Goal: Use online tool/utility: Use online tool/utility

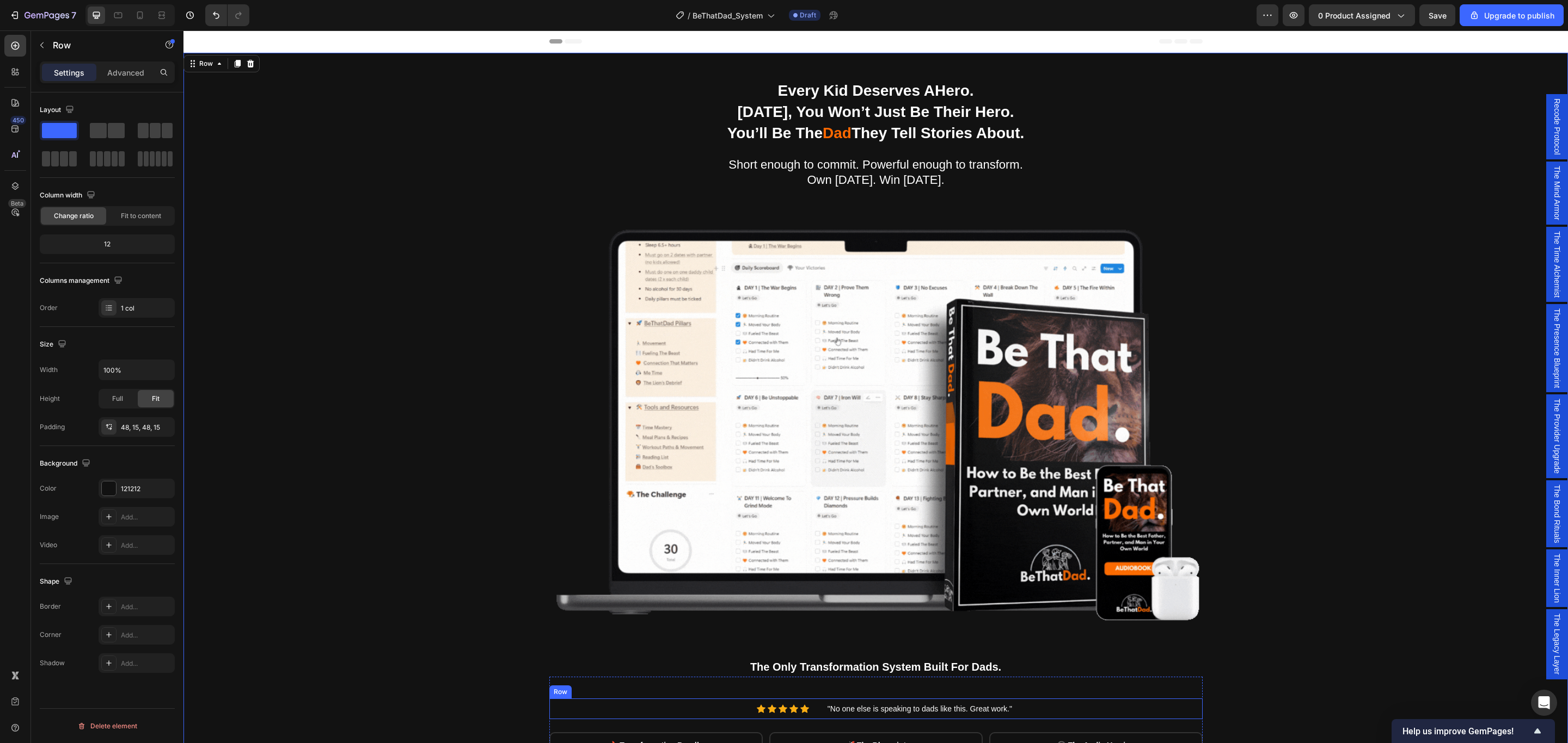
click at [613, 703] on div "Icon Icon Icon Icon Icon Icon List Hoz" at bounding box center [684, 709] width 268 height 20
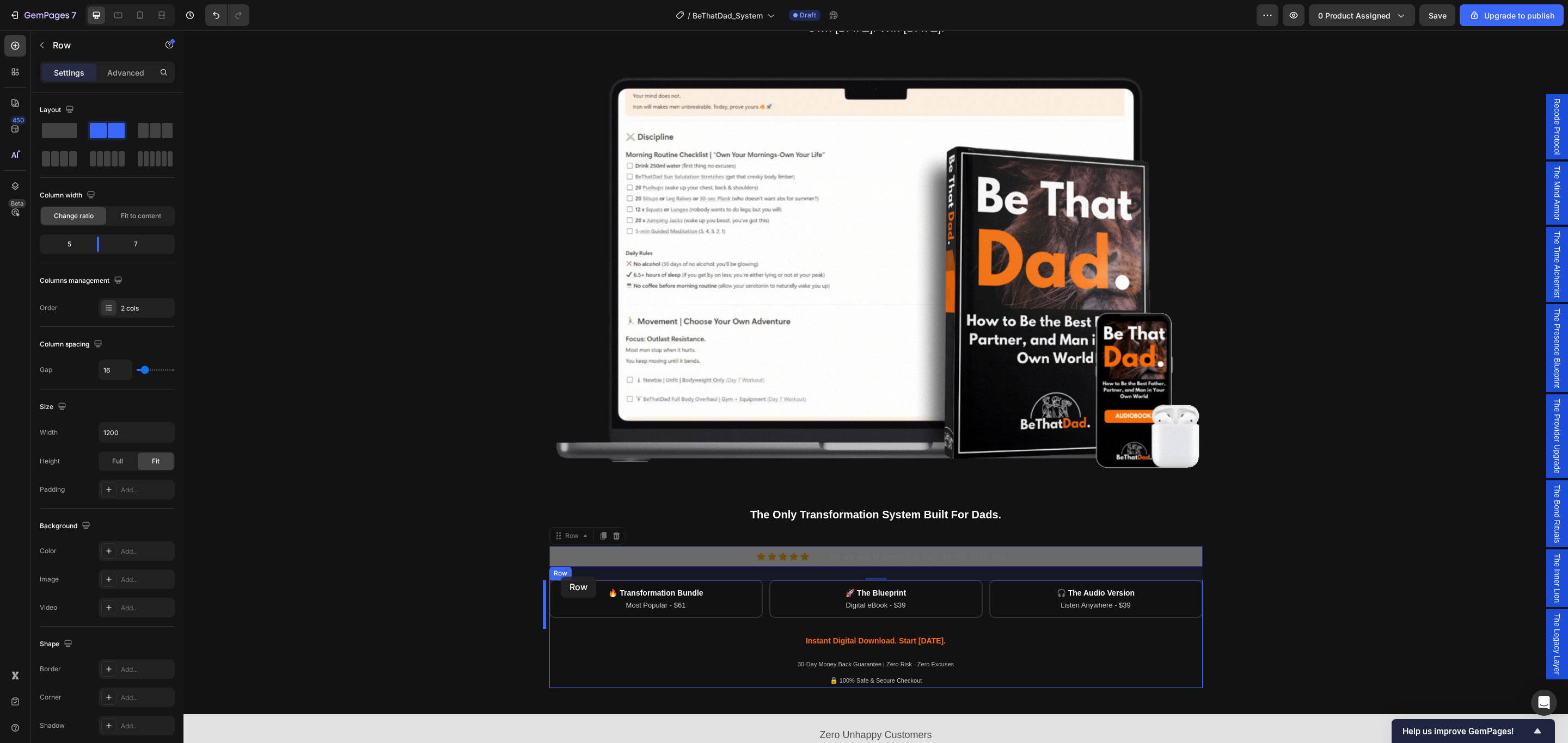
scroll to position [162, 0]
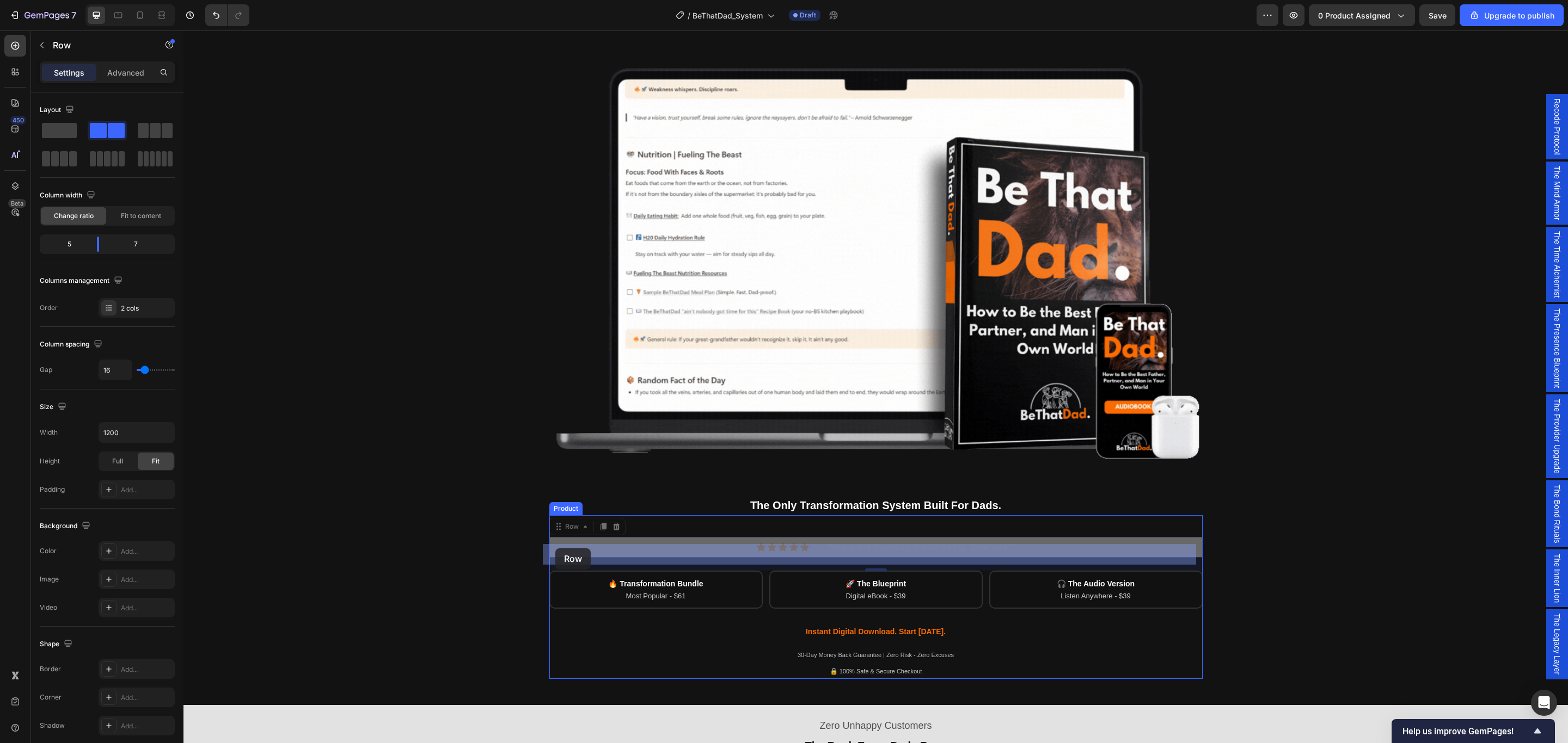
drag, startPoint x: 553, startPoint y: 690, endPoint x: 553, endPoint y: 551, distance: 139.0
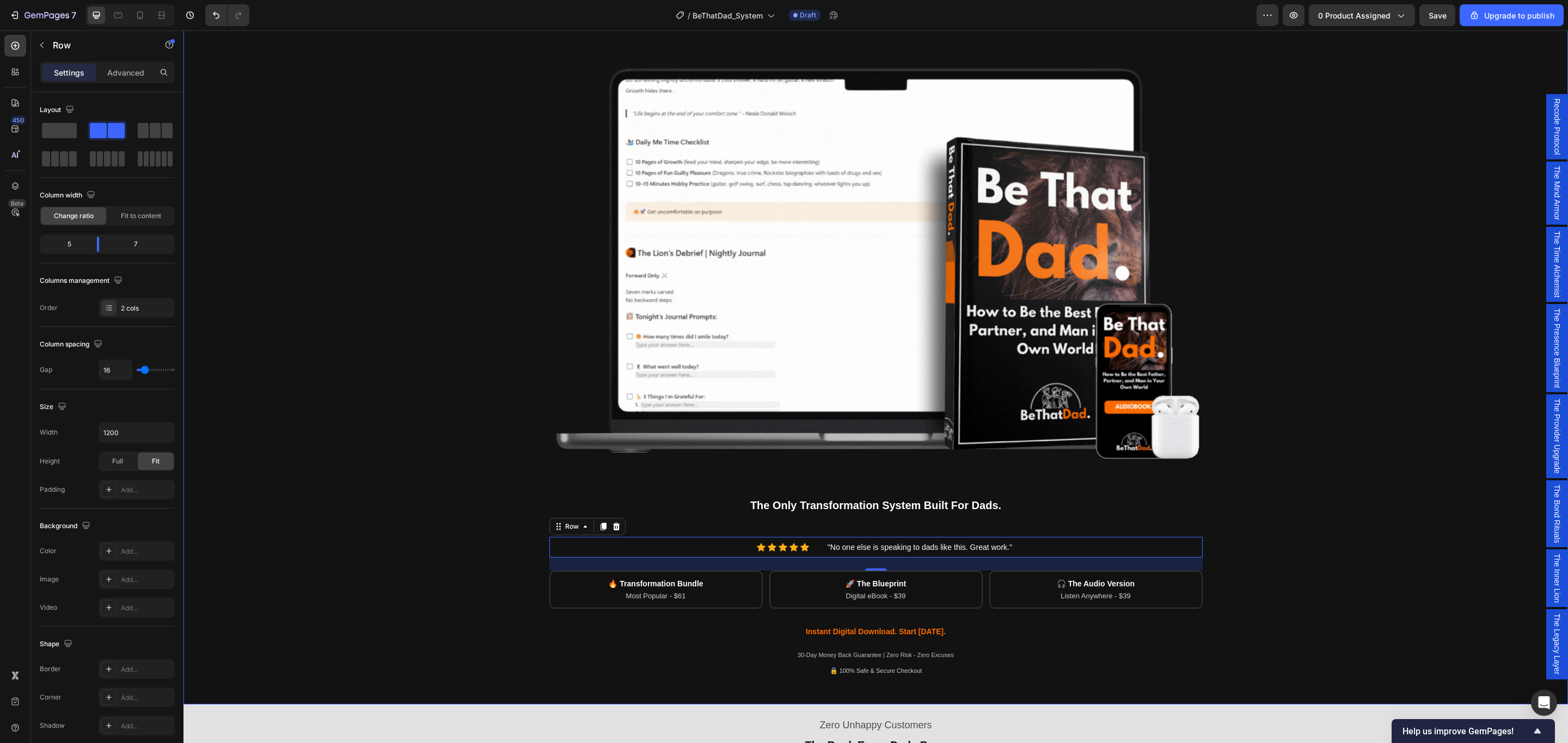
scroll to position [0, 0]
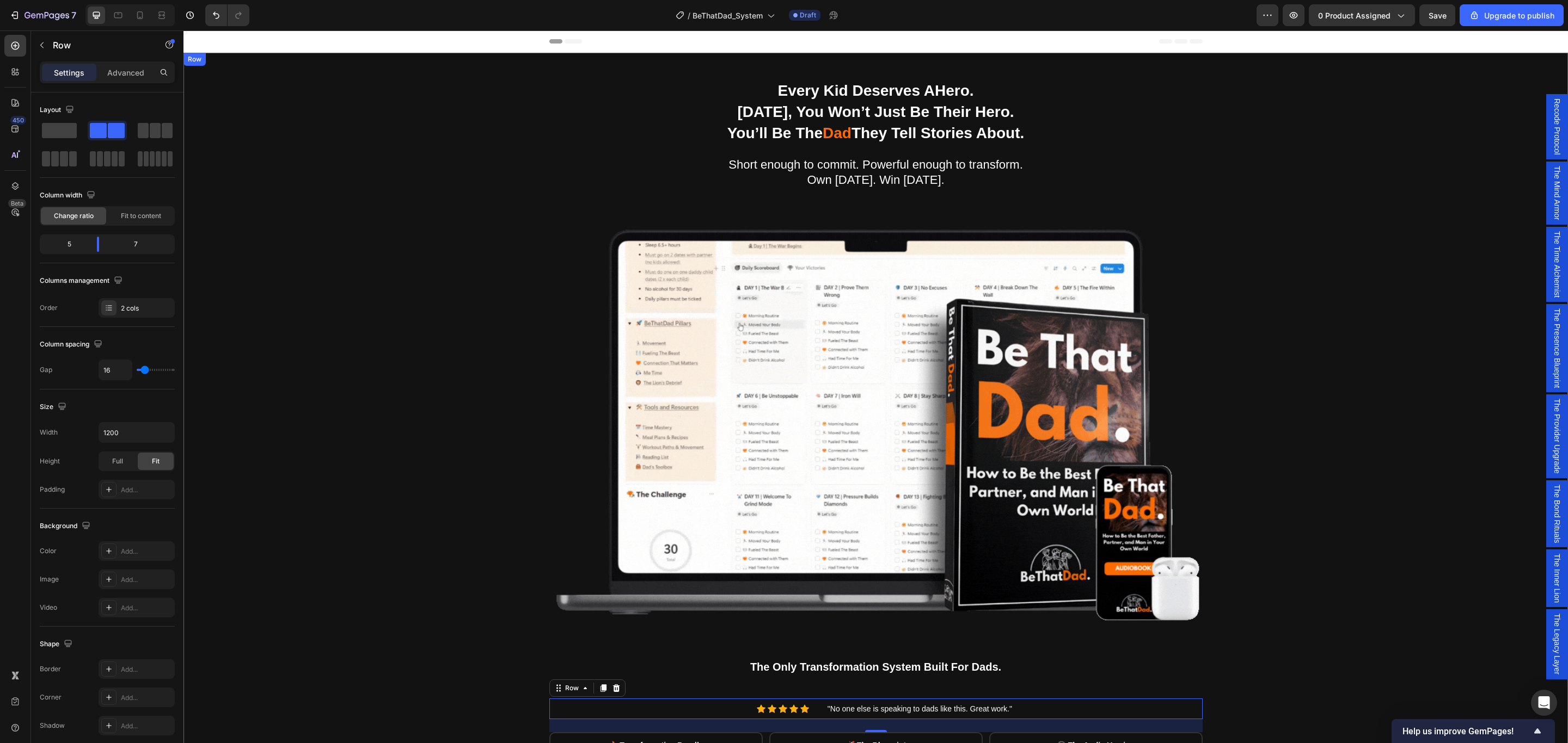
click at [1411, 425] on div "Being a dad is f*cking hard. Society expects you to be everything. But no one s…" at bounding box center [875, 459] width 1368 height 761
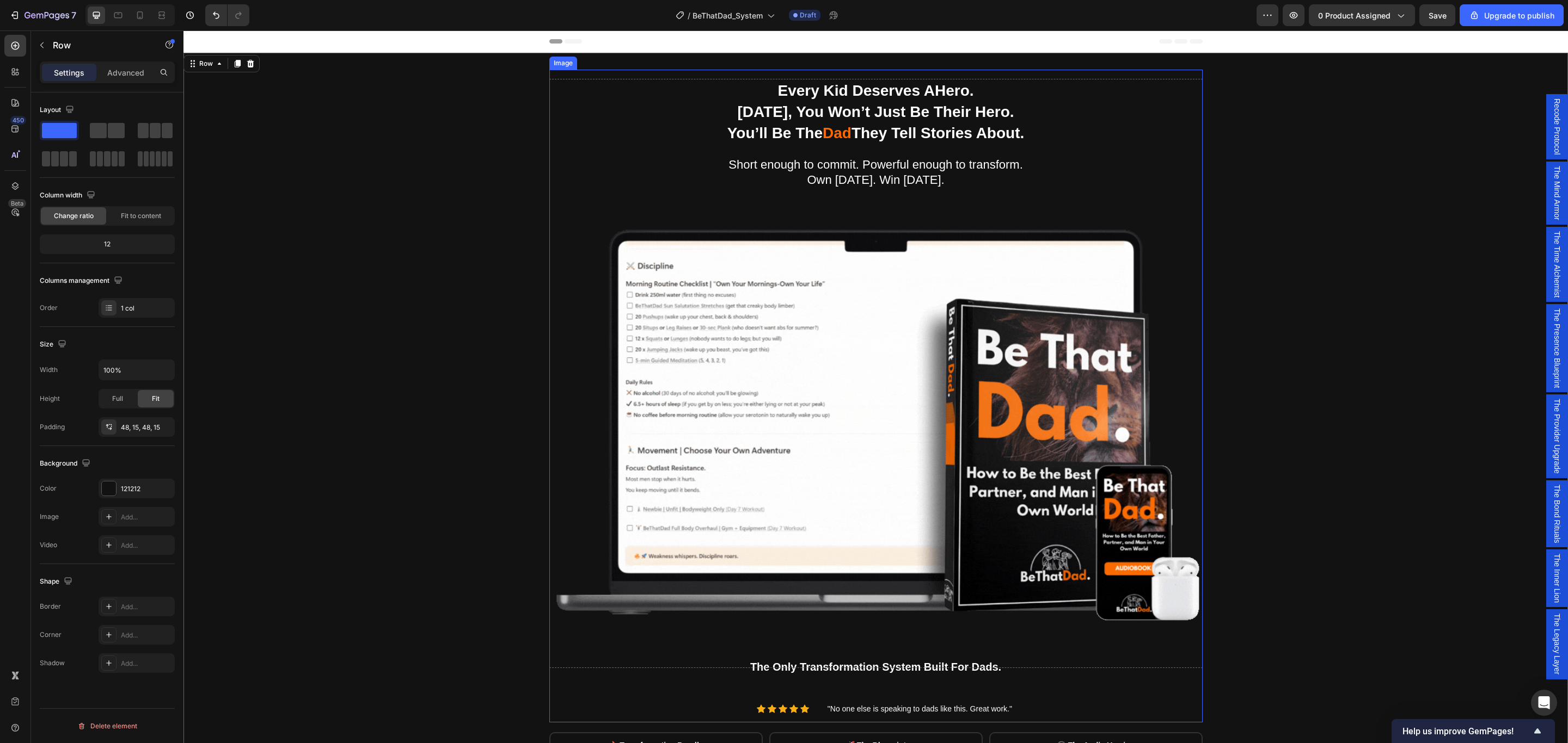
click at [1044, 436] on img at bounding box center [876, 396] width 653 height 653
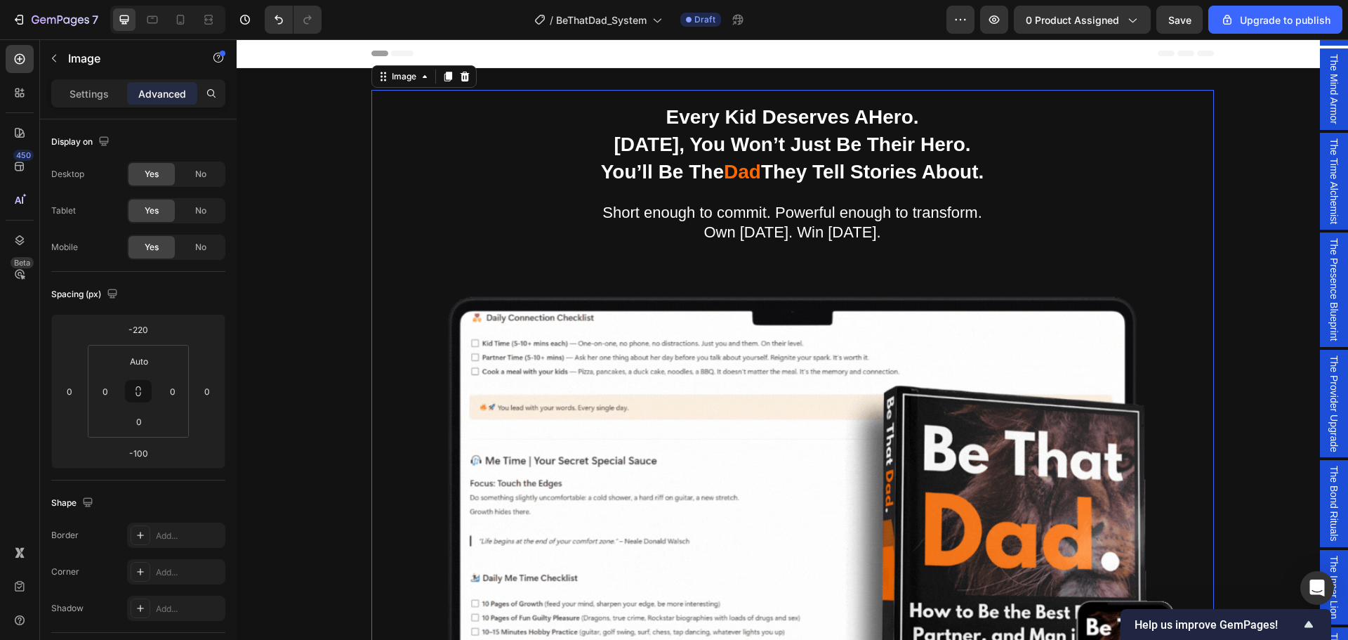
click at [693, 454] on img at bounding box center [793, 511] width 843 height 843
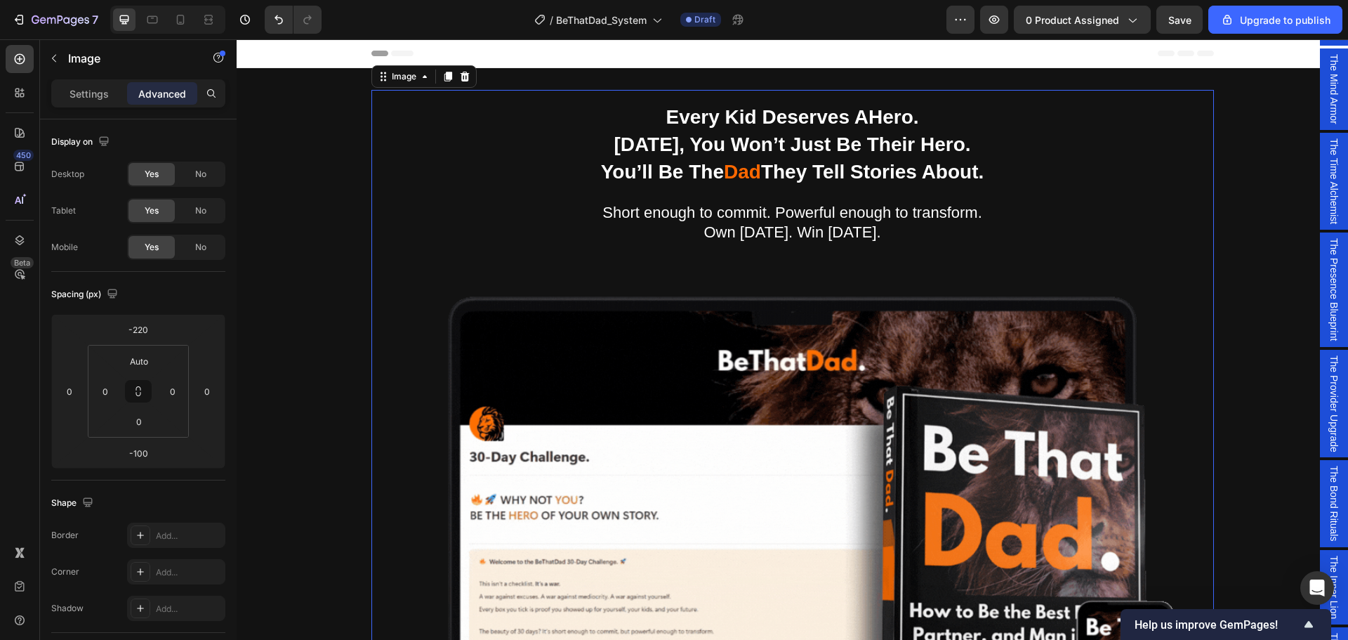
scroll to position [70, 0]
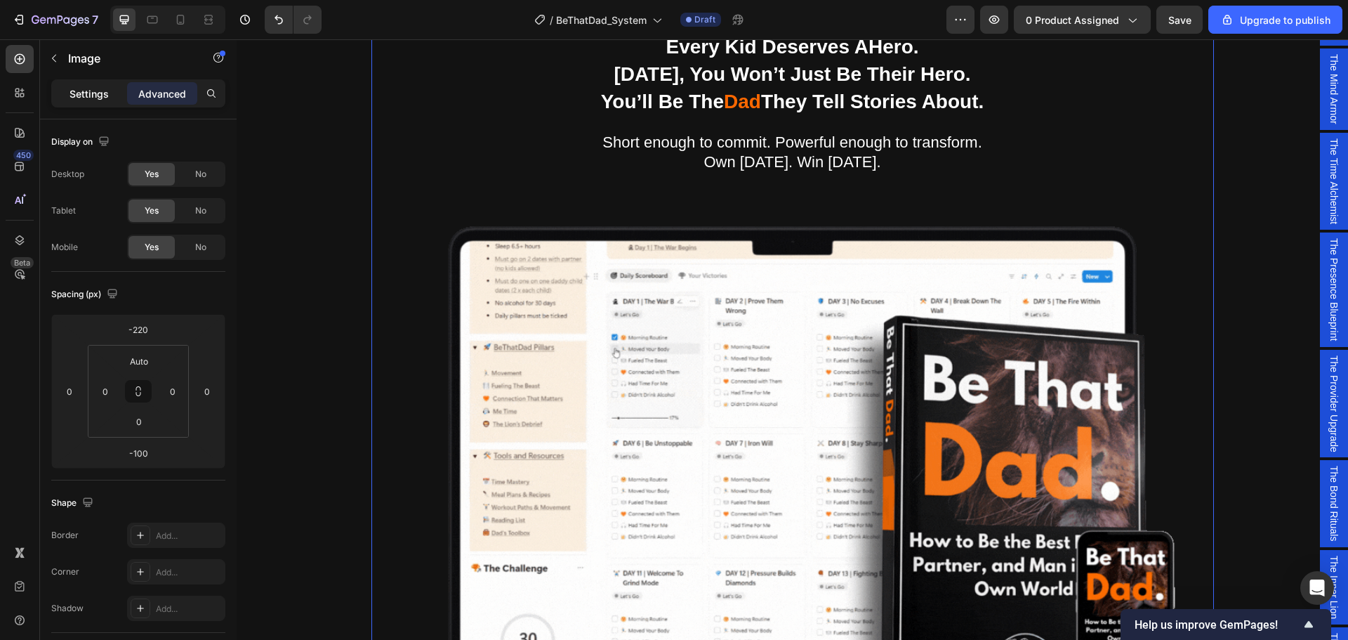
click at [76, 93] on p "Settings" at bounding box center [89, 93] width 39 height 15
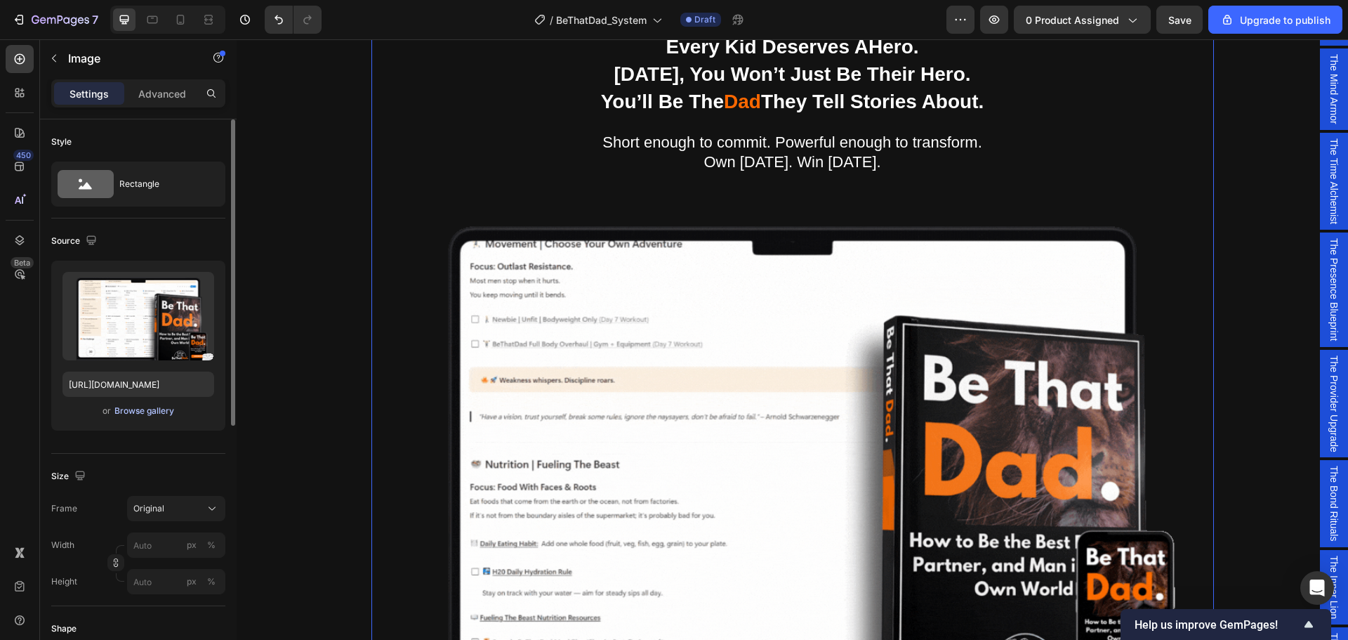
click at [129, 414] on div "Browse gallery" at bounding box center [144, 411] width 60 height 13
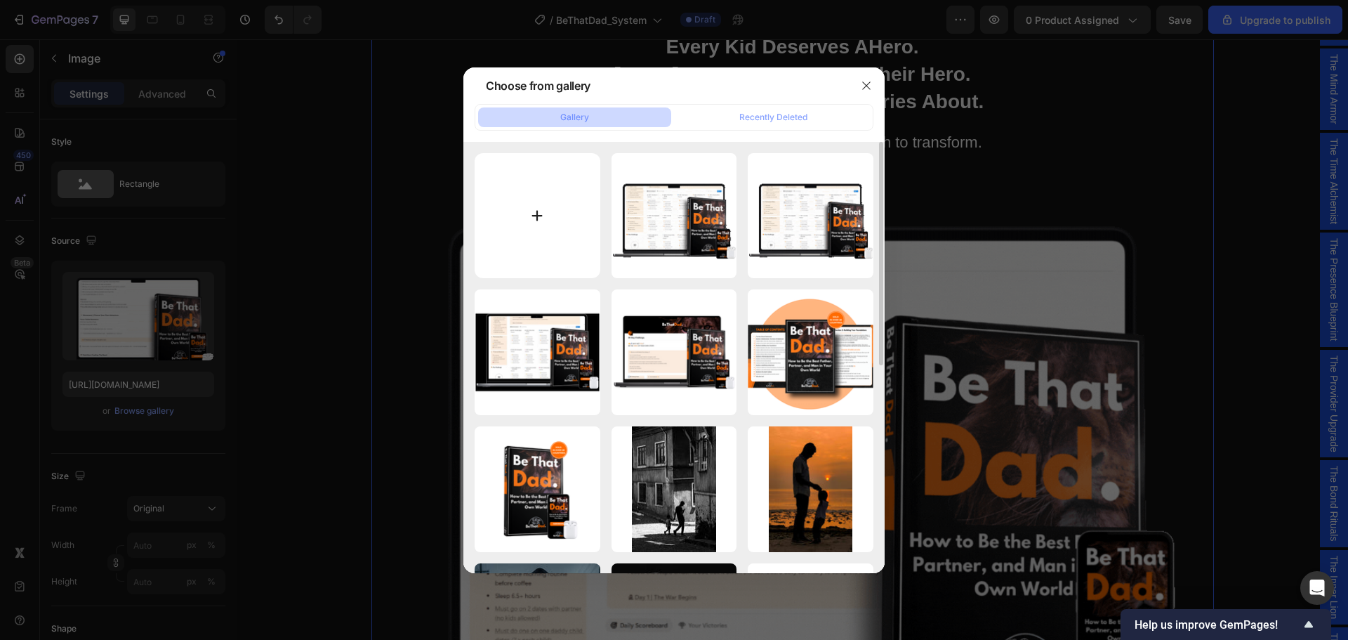
click at [537, 218] on input "file" at bounding box center [538, 216] width 126 height 126
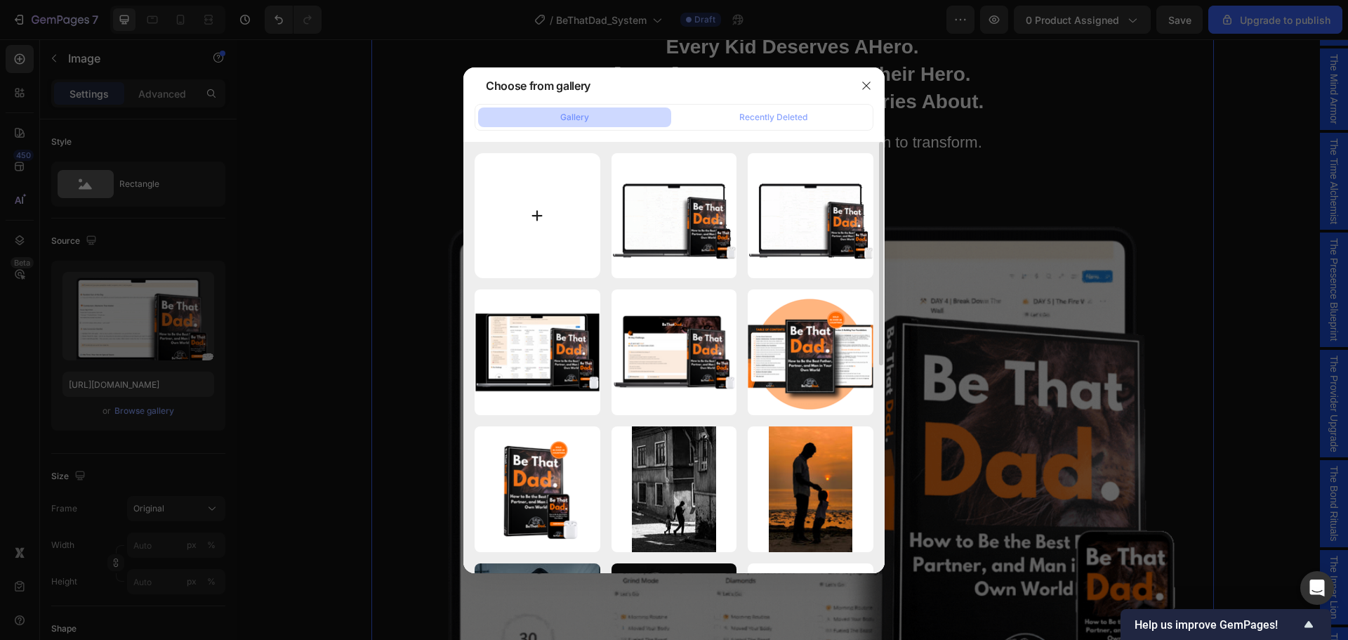
type input "C:\fakepath\Untitled design.gif"
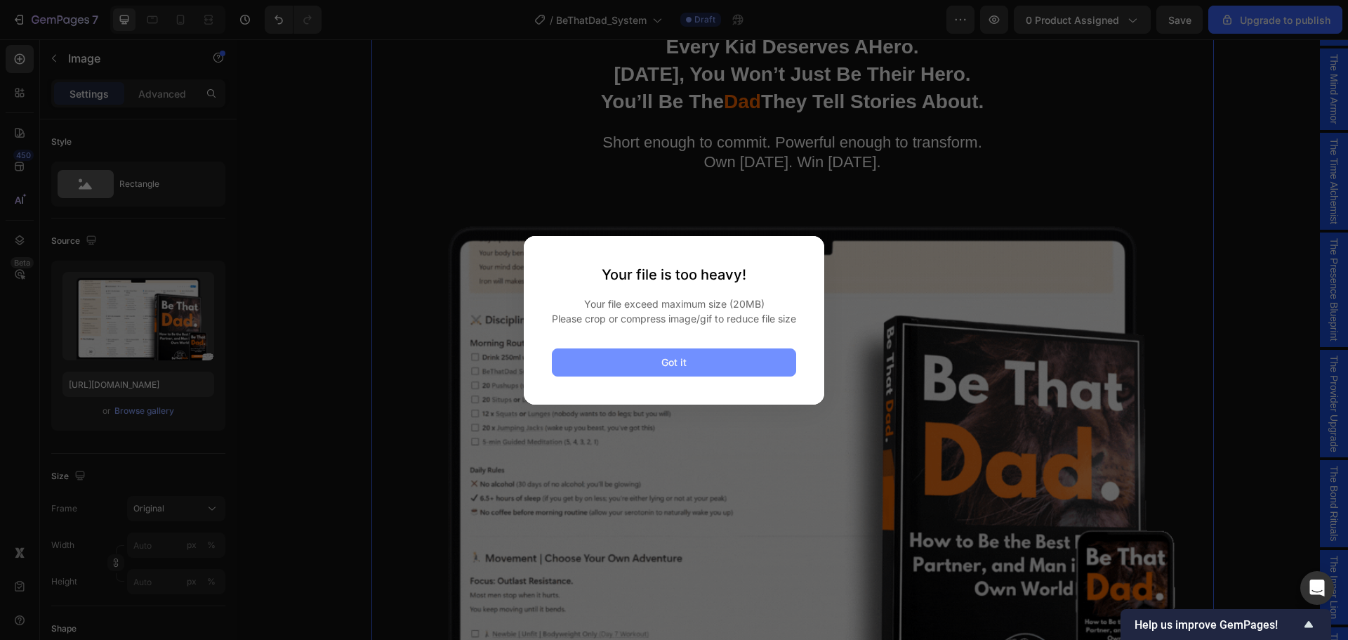
click at [706, 362] on button "Got it" at bounding box center [674, 362] width 244 height 28
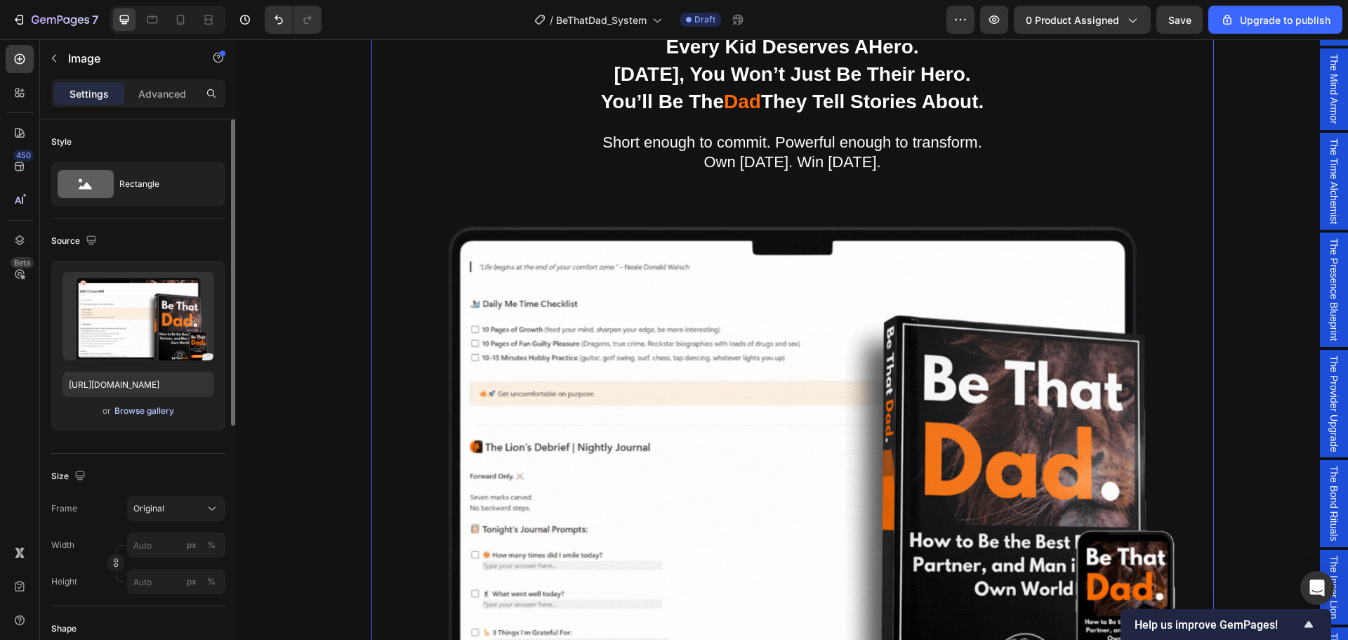
click at [147, 412] on div "Browse gallery" at bounding box center [144, 411] width 60 height 13
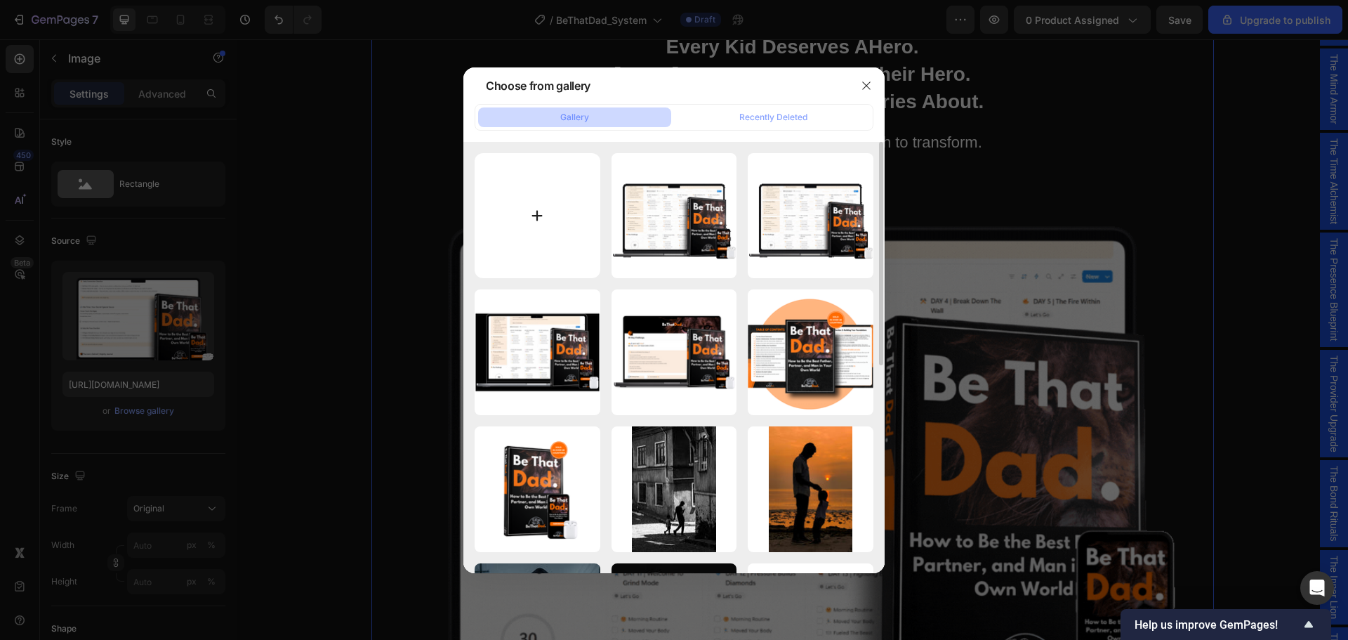
click at [537, 216] on input "file" at bounding box center [538, 216] width 126 height 126
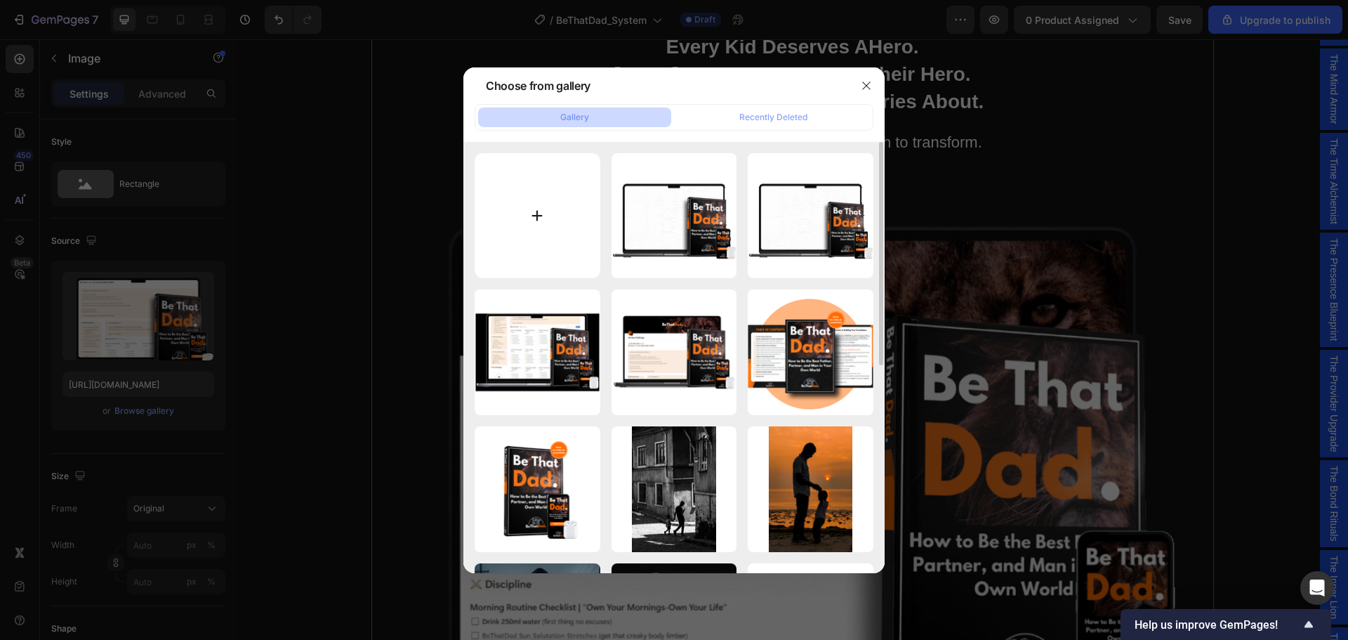
type input "C:\fakepath\Loads of Mockups (Facebook Ad).gif"
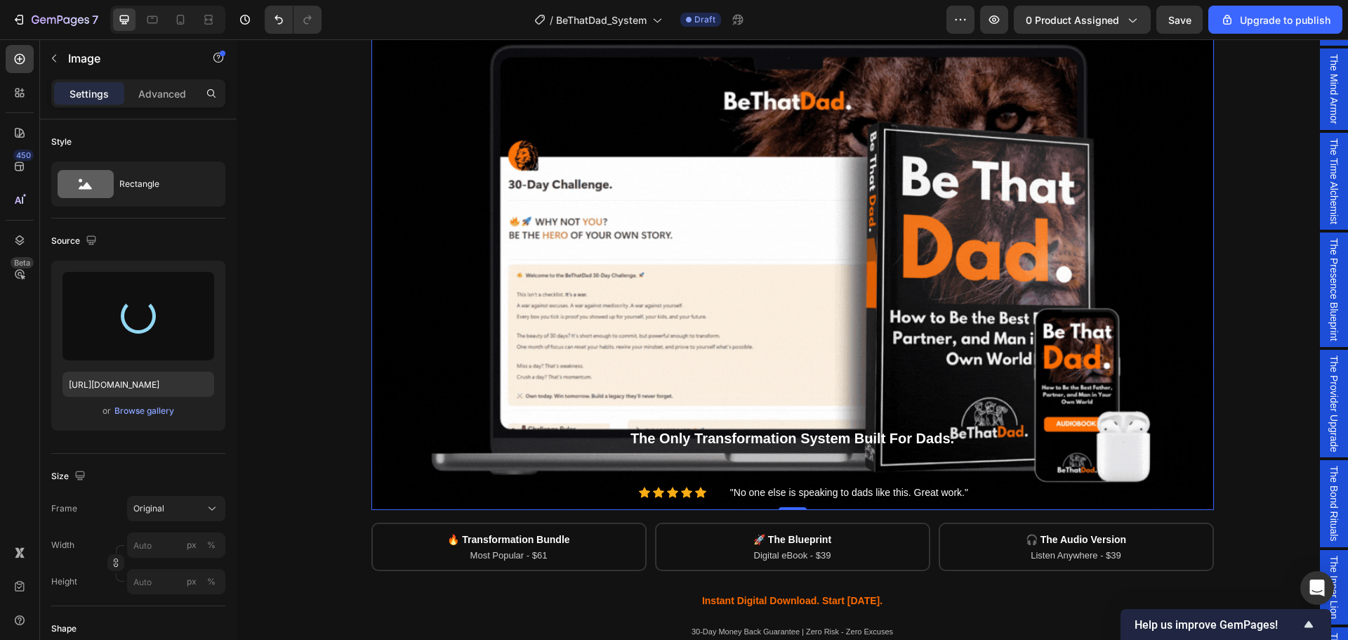
type input "[URL][DOMAIN_NAME]"
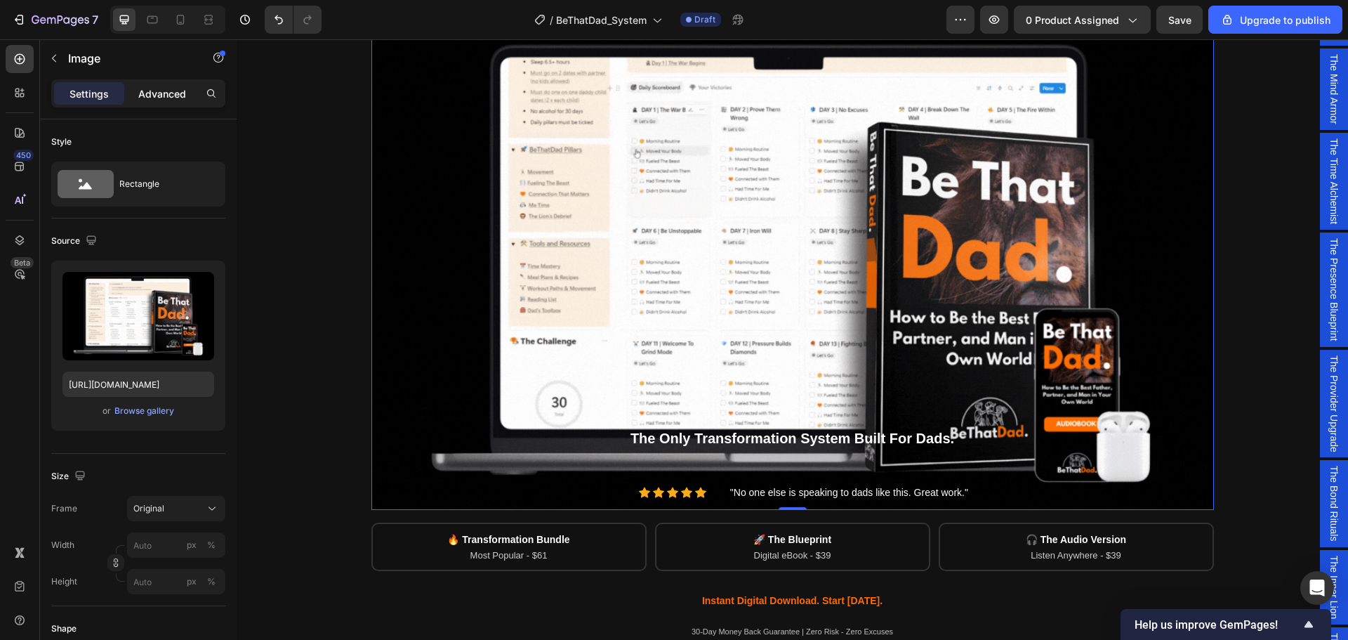
click at [155, 83] on div "Advanced" at bounding box center [162, 93] width 70 height 22
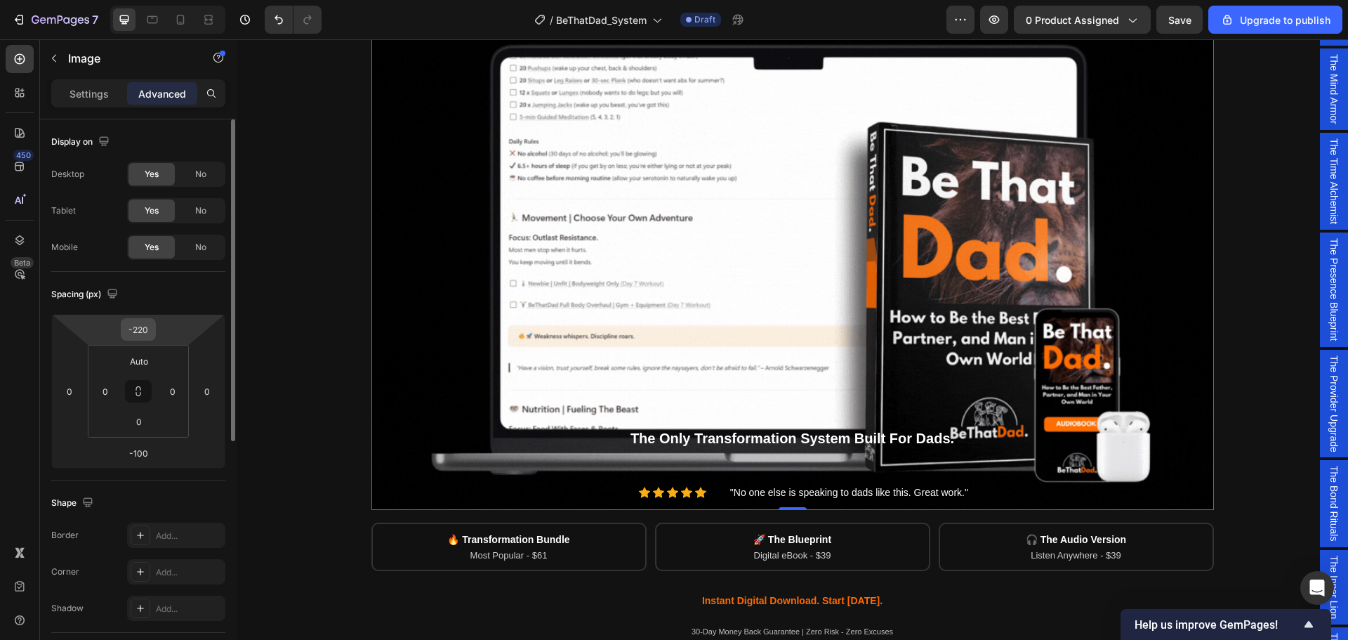
click at [145, 336] on input "-220" at bounding box center [138, 329] width 28 height 21
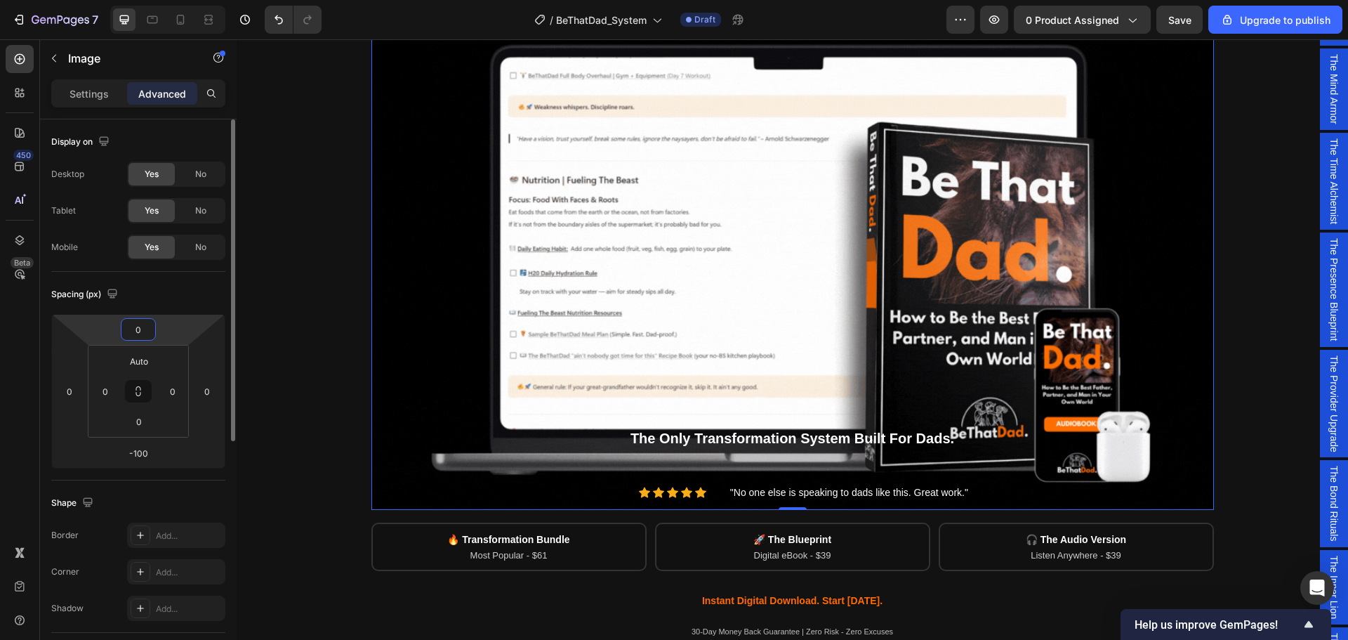
type input "0"
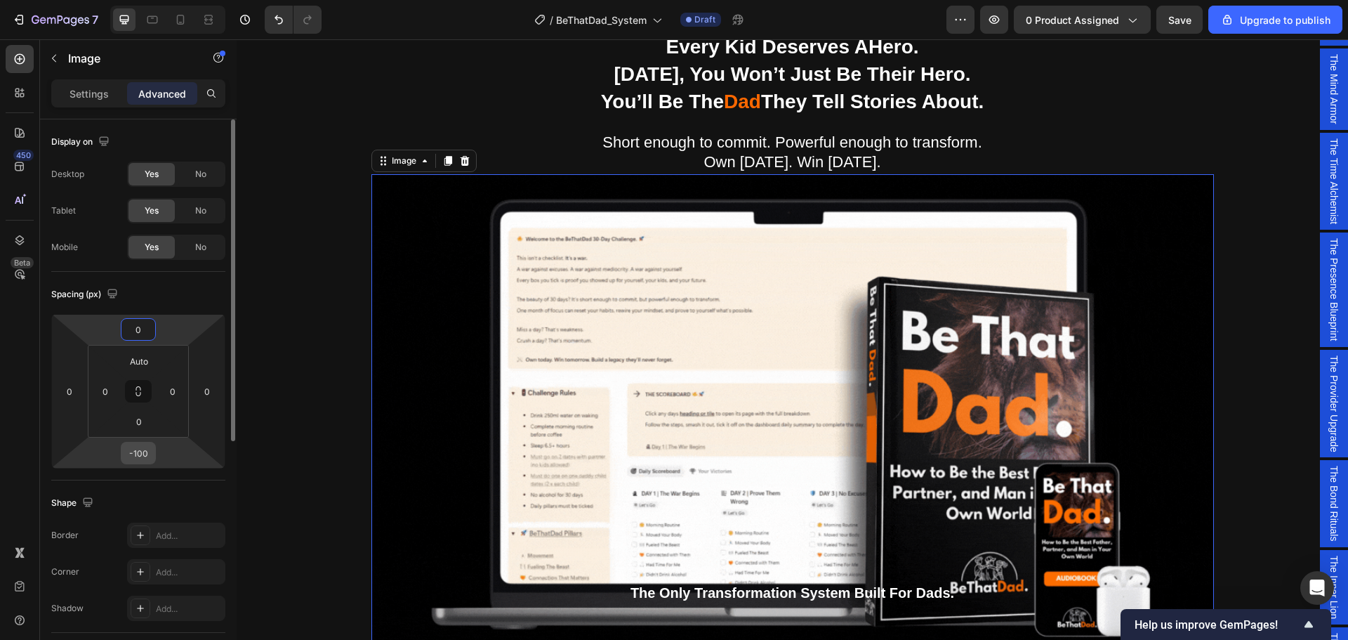
click at [150, 459] on input "-100" at bounding box center [138, 452] width 28 height 21
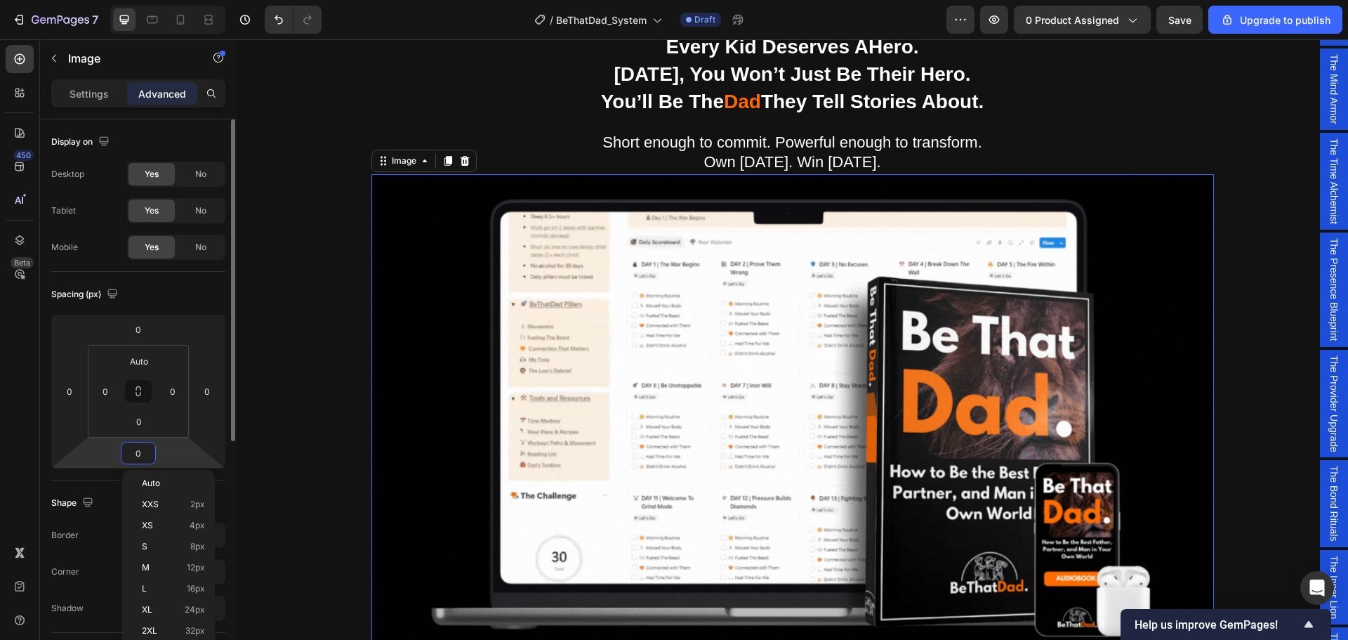
type input "0"
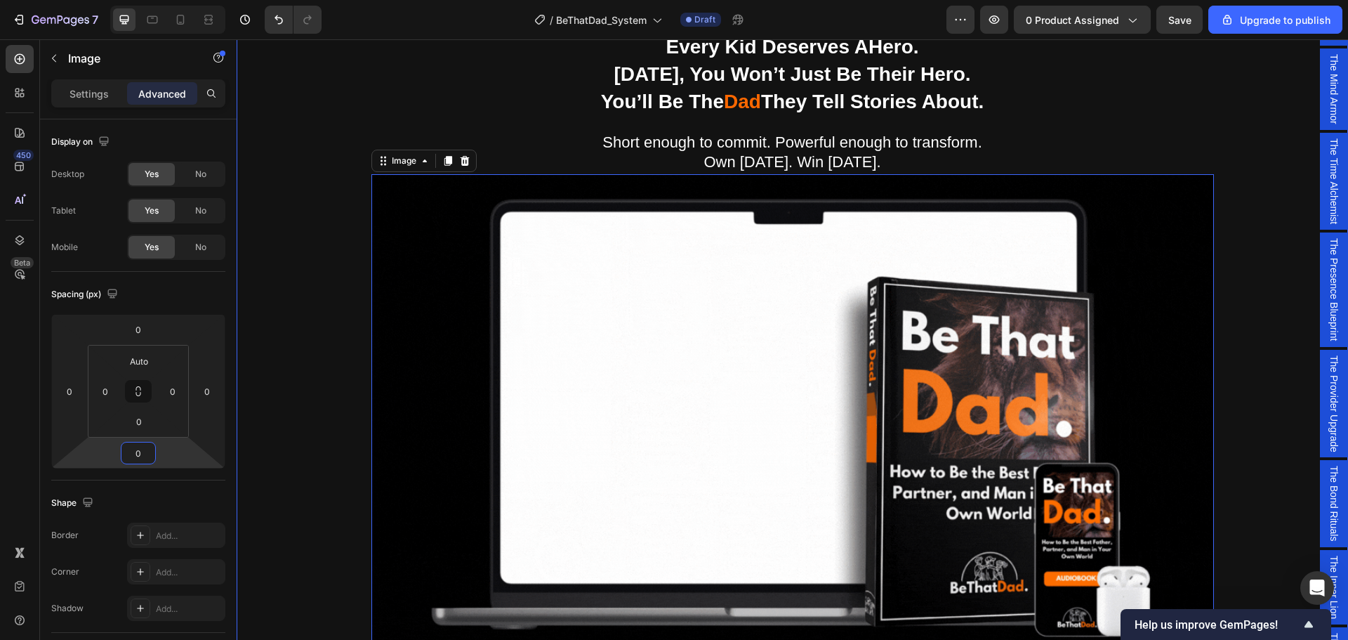
click at [306, 350] on div "Being a dad is f*cking hard. Society expects you to be everything. But no one s…" at bounding box center [792, 459] width 1091 height 855
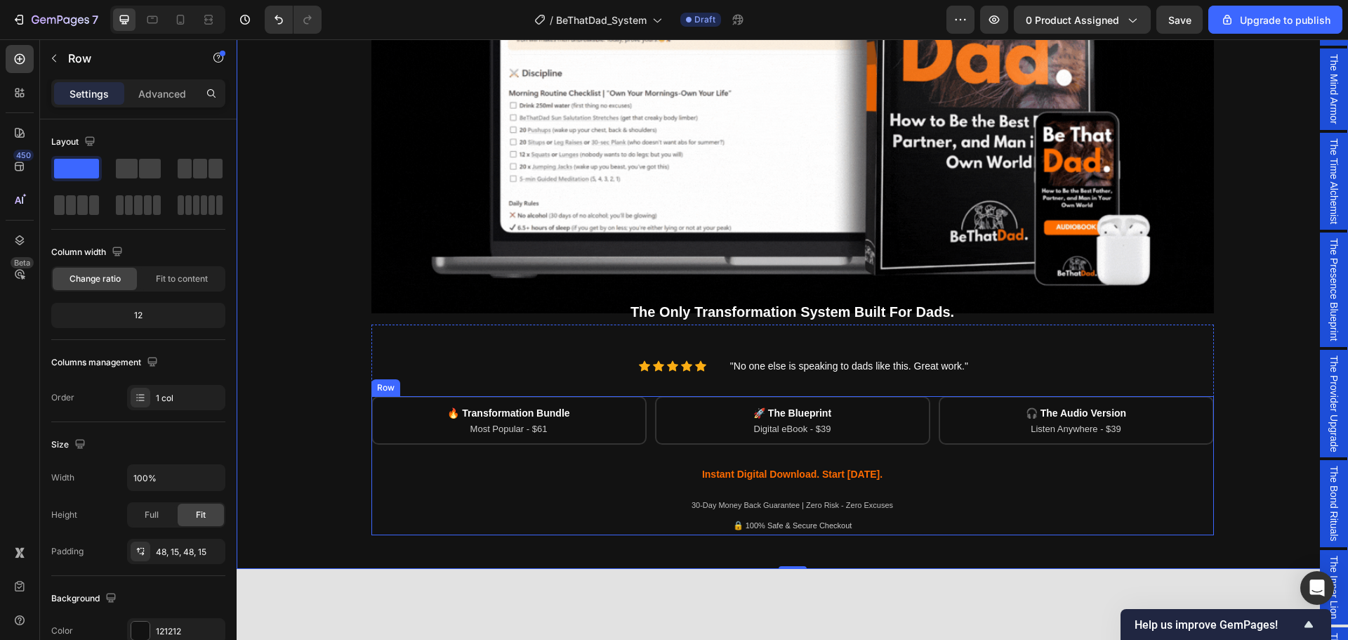
scroll to position [211, 0]
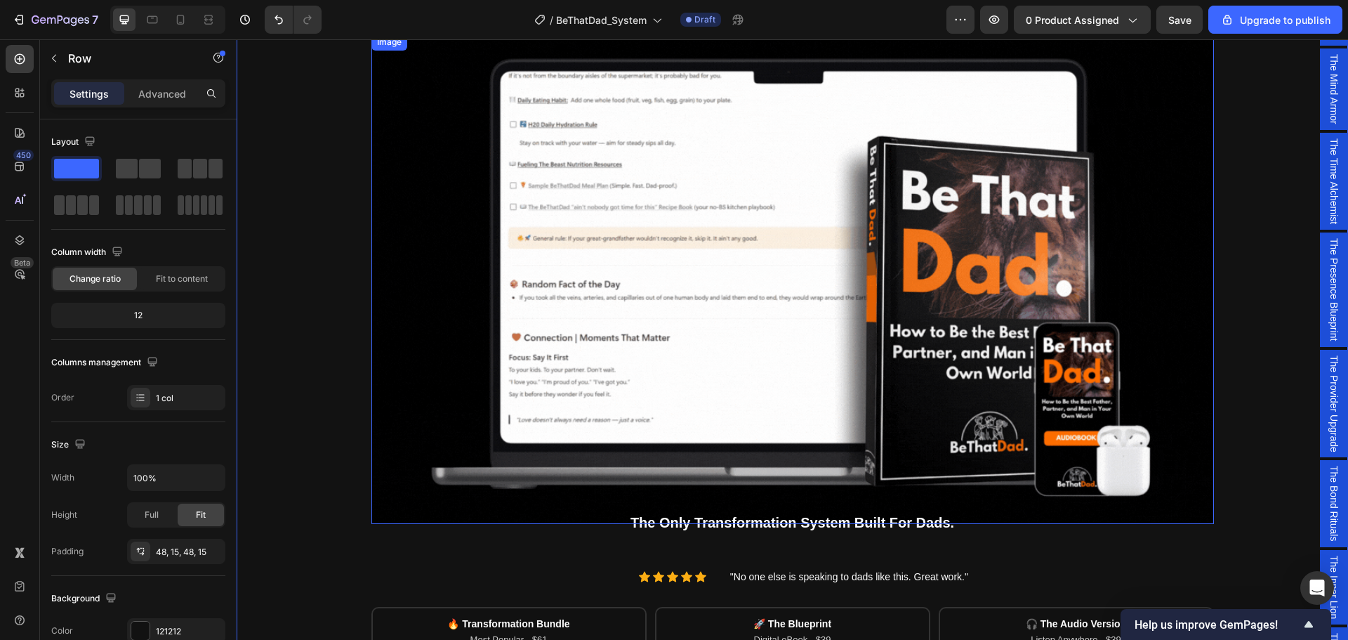
click at [416, 218] on img at bounding box center [793, 279] width 843 height 490
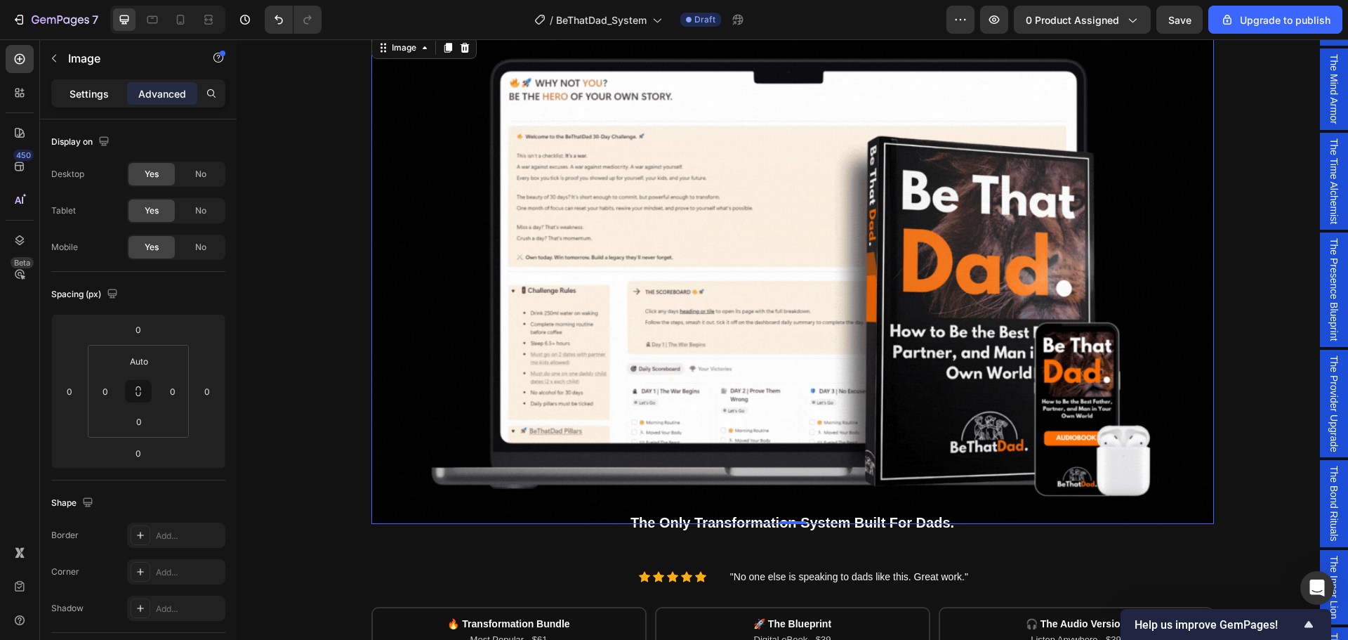
click at [93, 101] on div "Settings" at bounding box center [89, 93] width 70 height 22
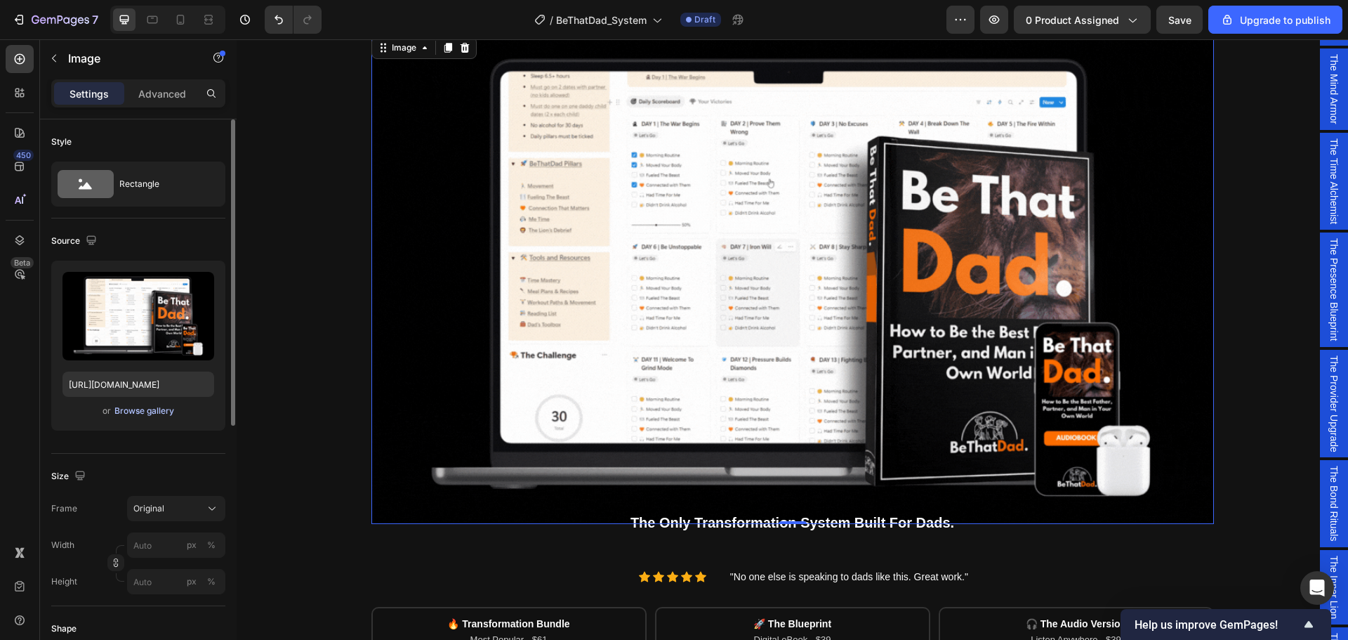
click at [159, 414] on div "Browse gallery" at bounding box center [144, 411] width 60 height 13
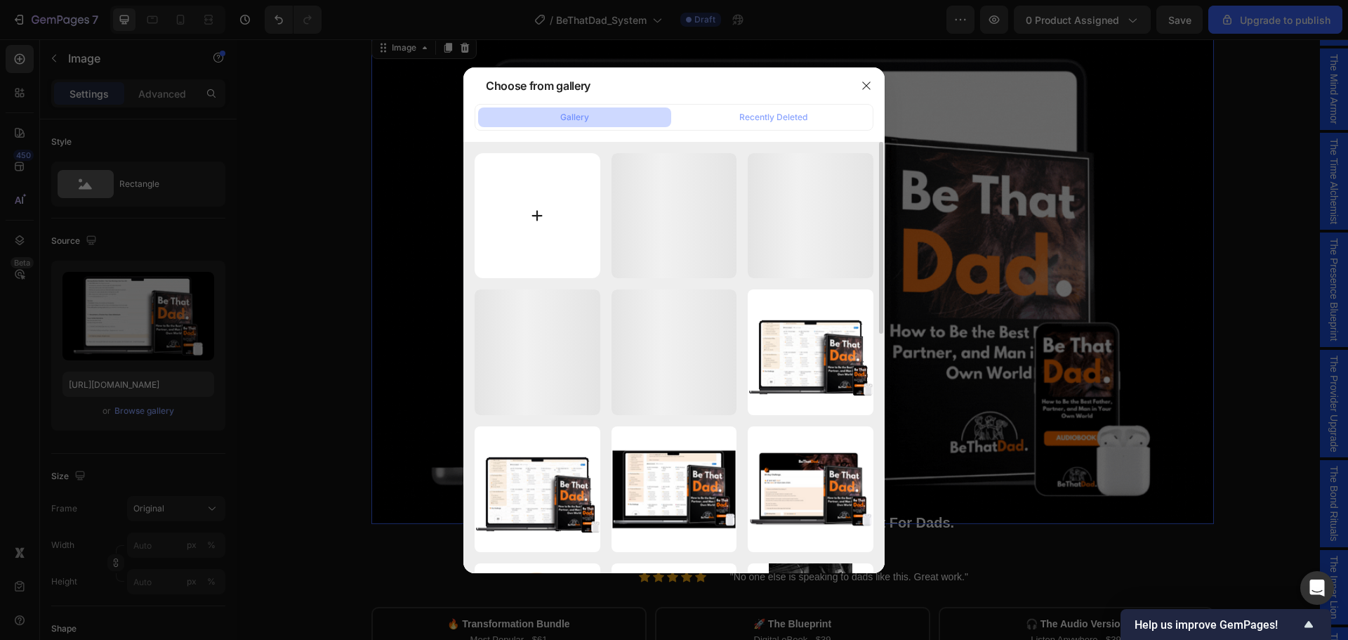
click at [539, 216] on input "file" at bounding box center [538, 216] width 126 height 126
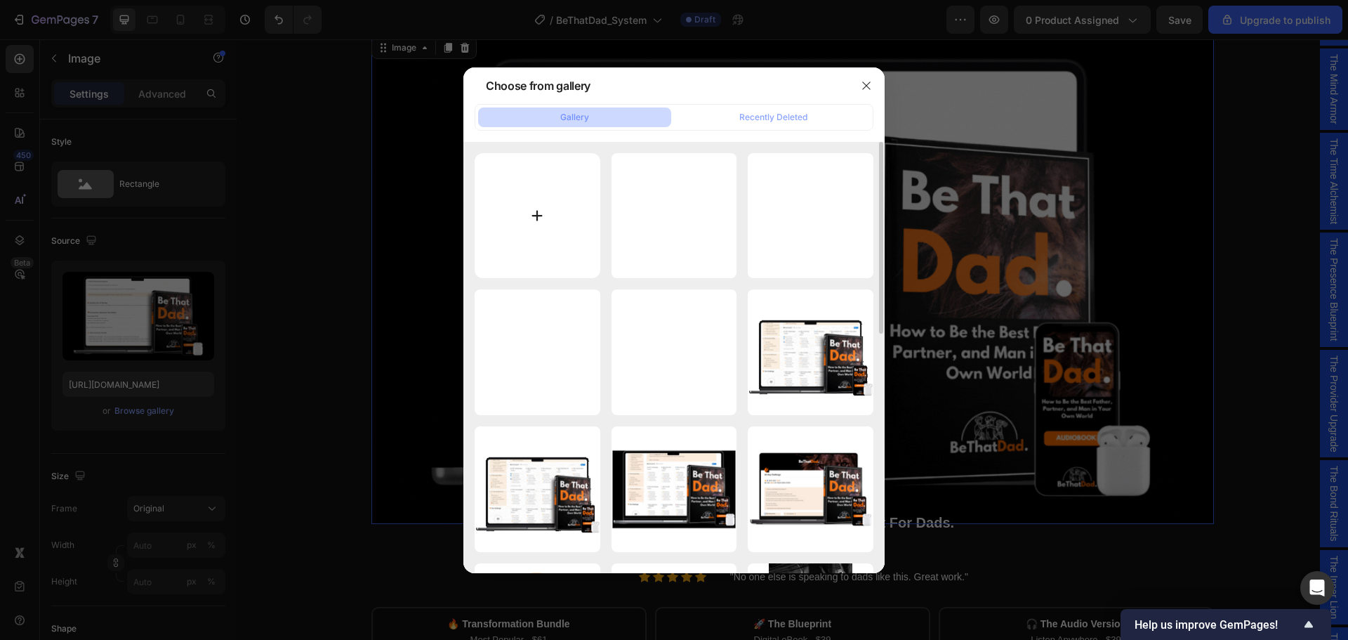
type input "C:\fakepath\Loads of Mockups (Facebook Ad) (1).gif"
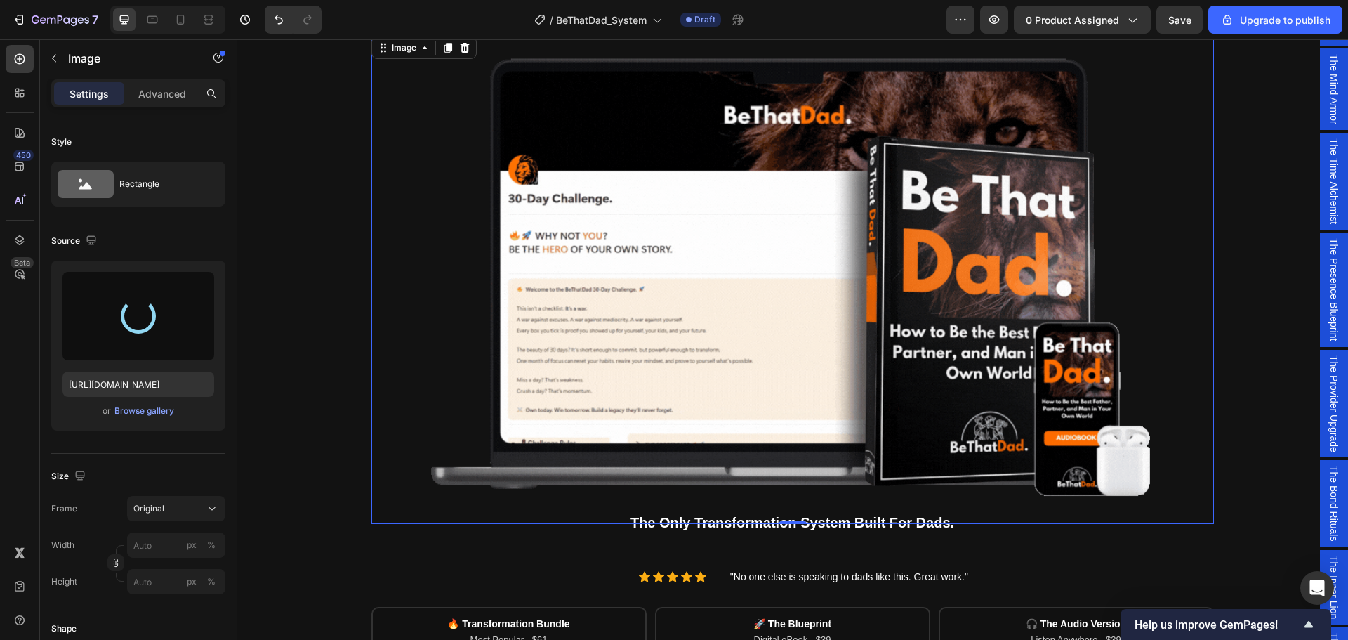
type input "[URL][DOMAIN_NAME]"
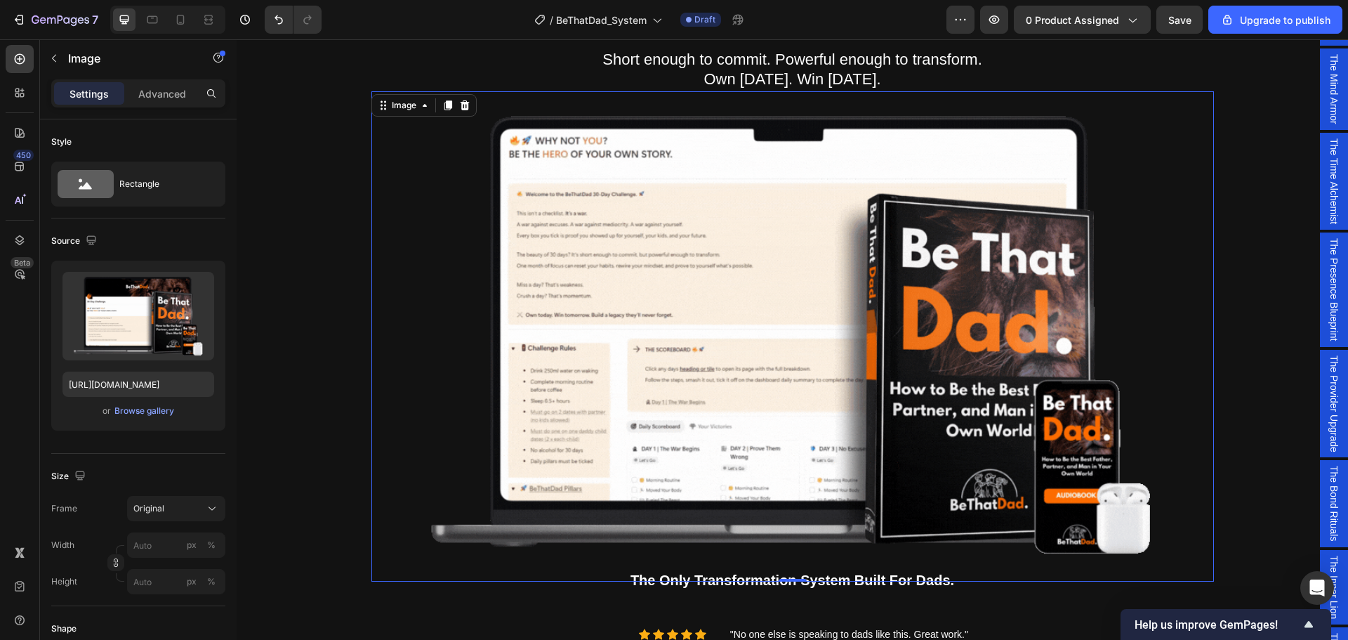
scroll to position [140, 0]
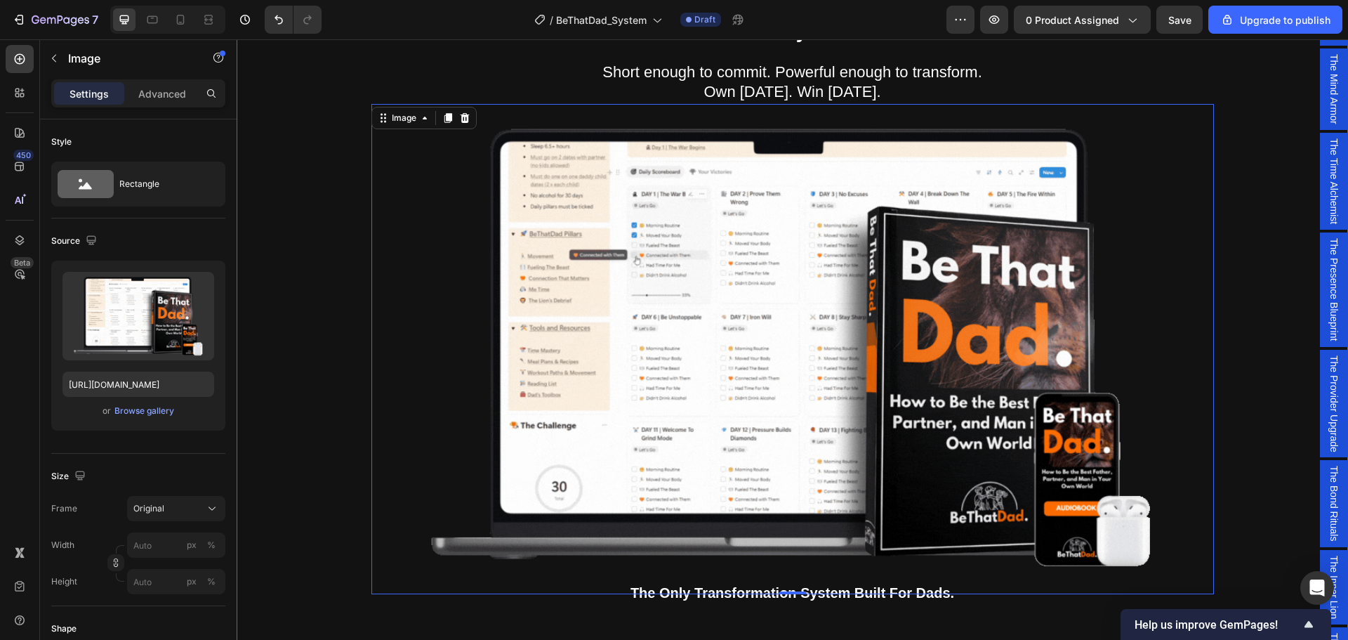
click at [296, 454] on div "Being a dad is f*cking hard. Society expects you to be everything. But no one s…" at bounding box center [792, 388] width 1091 height 855
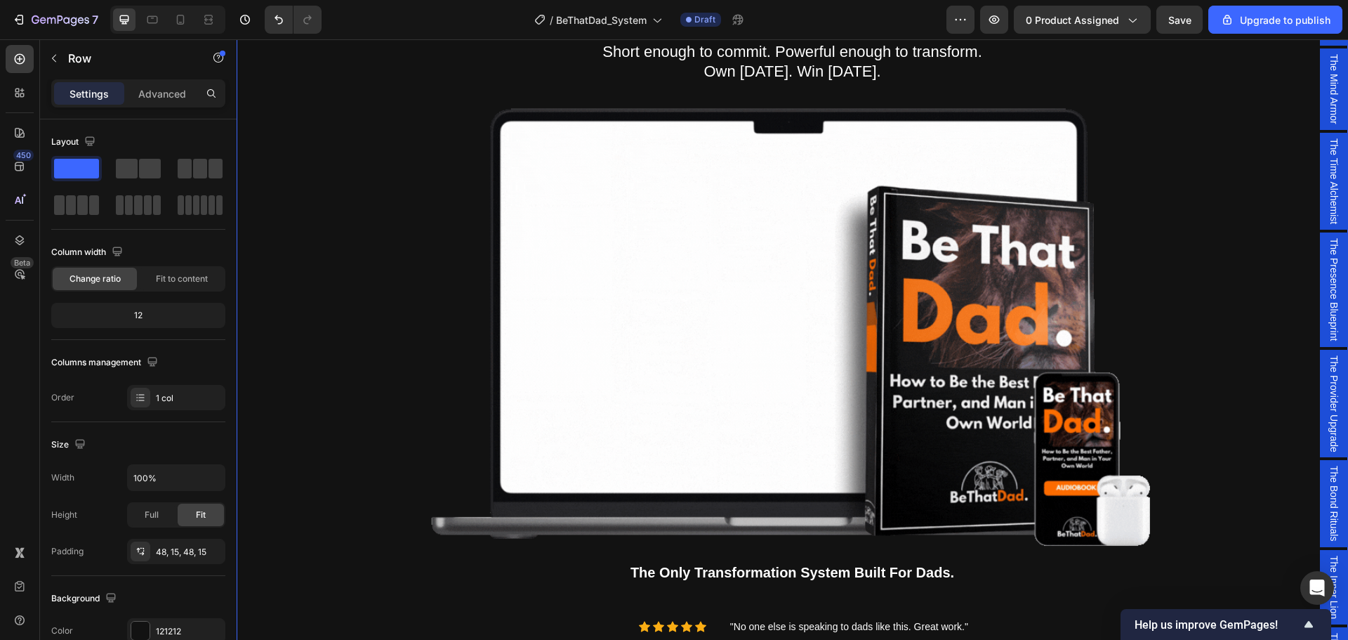
scroll to position [281, 0]
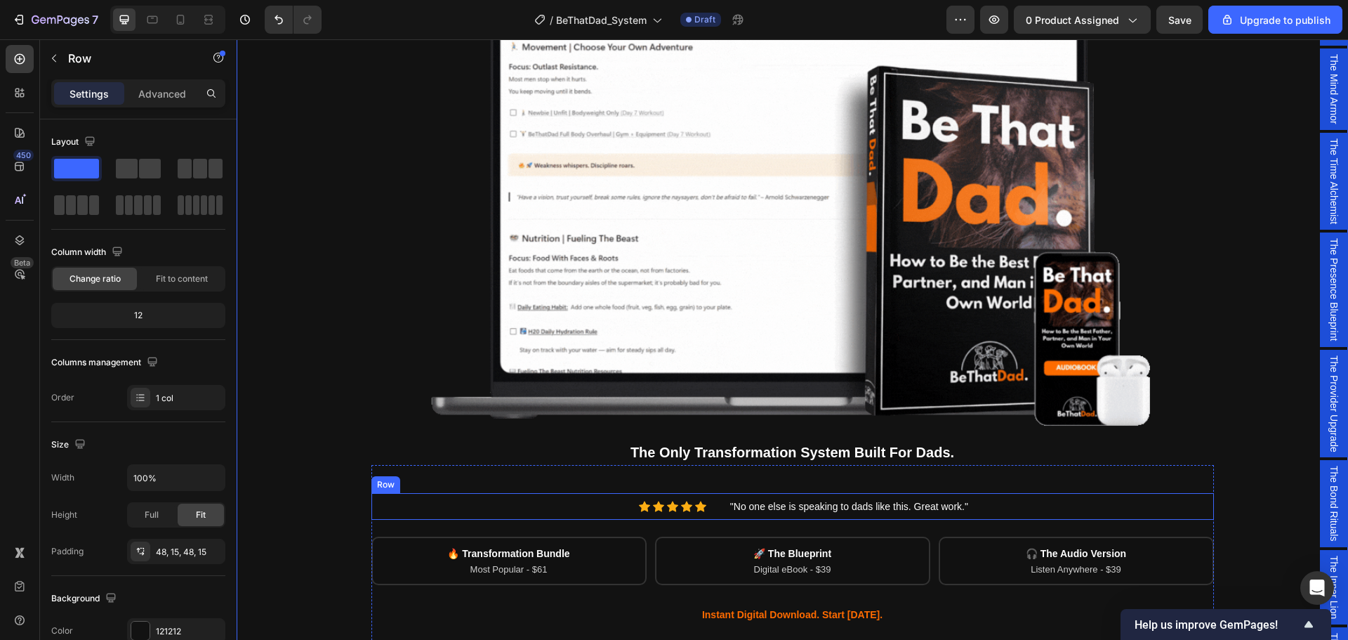
click at [452, 496] on div "Icon Icon Icon Icon Icon Icon List Hoz" at bounding box center [545, 506] width 346 height 26
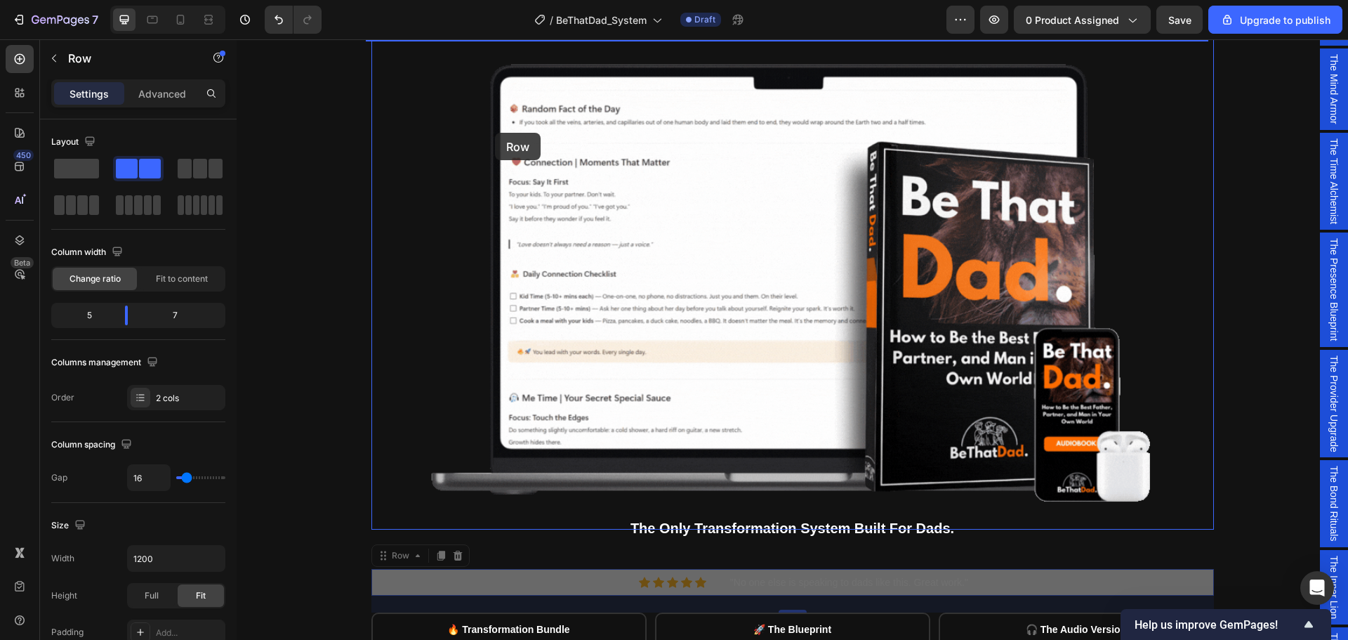
scroll to position [140, 0]
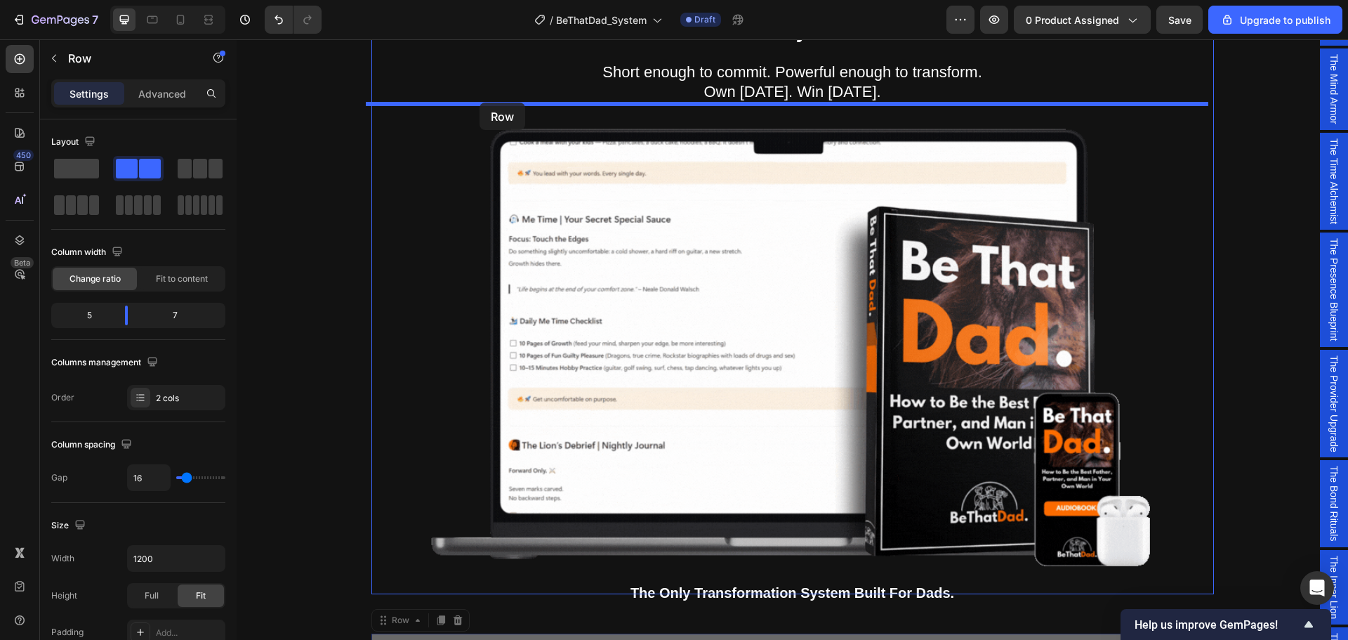
drag, startPoint x: 376, startPoint y: 482, endPoint x: 480, endPoint y: 103, distance: 393.7
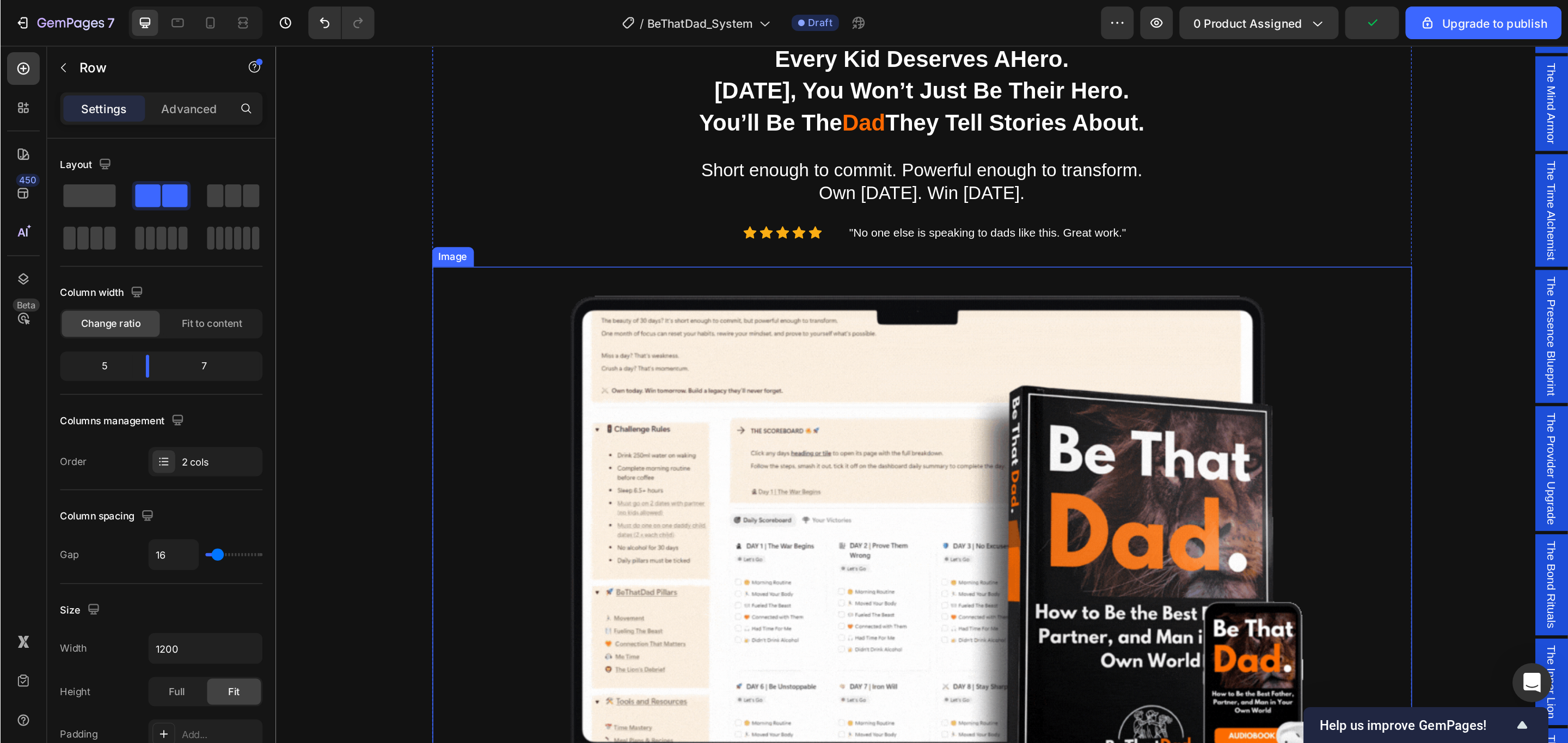
scroll to position [0, 0]
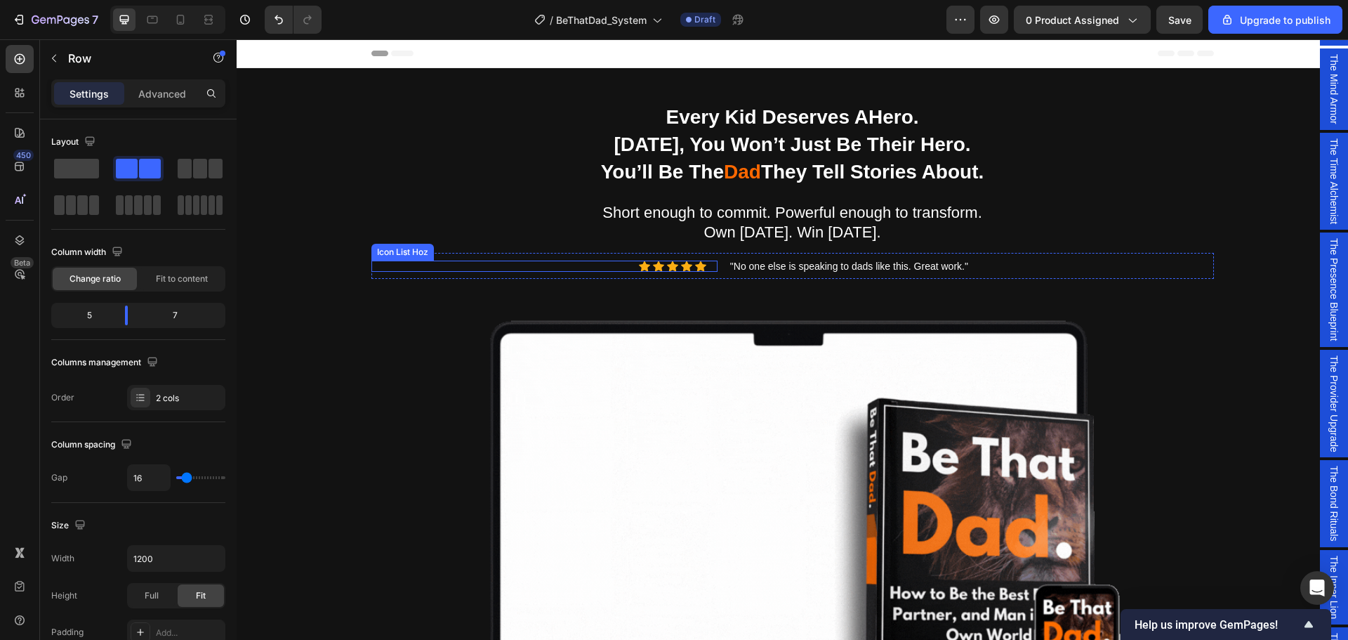
click at [516, 261] on div "Icon Icon Icon Icon Icon" at bounding box center [539, 266] width 335 height 11
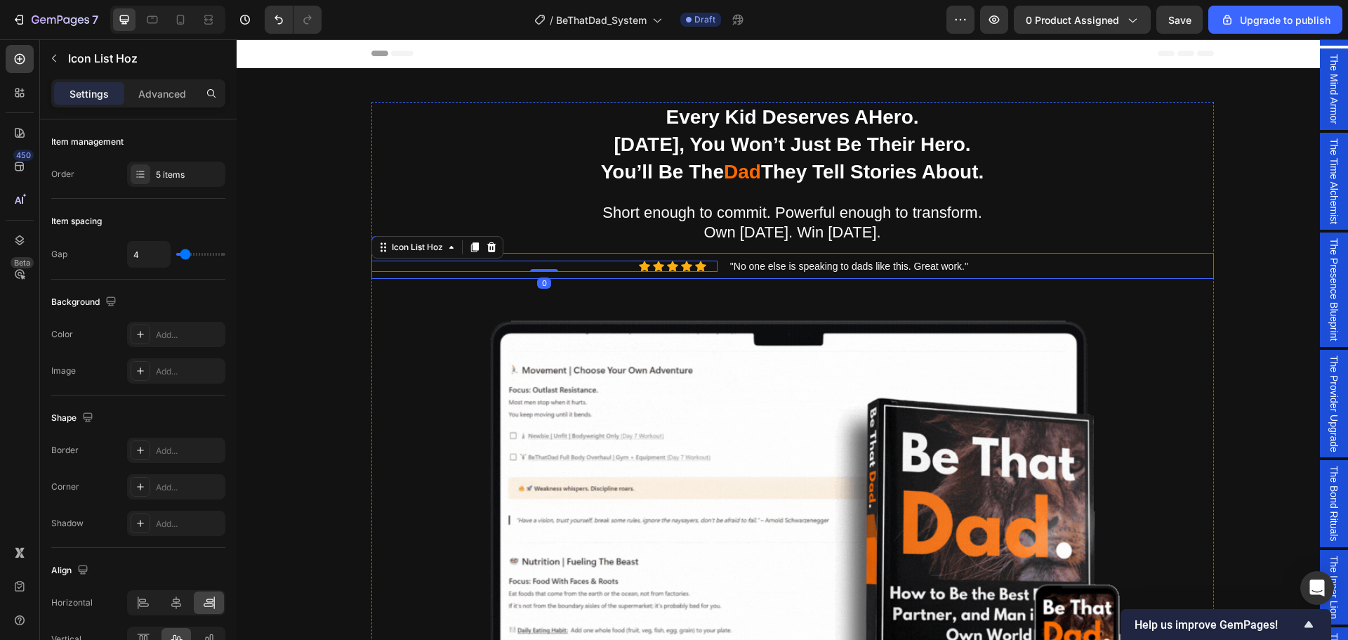
click at [518, 255] on div "Icon Icon Icon Icon Icon Icon List Hoz 0" at bounding box center [545, 266] width 346 height 26
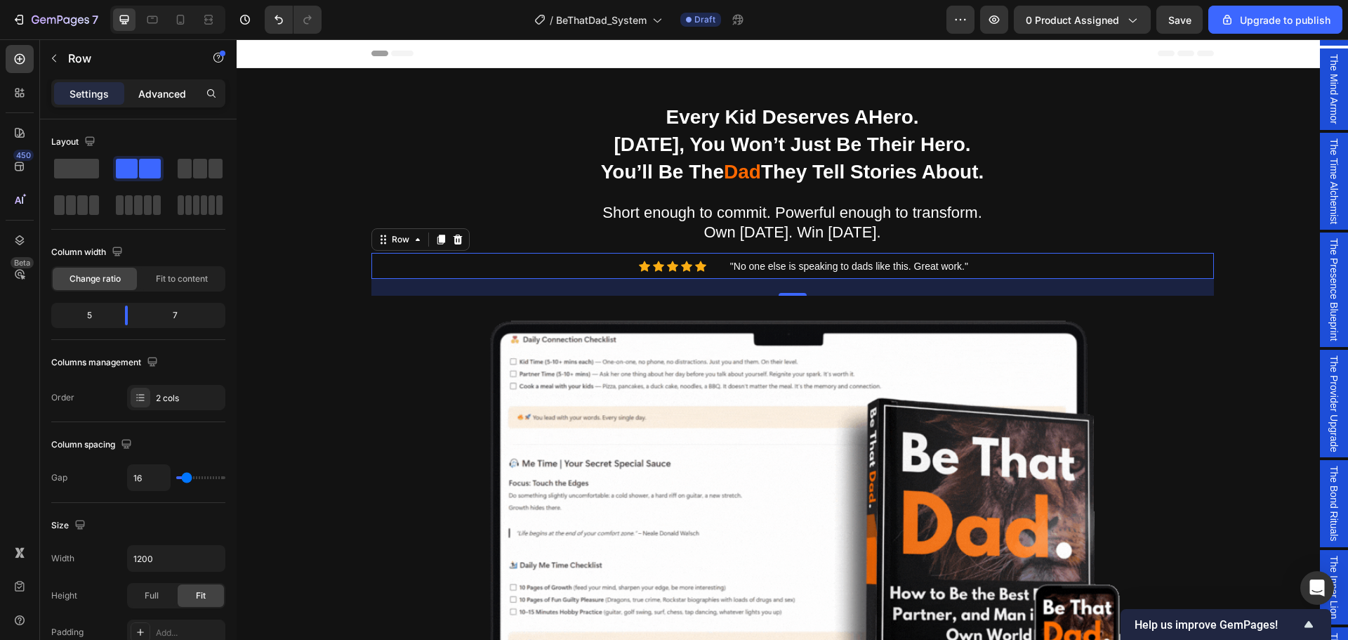
click at [163, 95] on p "Advanced" at bounding box center [162, 93] width 48 height 15
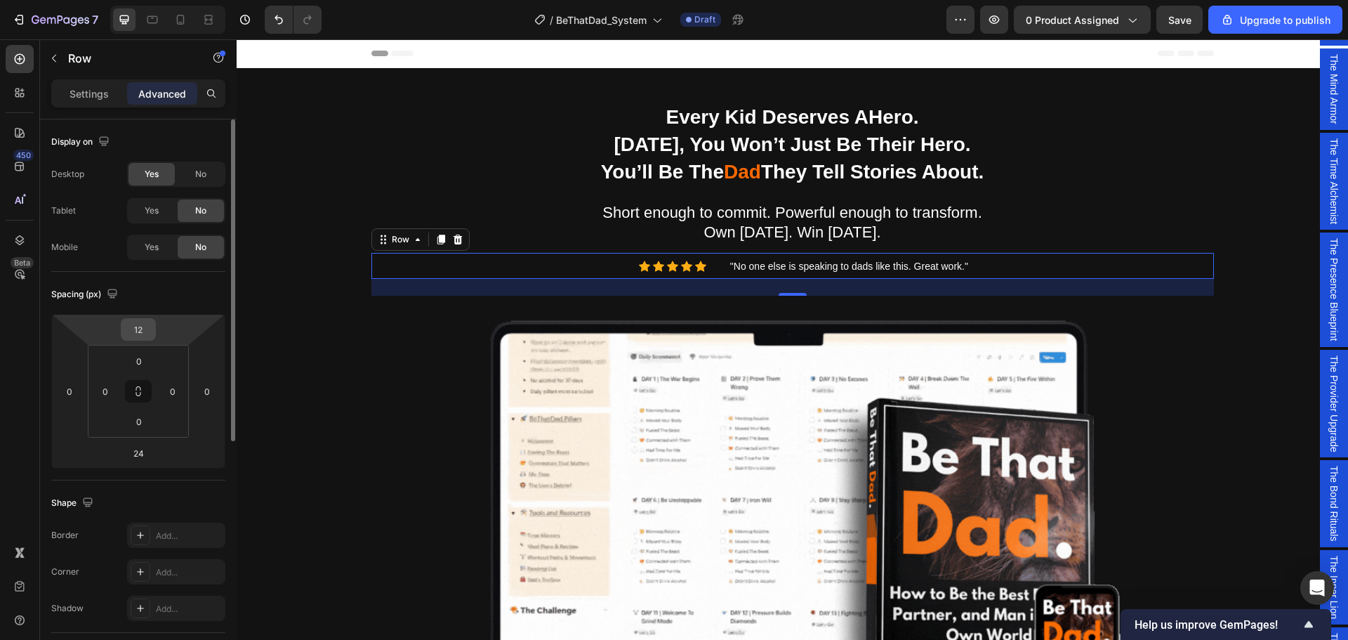
click at [143, 331] on input "12" at bounding box center [138, 329] width 28 height 21
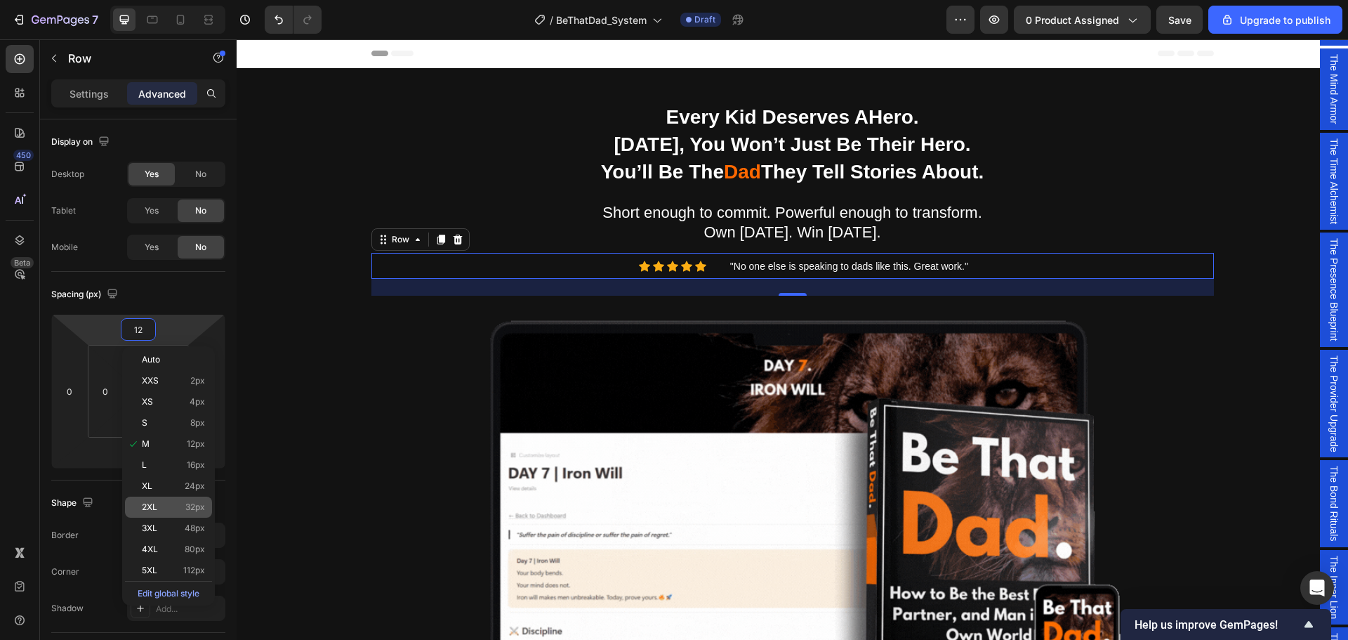
click at [168, 501] on div "2XL 32px" at bounding box center [168, 507] width 87 height 21
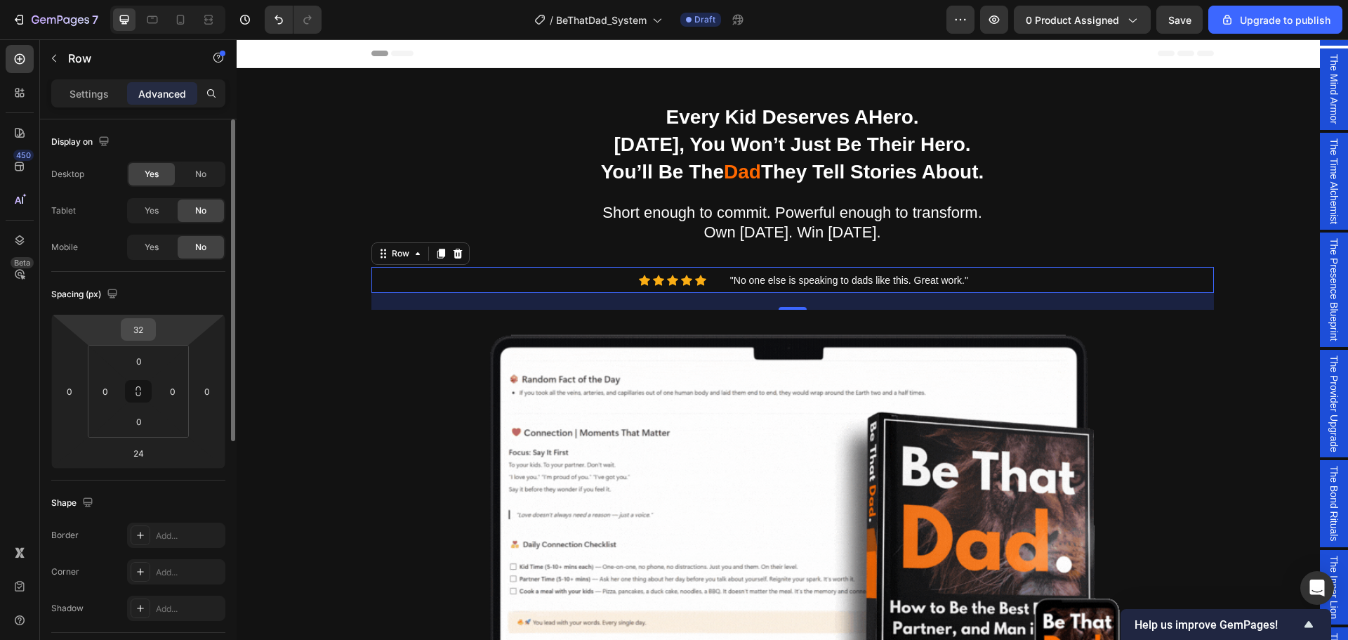
click at [140, 325] on input "32" at bounding box center [138, 329] width 28 height 21
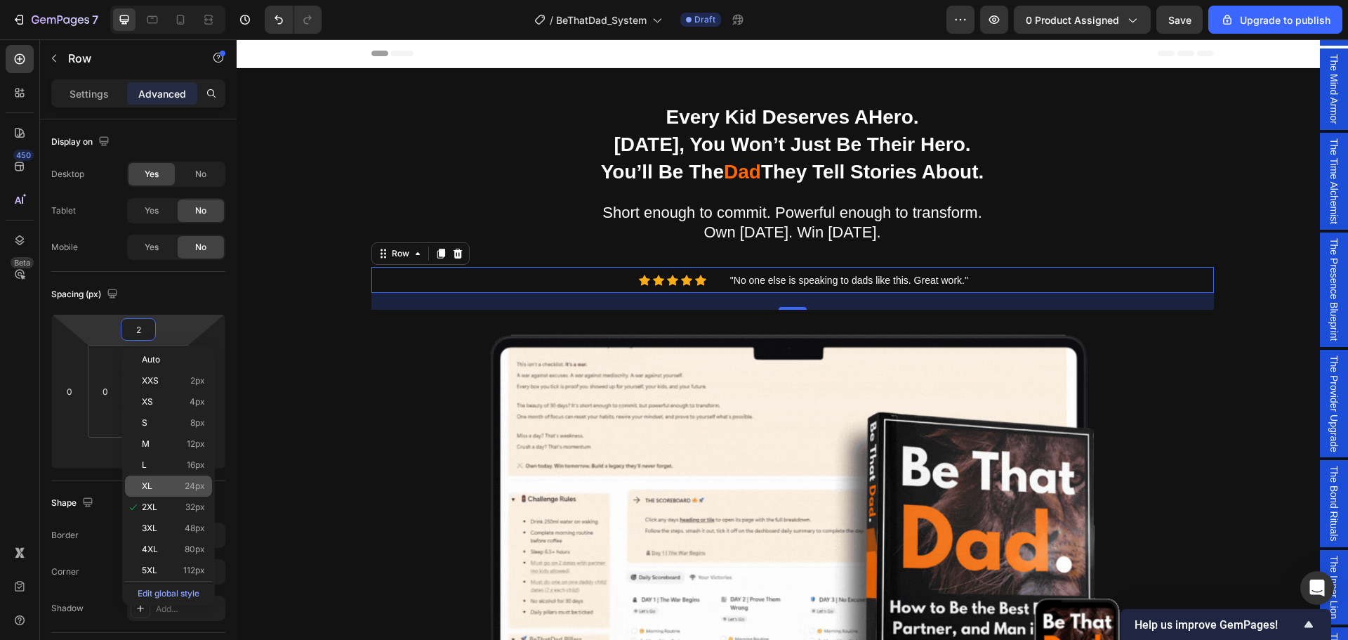
click at [164, 480] on div "XL 24px" at bounding box center [168, 485] width 87 height 21
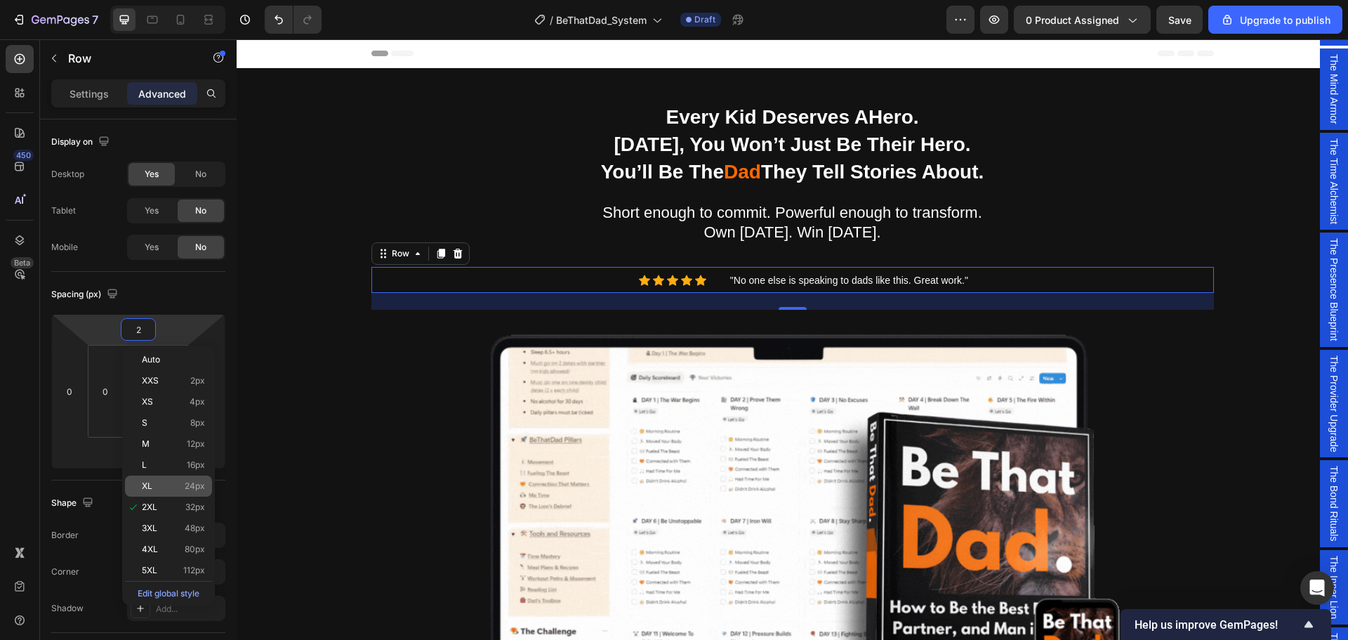
type input "24"
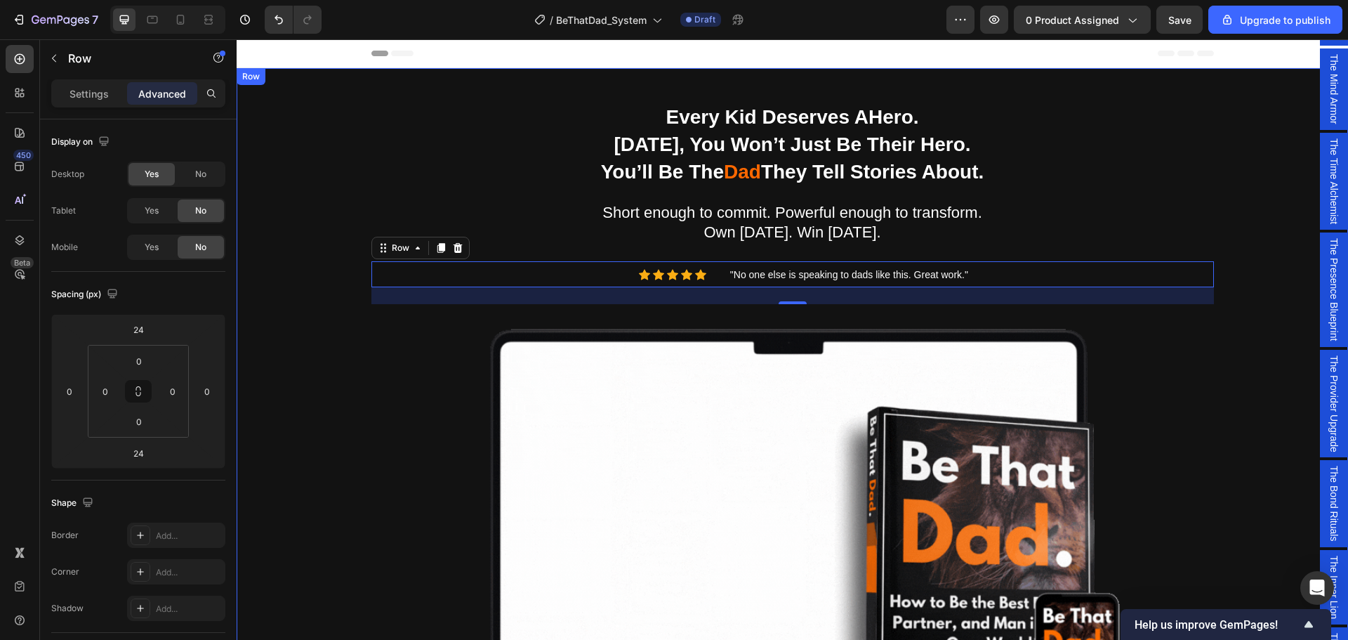
click at [1230, 232] on div "Being a dad is f*cking hard. Society expects you to be everything. But no one s…" at bounding box center [792, 533] width 1091 height 863
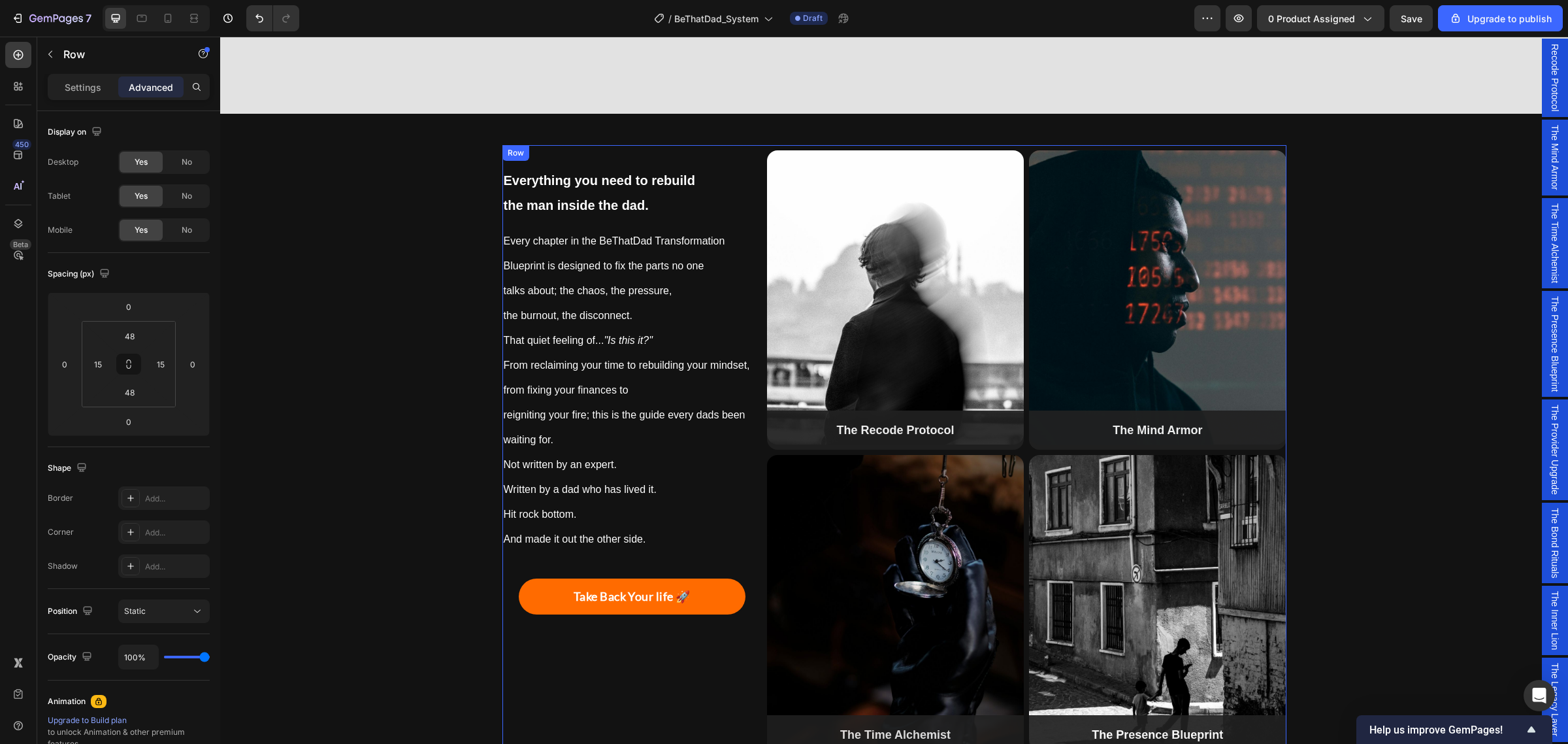
scroll to position [1243, 0]
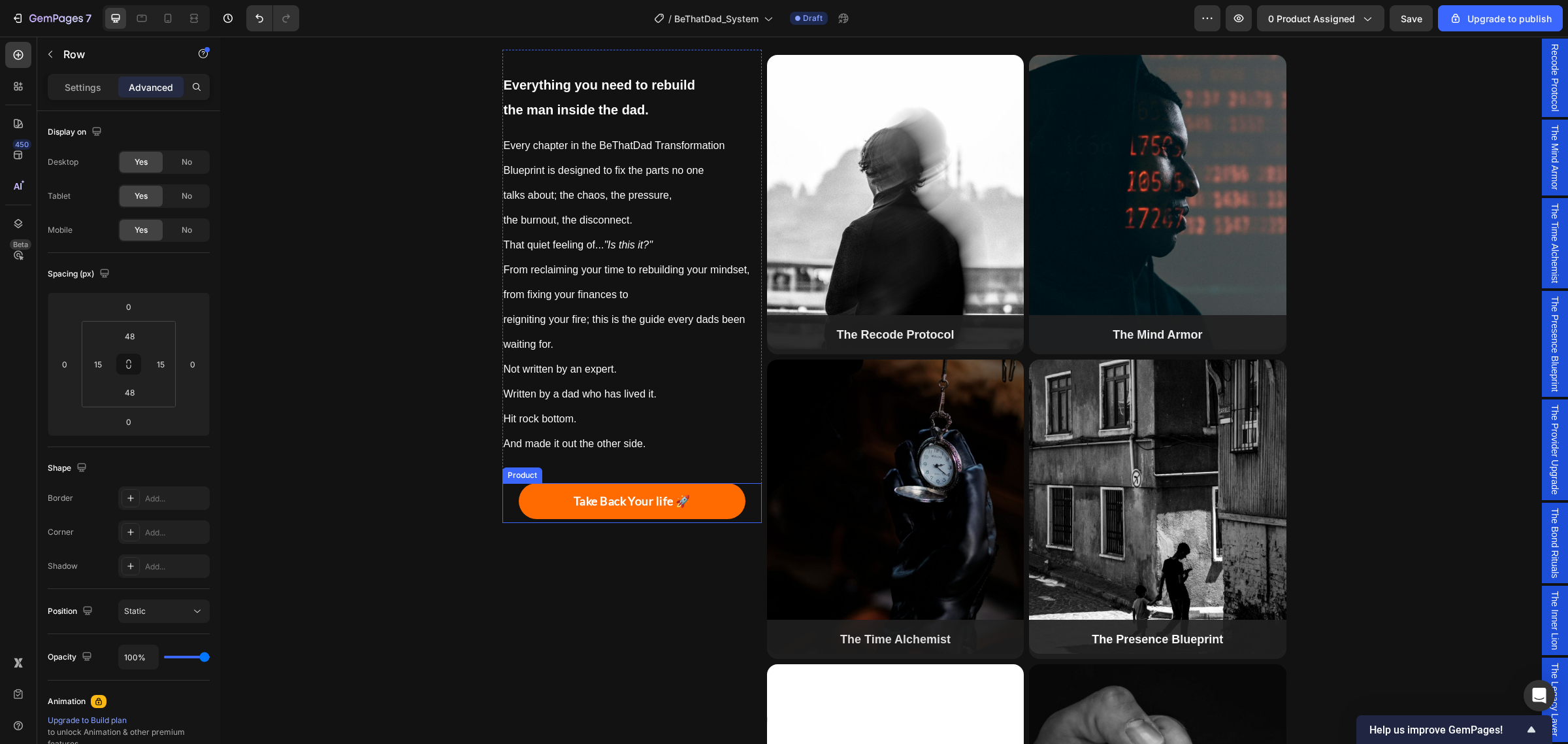
click at [746, 484] on div "Take Back Your life 🚀 Add to Cart" at bounding box center [632, 503] width 260 height 40
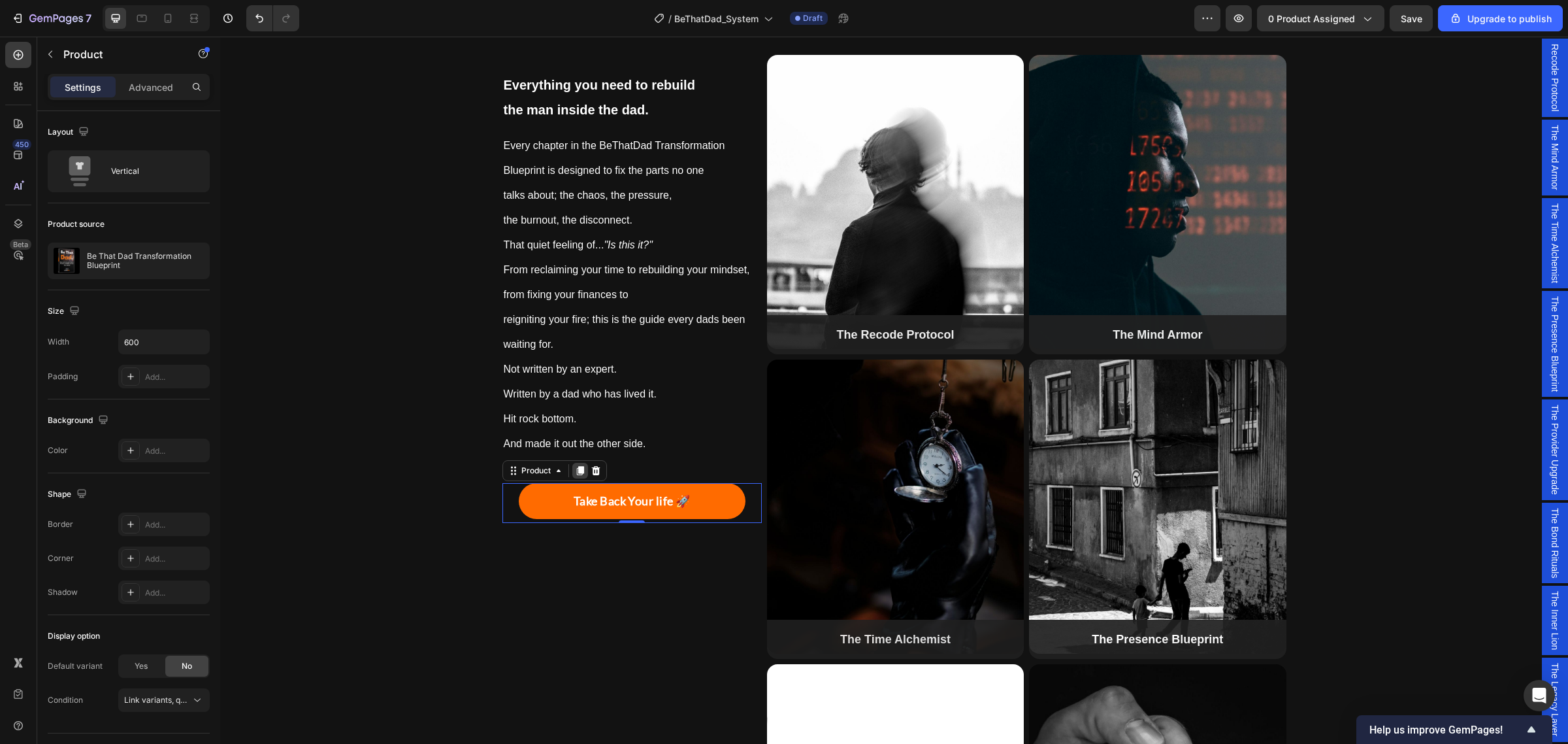
click at [576, 467] on icon at bounding box center [580, 471] width 7 height 9
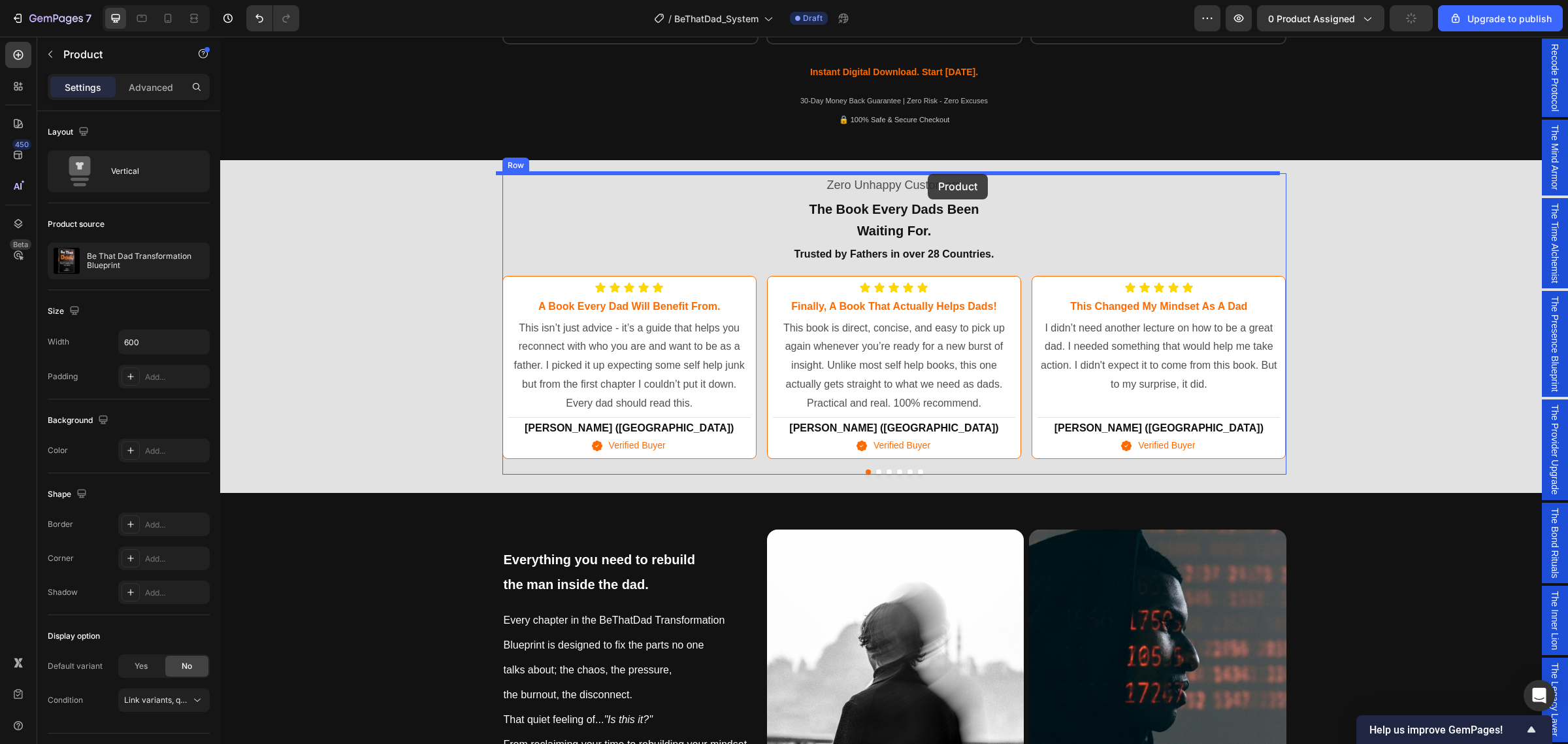
scroll to position [606, 0]
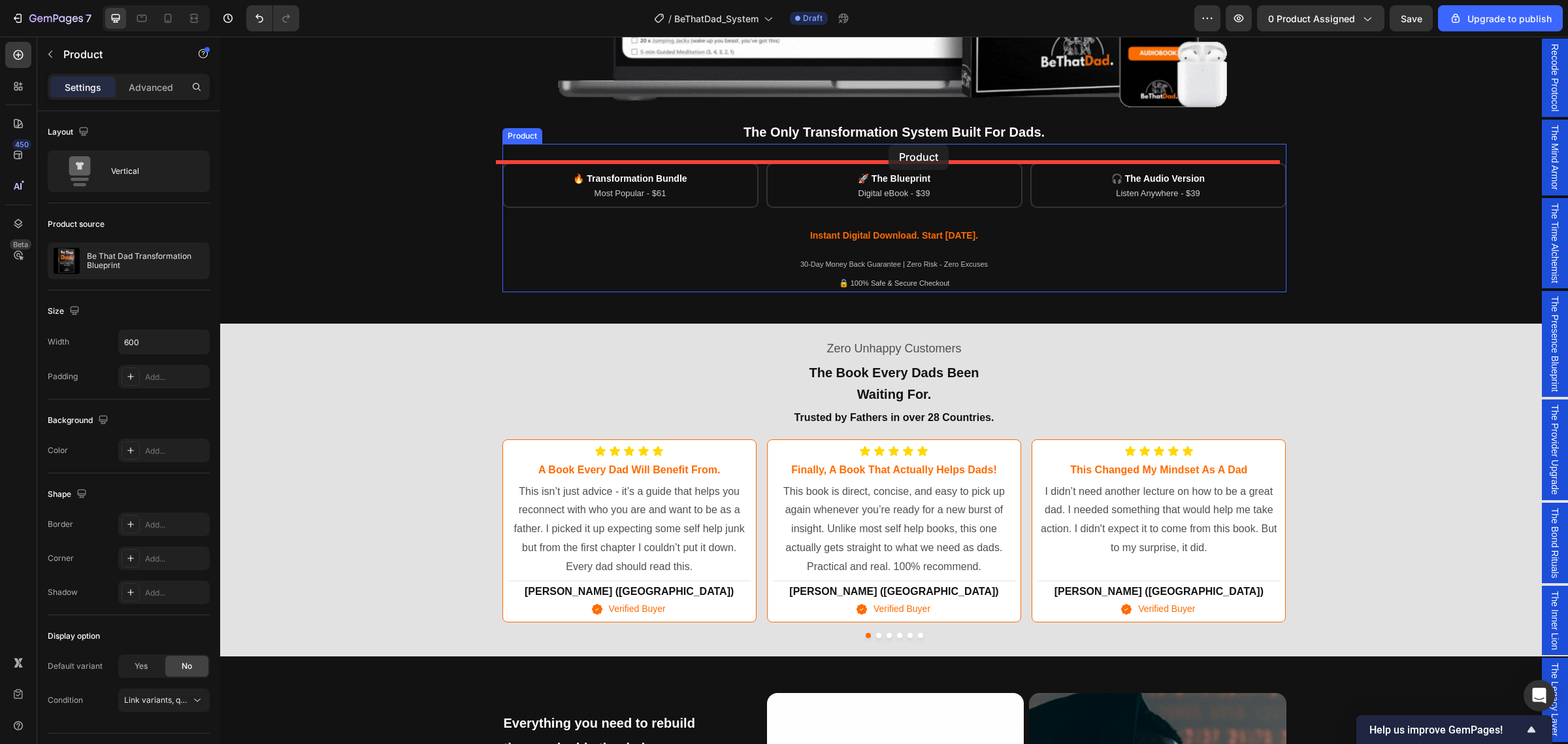
drag, startPoint x: 503, startPoint y: 534, endPoint x: 889, endPoint y: 144, distance: 548.7
drag, startPoint x: 501, startPoint y: 596, endPoint x: 854, endPoint y: 152, distance: 567.2
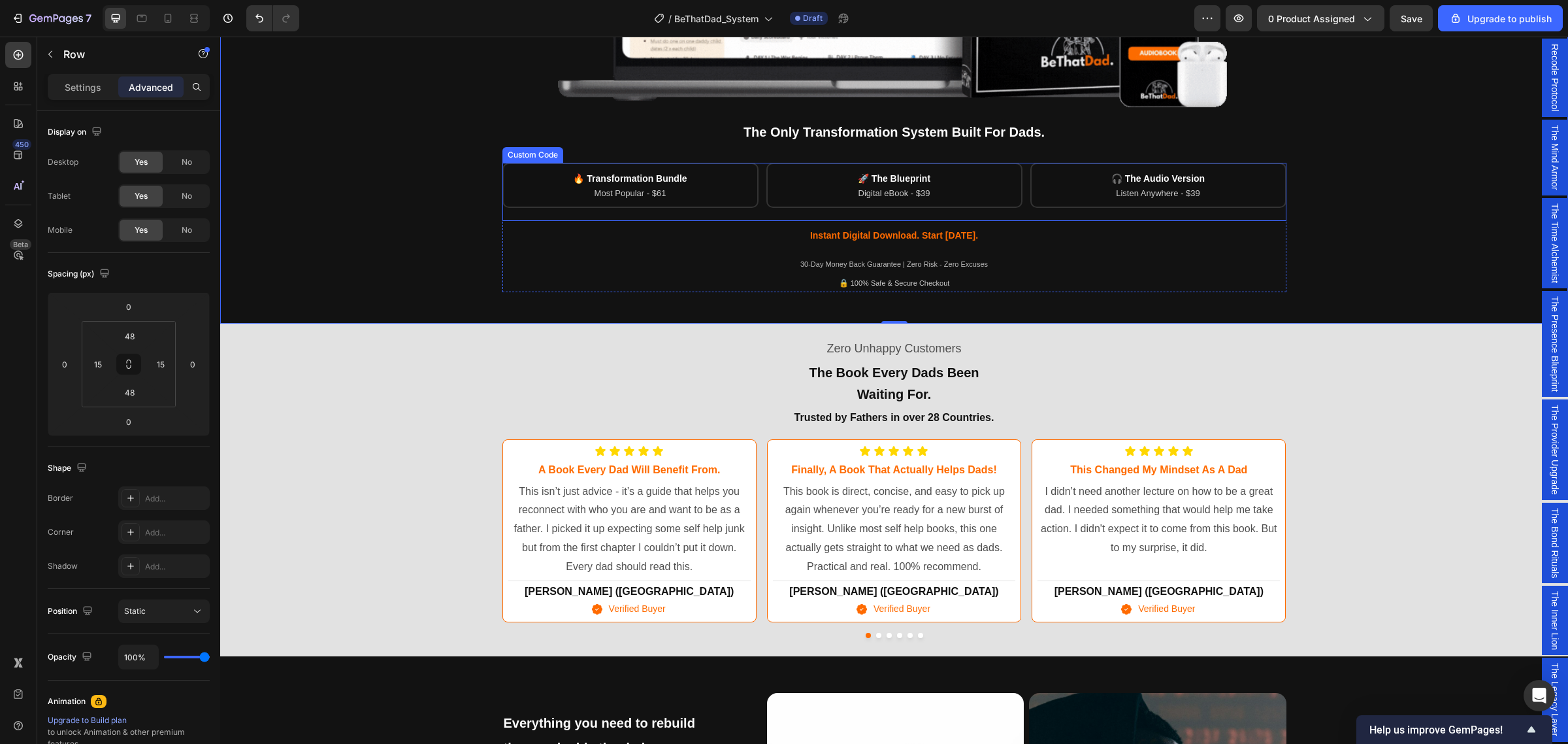
click at [540, 214] on div "🔥 Transformation Bundle Most Popular - $61 🚀 The Blueprint Digital eBook - $39 …" at bounding box center [894, 192] width 784 height 59
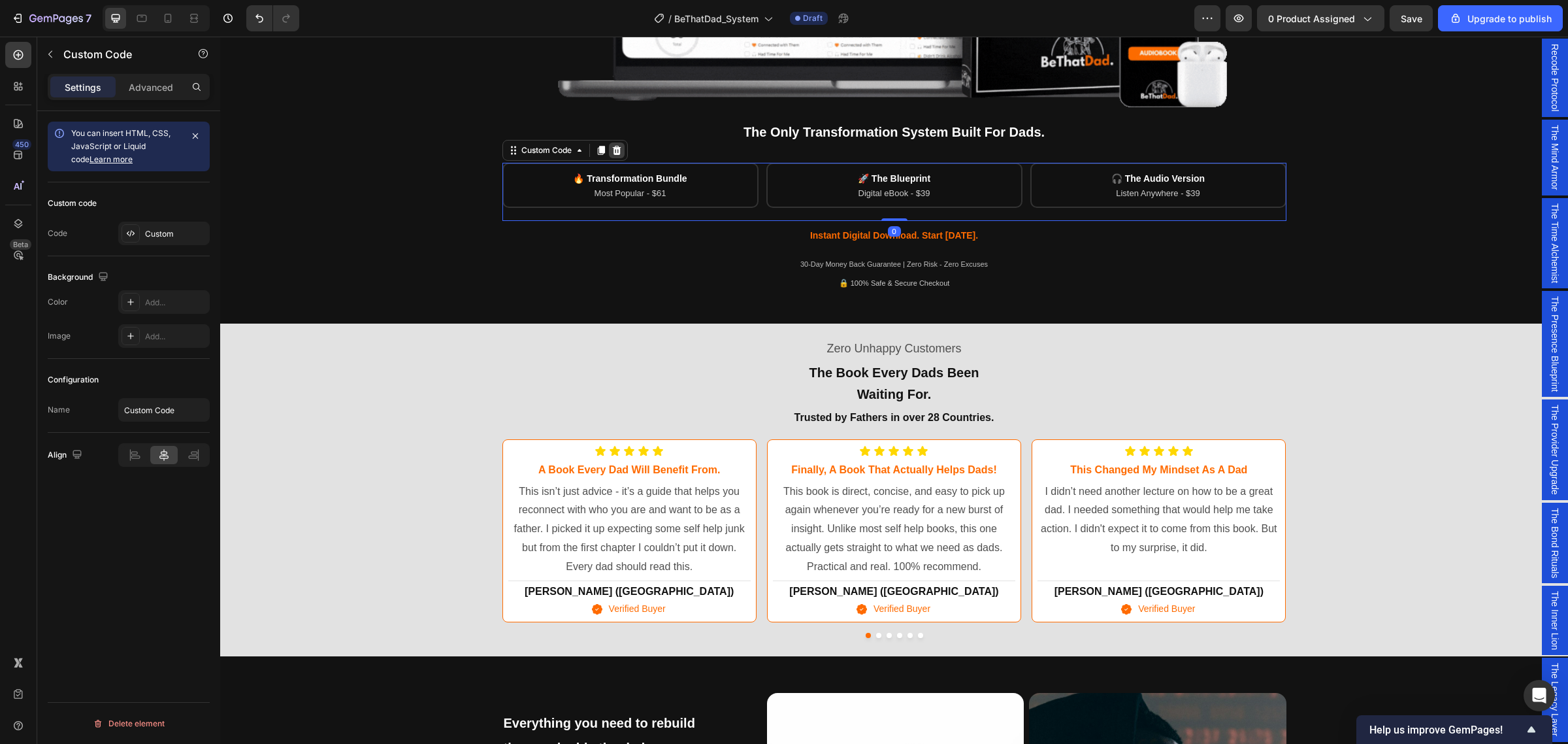
click at [615, 148] on icon at bounding box center [616, 150] width 10 height 10
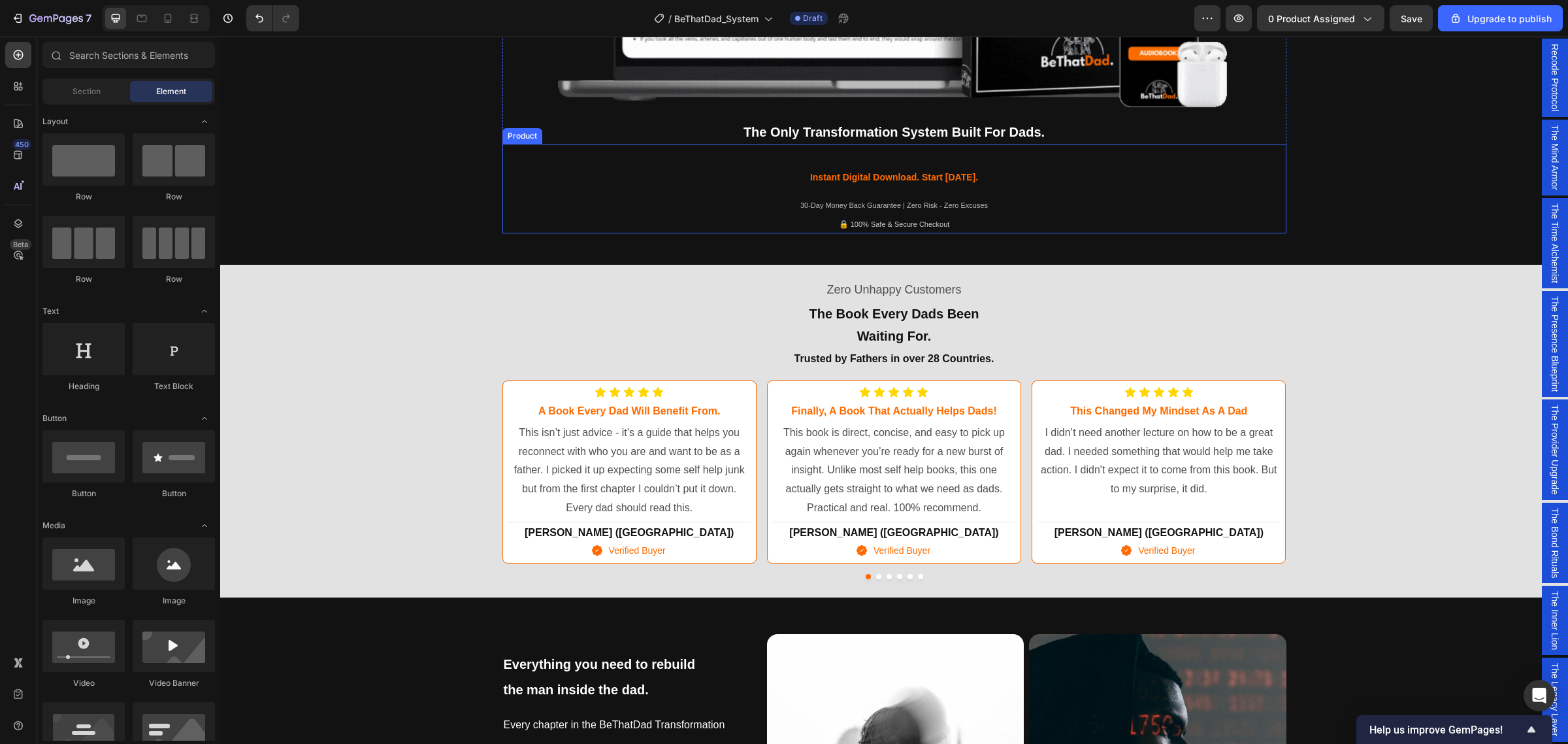
click at [856, 154] on div "The Only Transformation System Built For Dads. Text Block Icon Icon Icon Icon I…" at bounding box center [894, 154] width 784 height 19
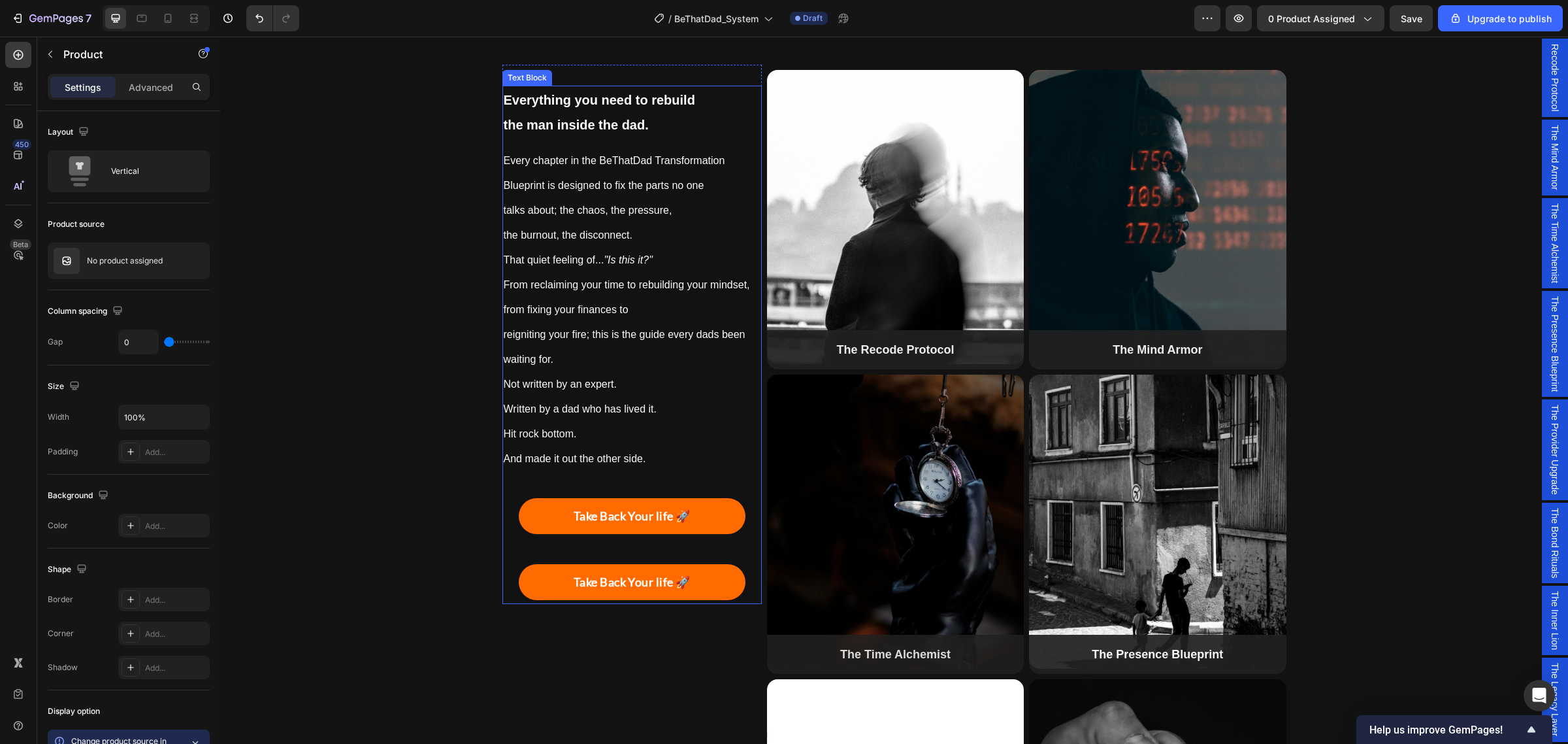
scroll to position [1179, 0]
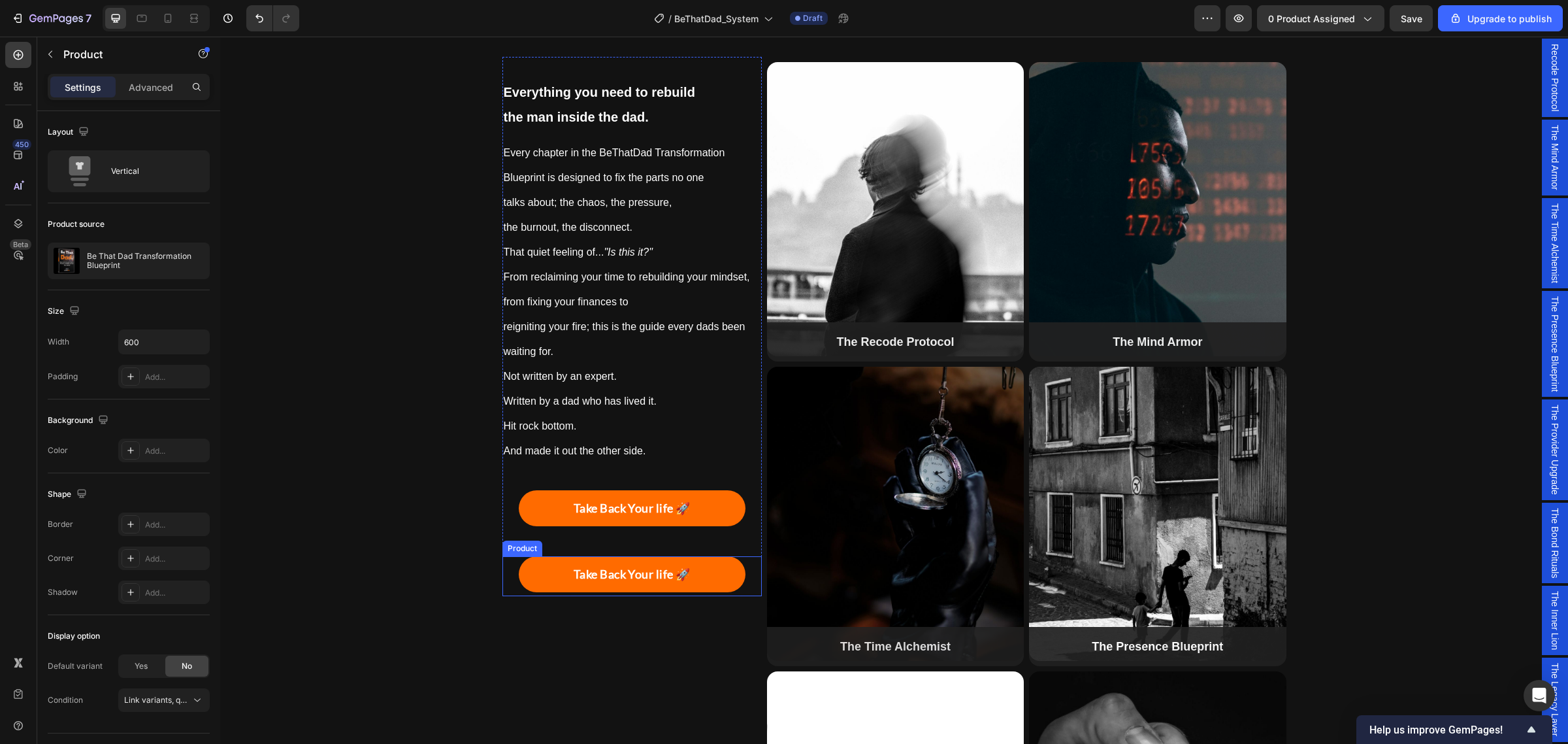
click at [506, 557] on div "Take Back Your life 🚀 Add to Cart" at bounding box center [632, 576] width 260 height 40
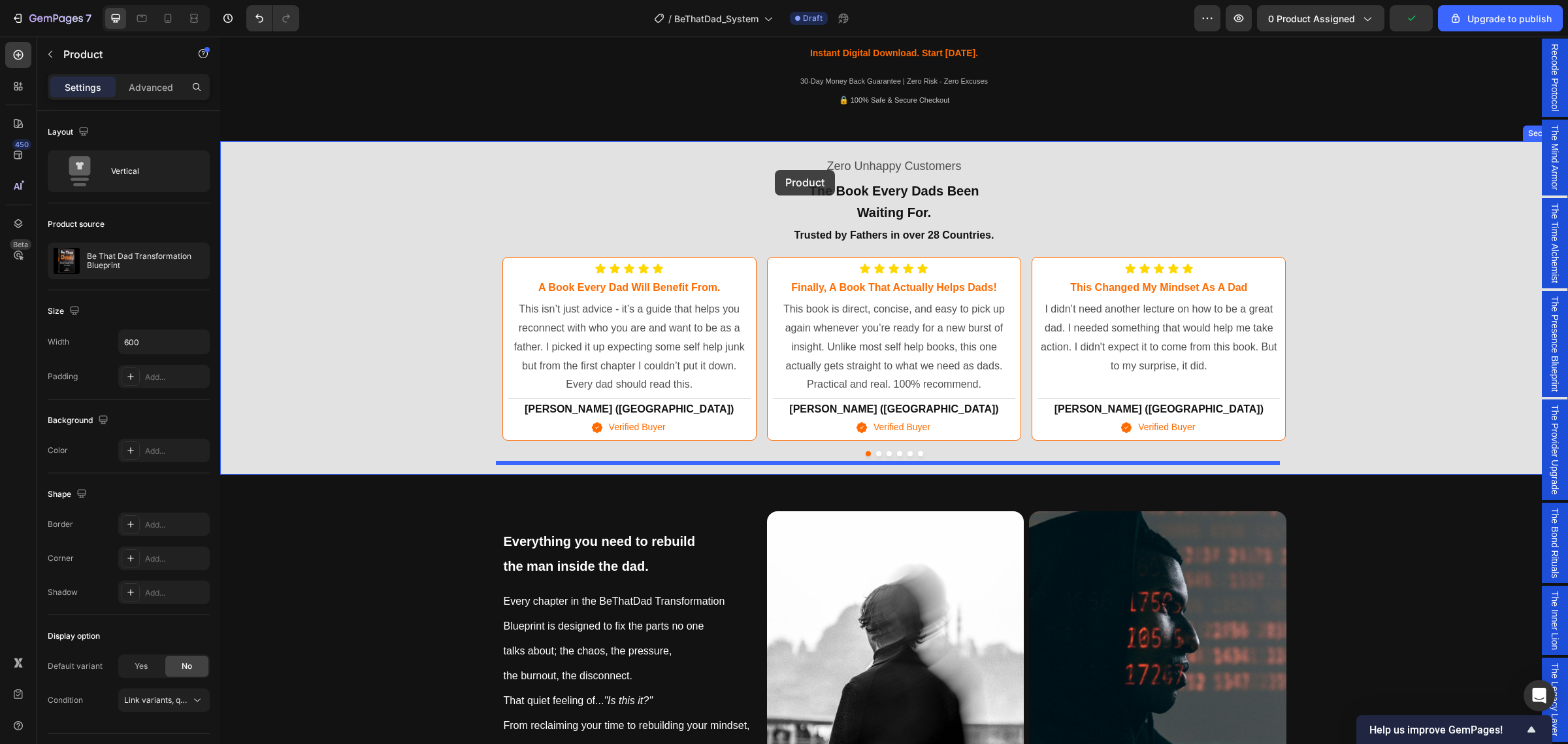
scroll to position [657, 0]
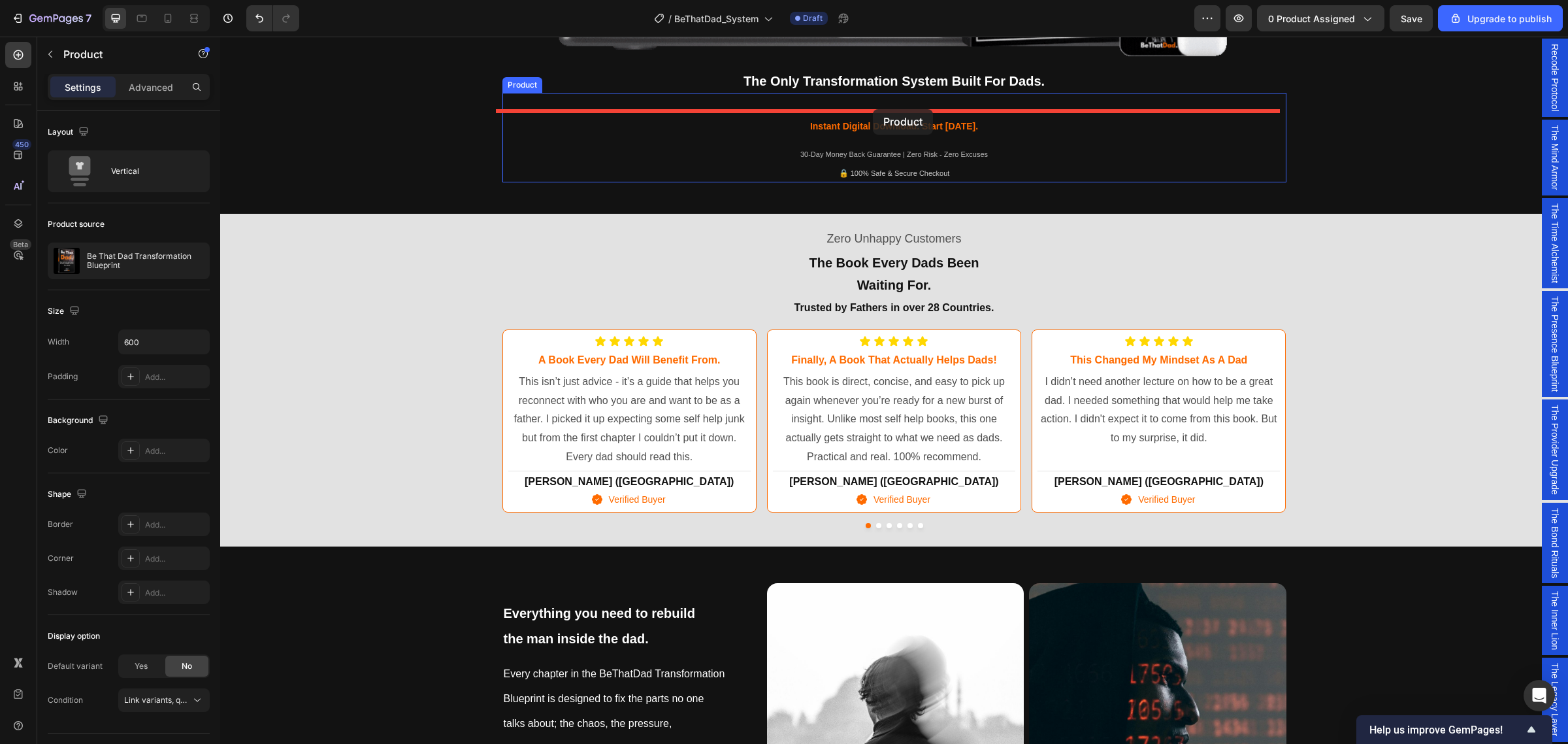
drag, startPoint x: 507, startPoint y: 537, endPoint x: 870, endPoint y: 109, distance: 561.2
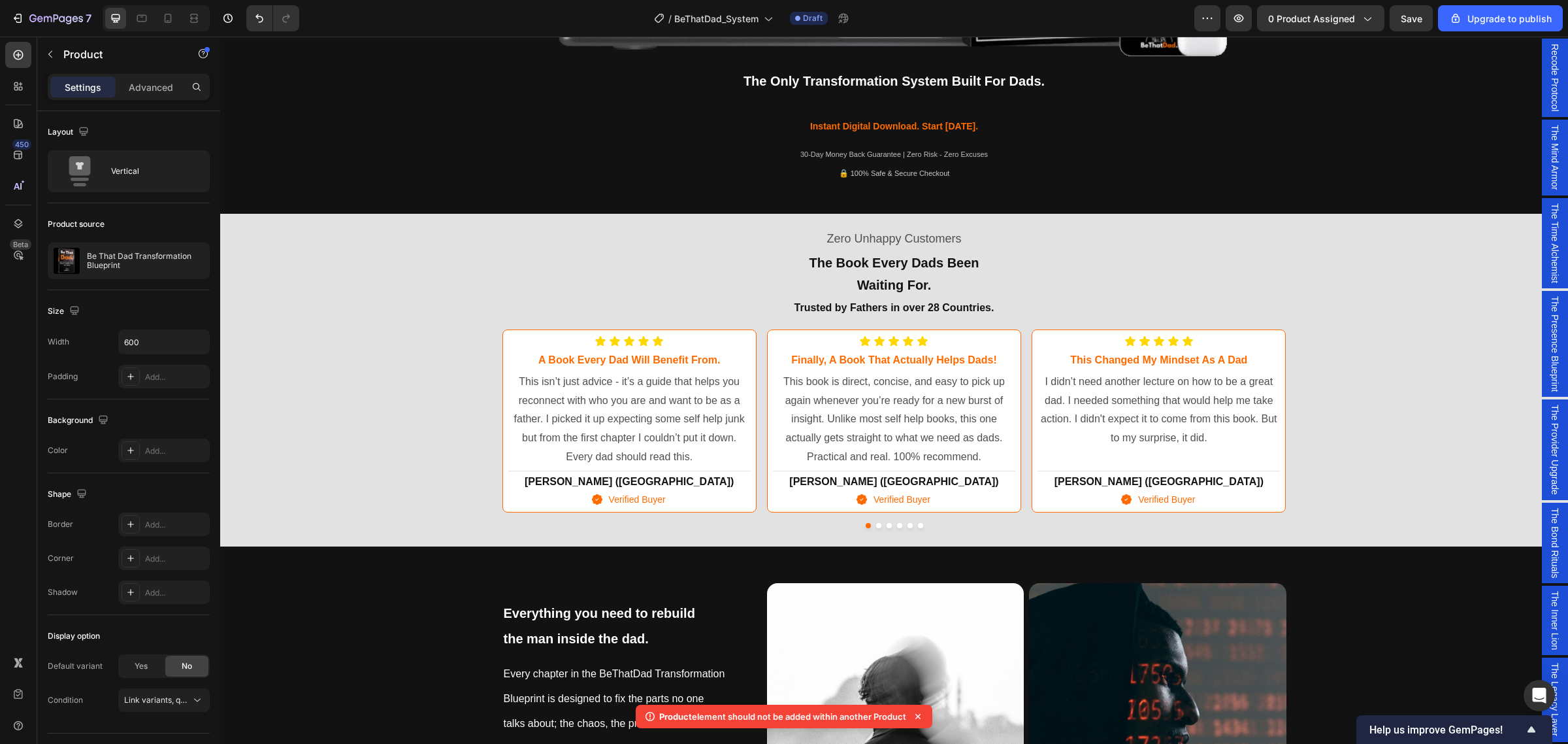
click at [920, 716] on icon at bounding box center [918, 717] width 6 height 6
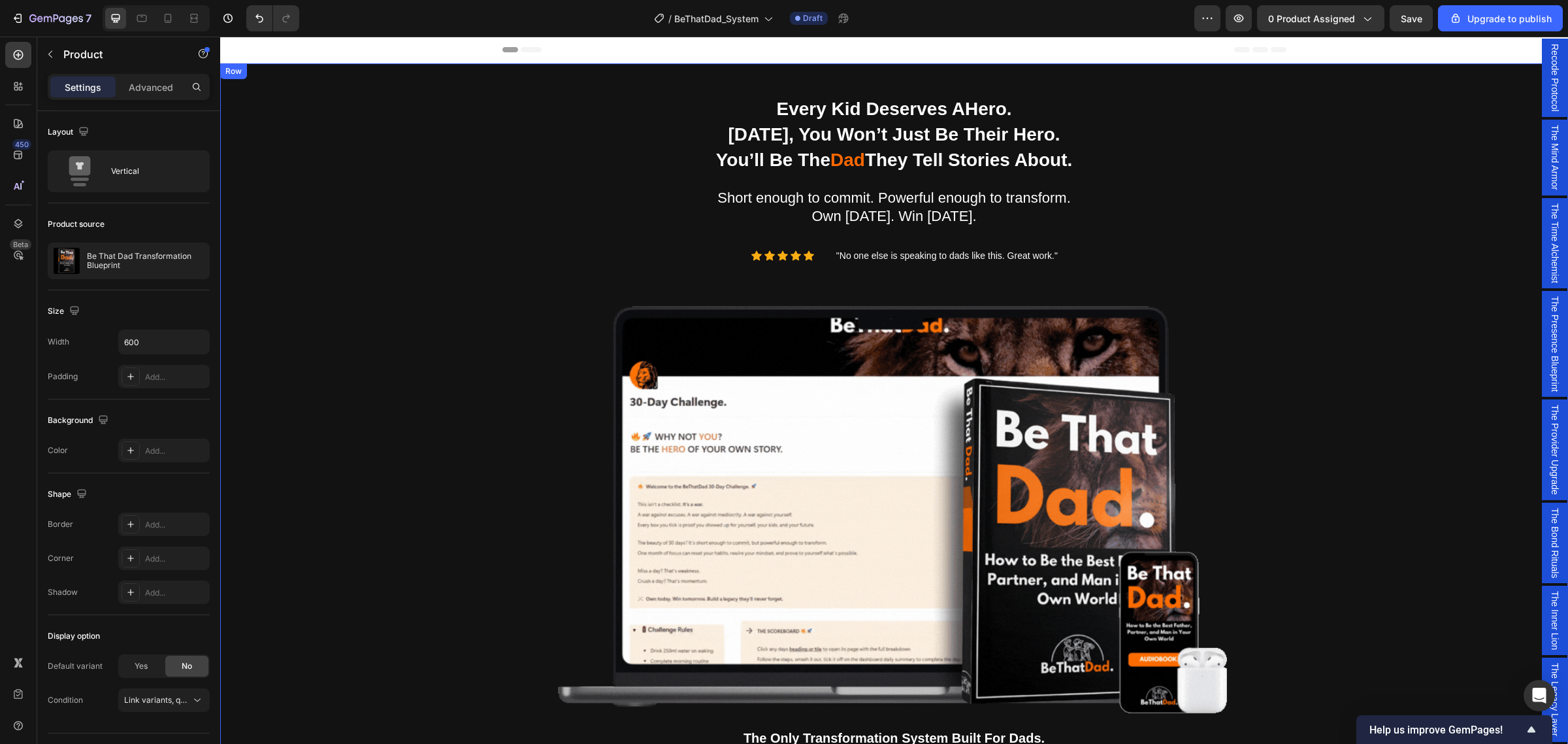
scroll to position [245, 0]
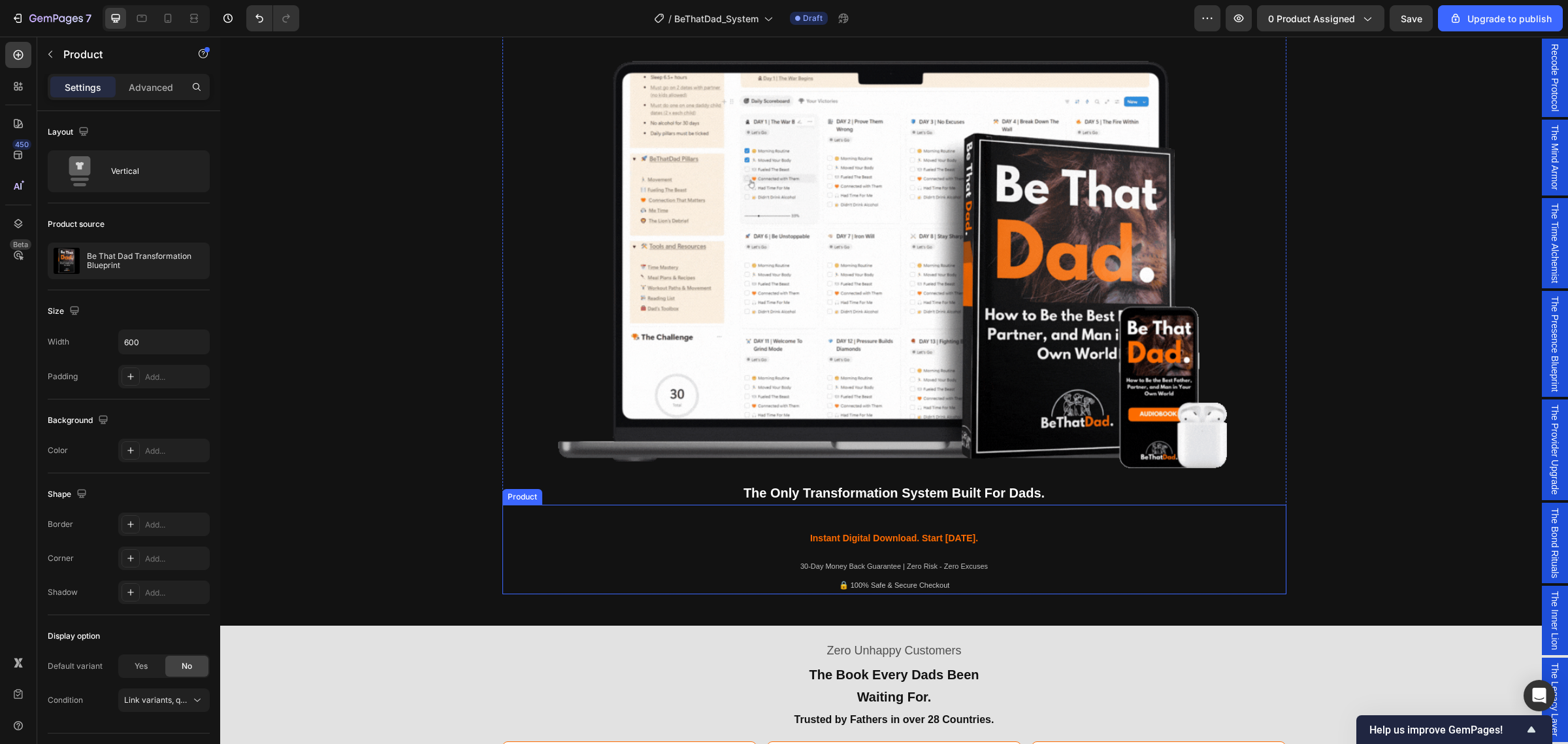
click at [831, 511] on div "The Only Transformation System Built For Dads. Text Block Icon Icon Icon Icon I…" at bounding box center [894, 514] width 784 height 19
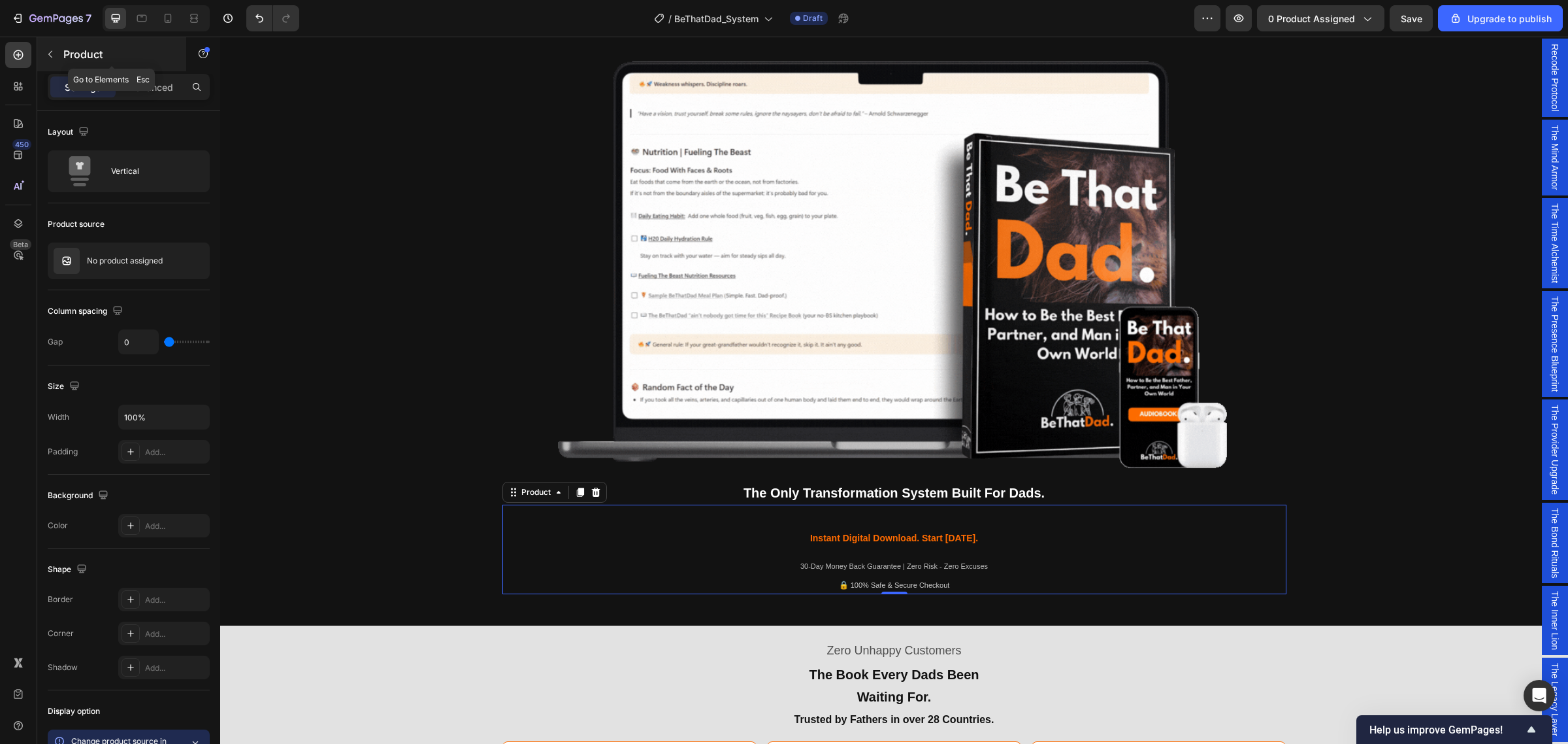
click at [49, 52] on icon "button" at bounding box center [49, 54] width 10 height 10
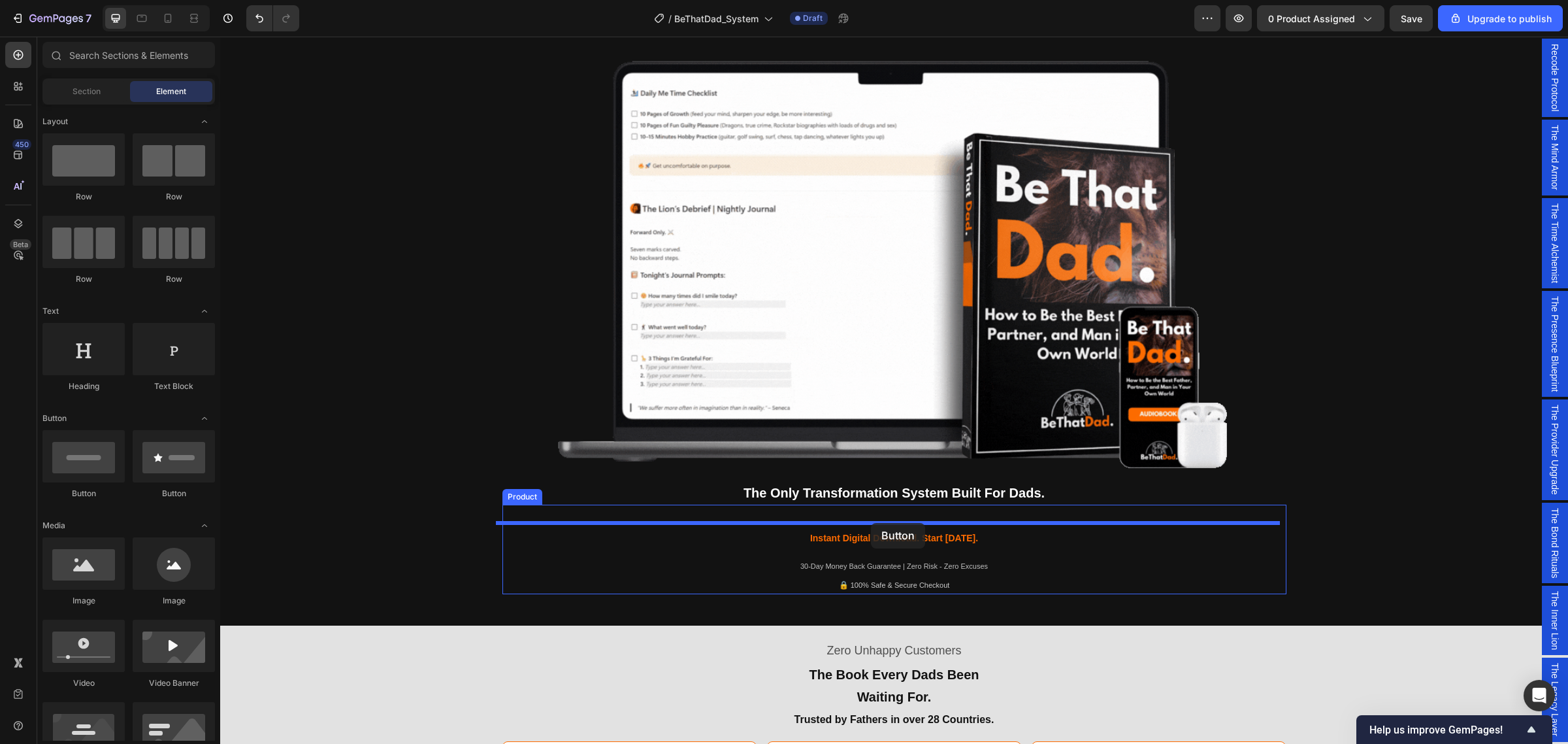
drag, startPoint x: 313, startPoint y: 507, endPoint x: 871, endPoint y: 524, distance: 558.3
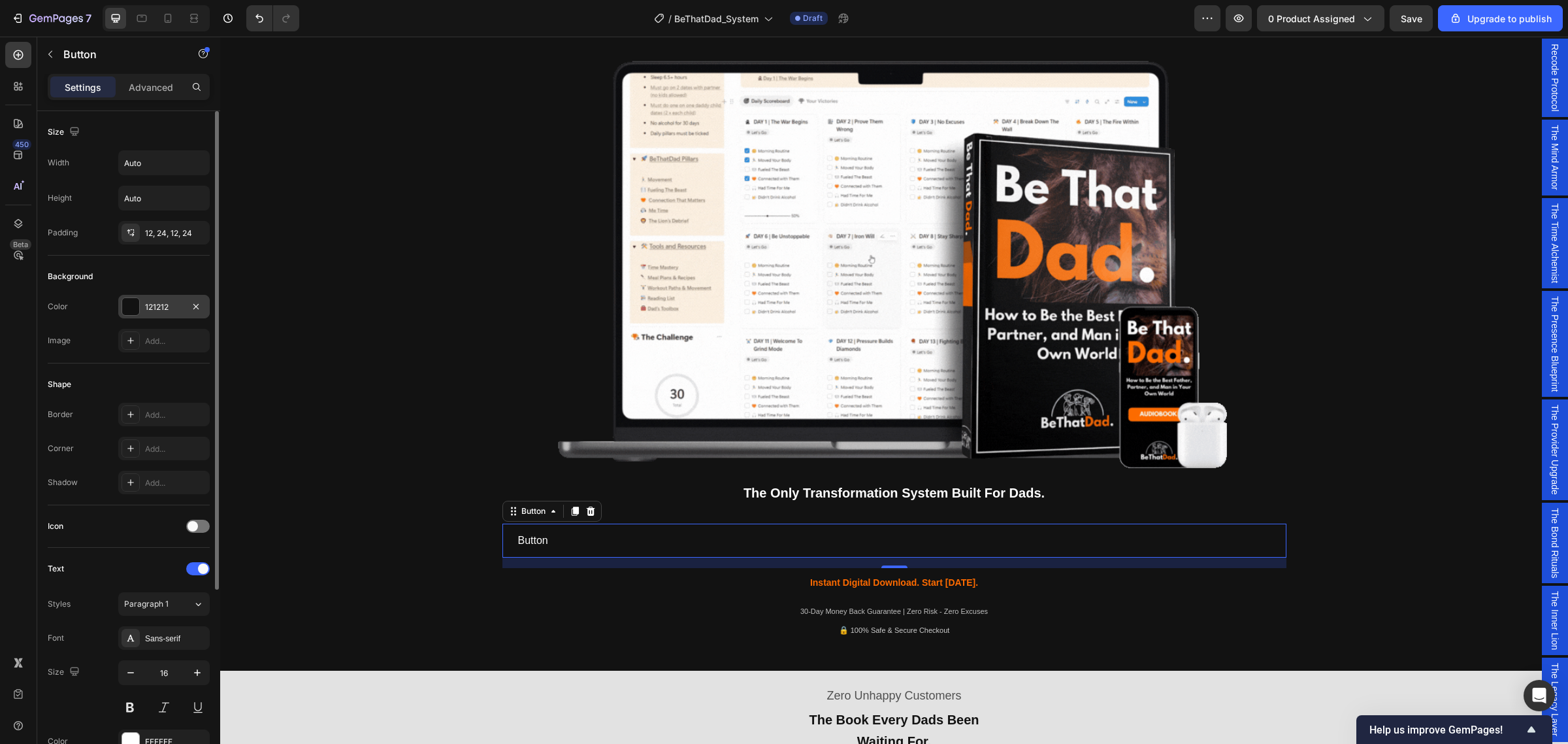
click at [170, 304] on div "121212" at bounding box center [164, 307] width 38 height 12
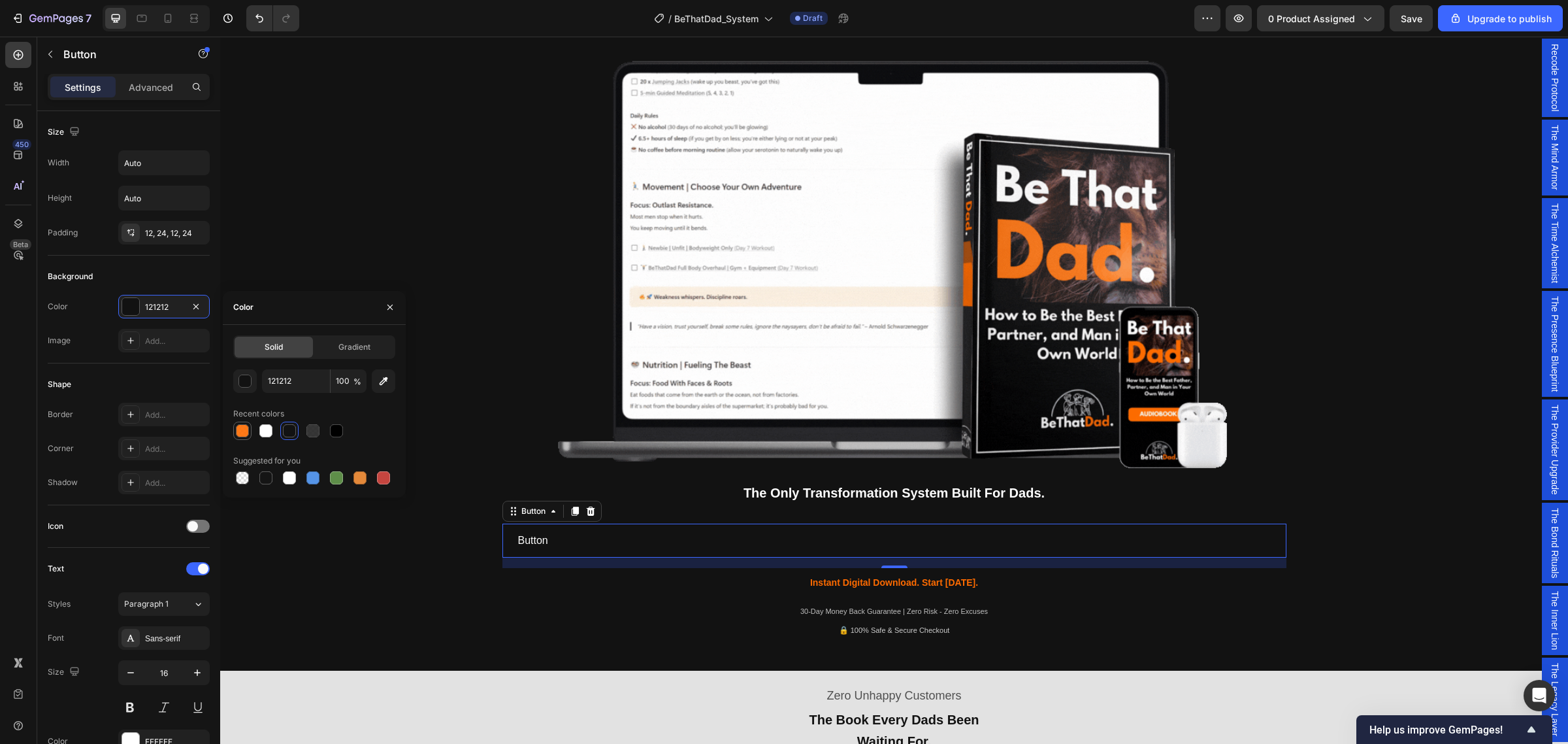
click at [239, 432] on div at bounding box center [243, 431] width 13 height 13
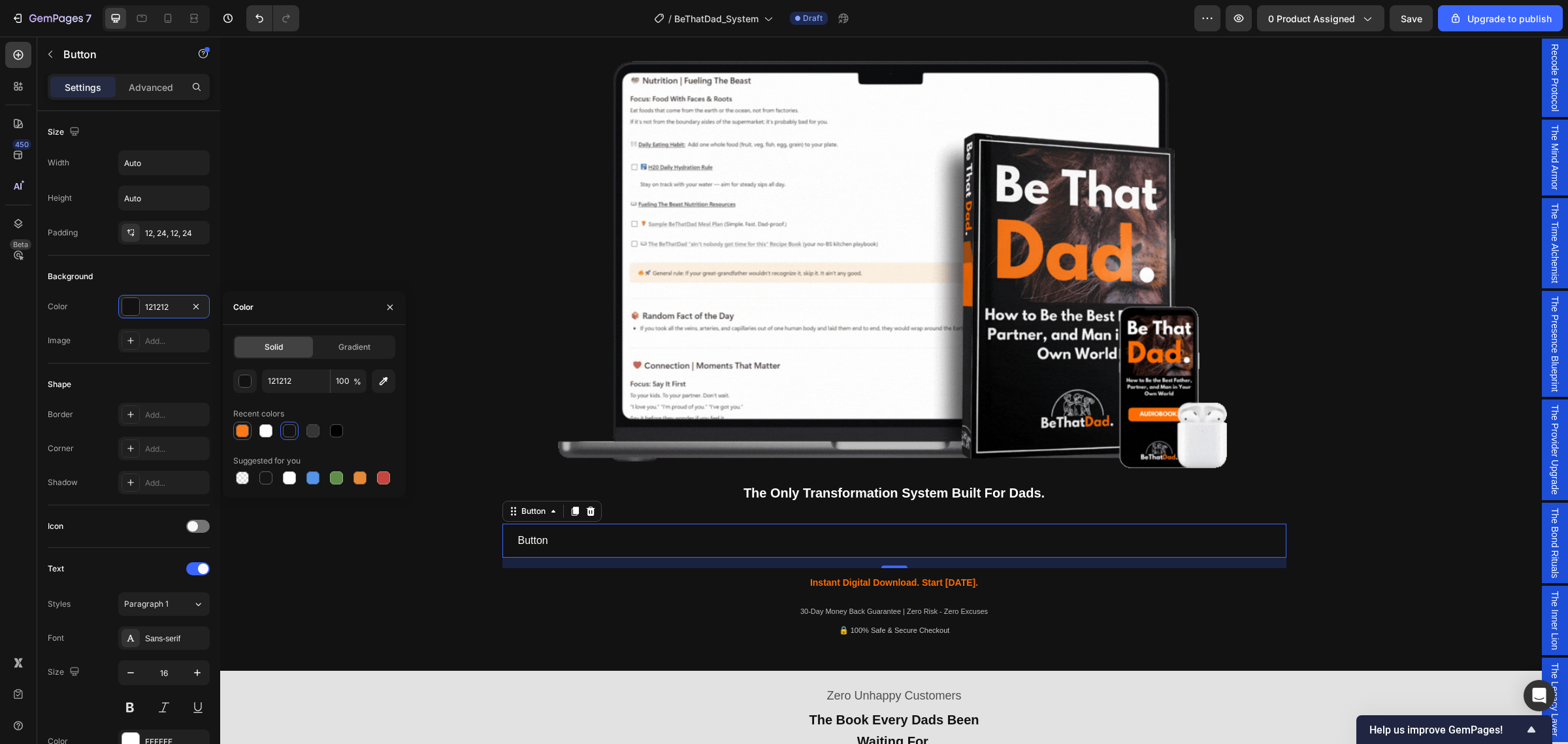
type input "FF6B00"
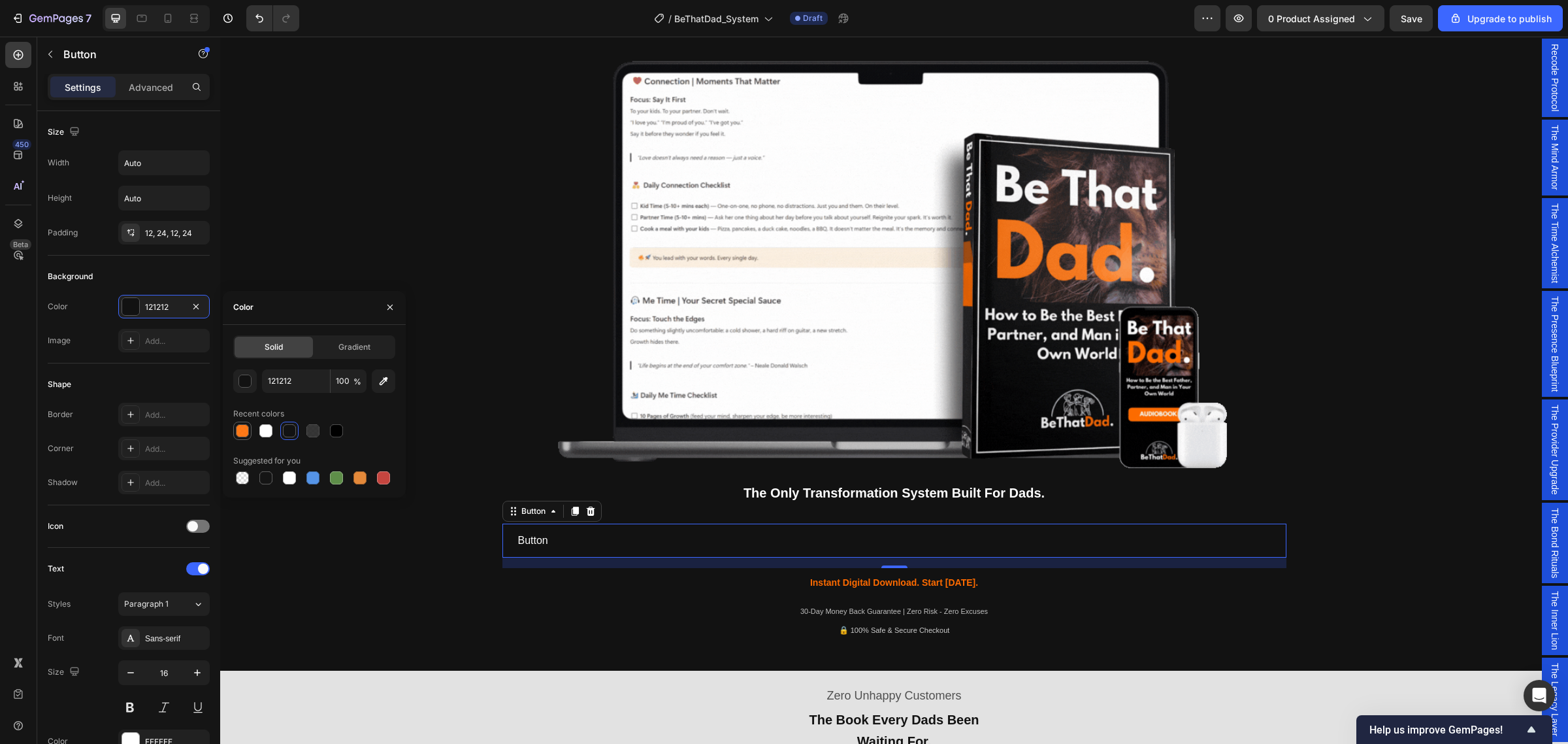
type input "90"
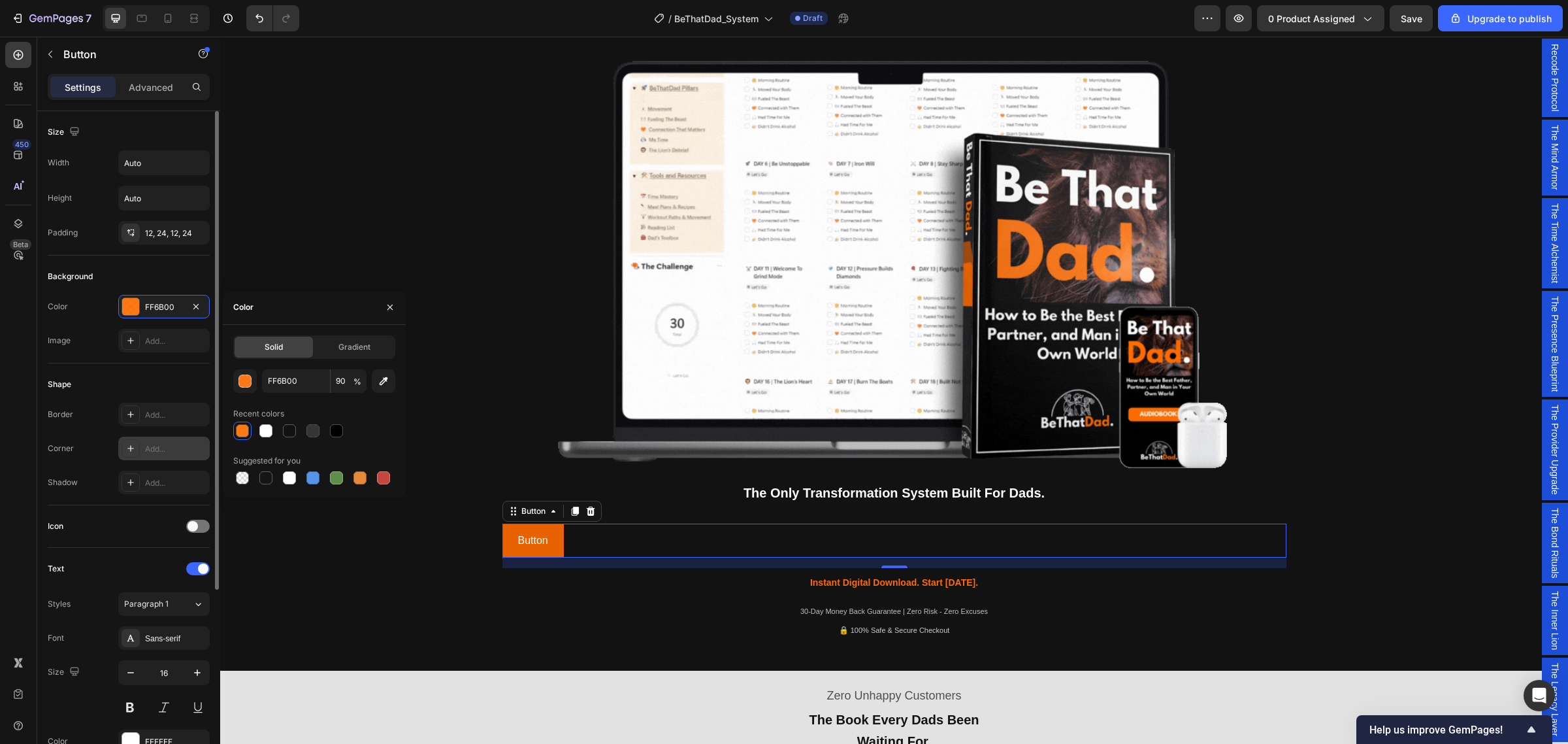
click at [172, 449] on div "Add..." at bounding box center [176, 449] width 61 height 12
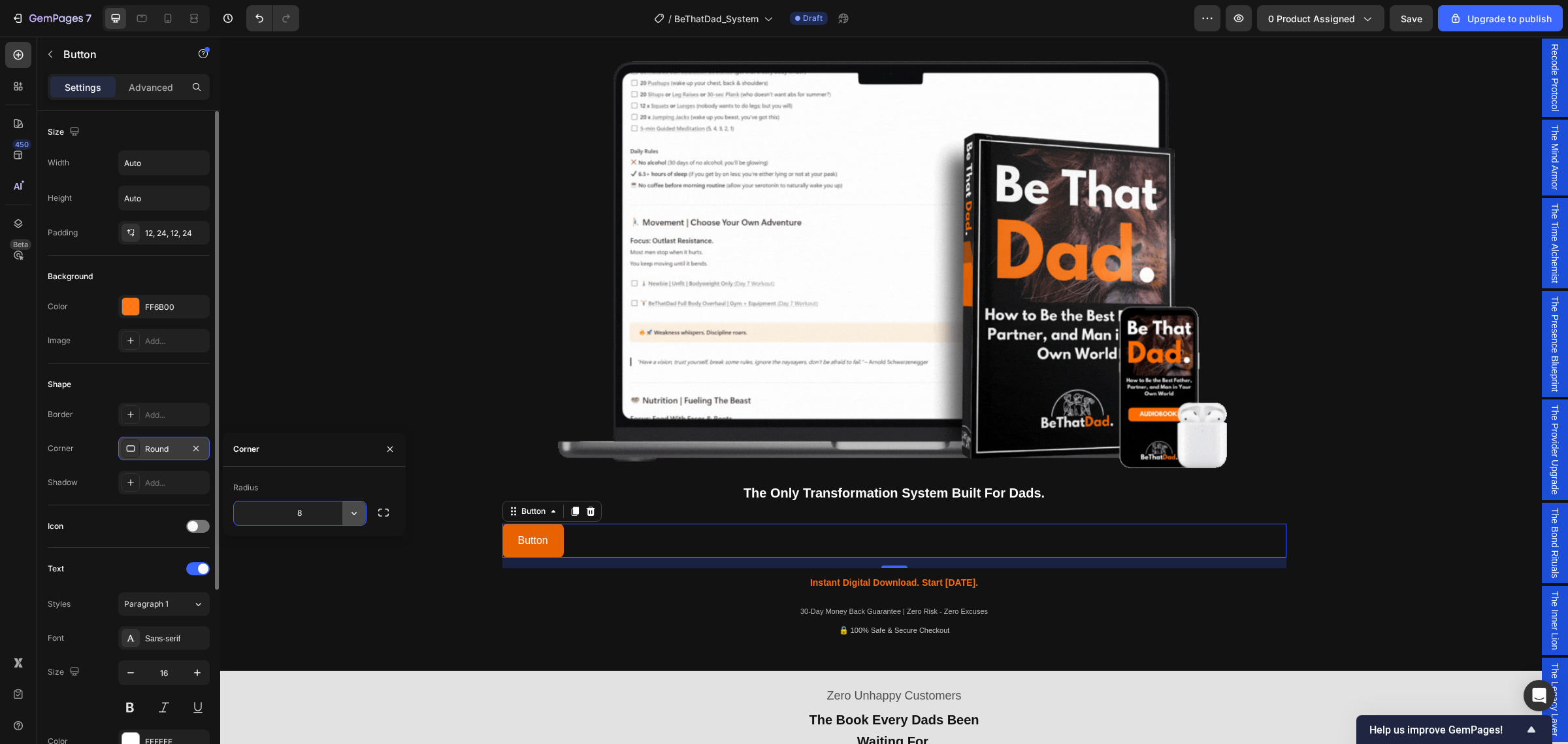
click at [355, 514] on icon "button" at bounding box center [355, 513] width 13 height 13
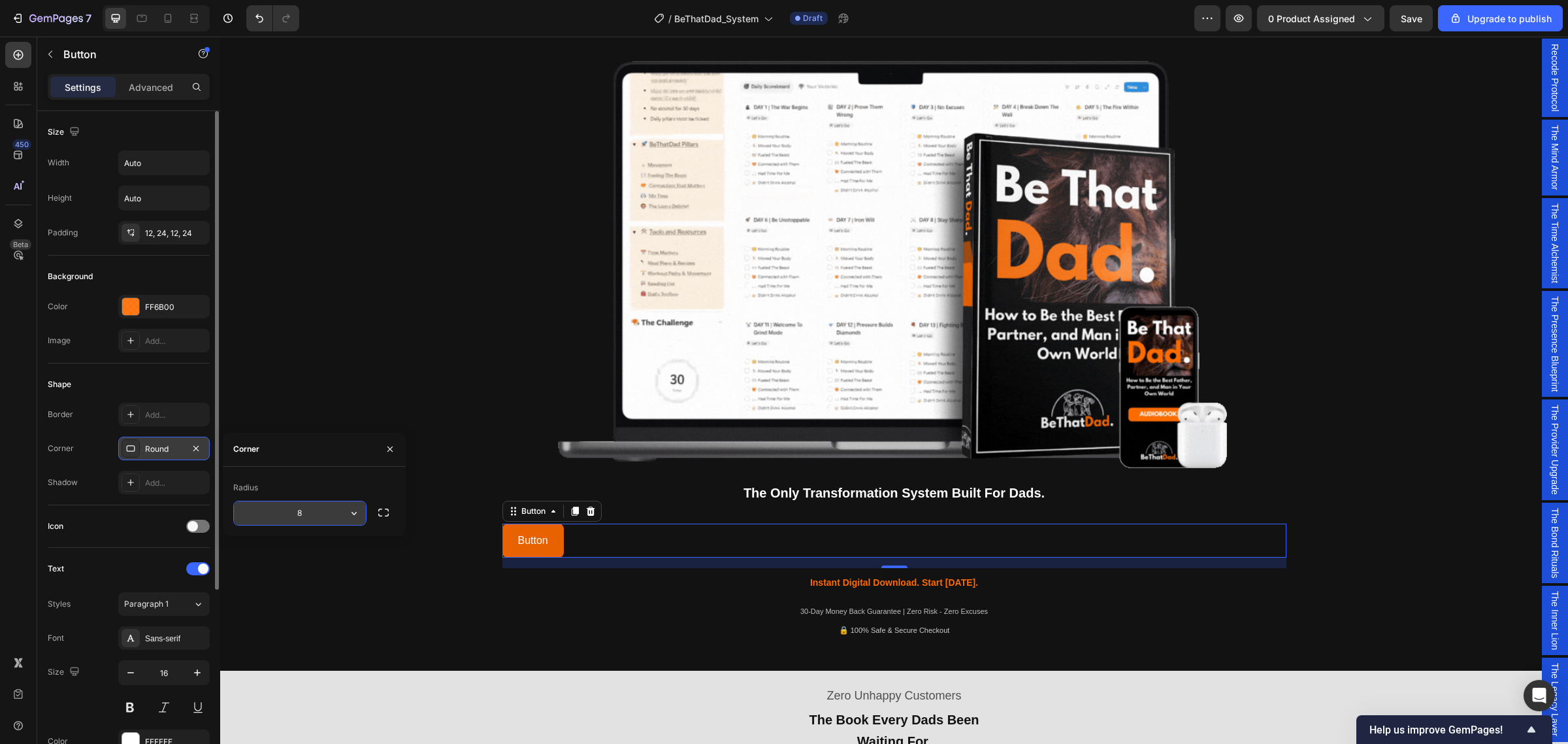
click at [355, 514] on icon "button" at bounding box center [355, 513] width 13 height 13
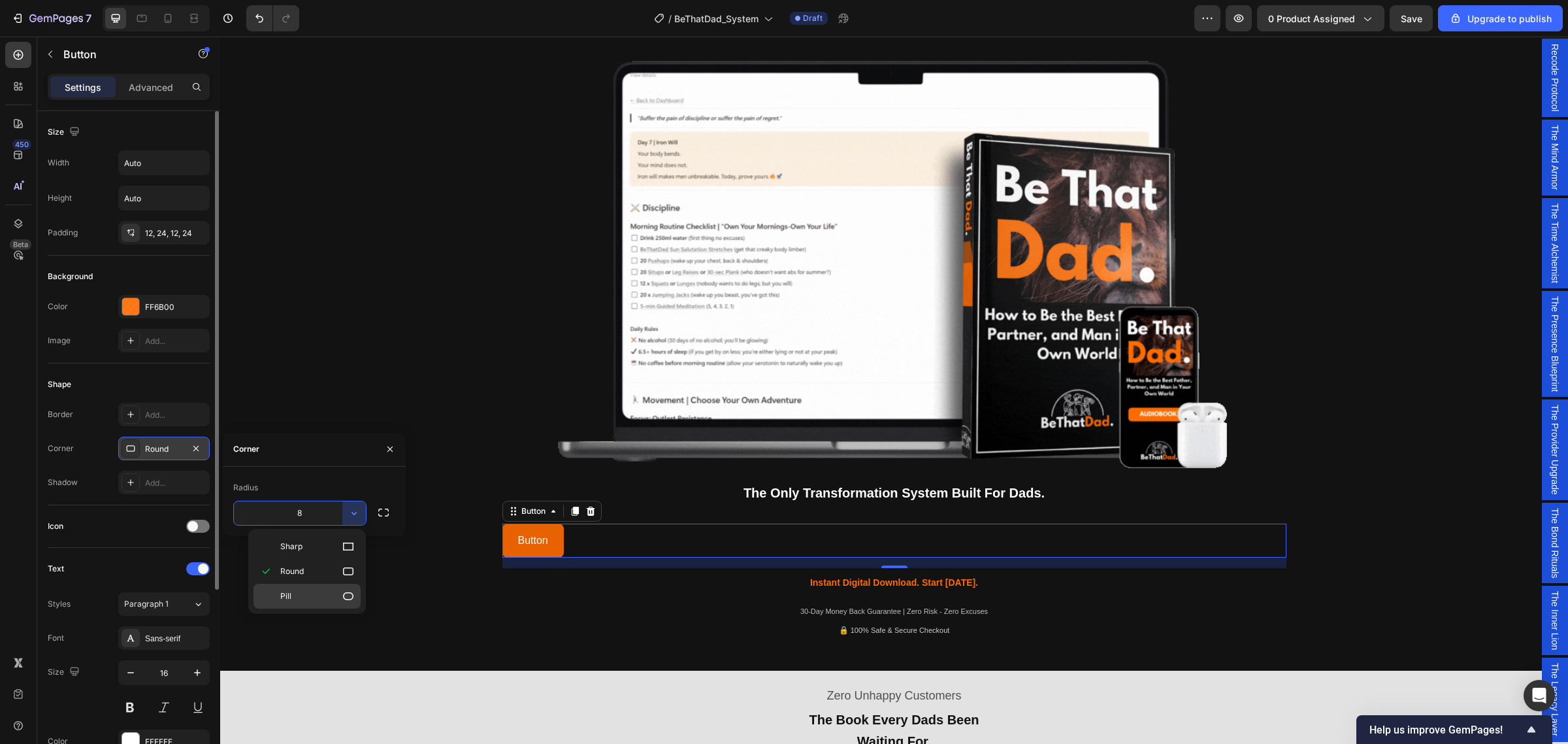
click at [321, 601] on p "Pill" at bounding box center [317, 596] width 74 height 13
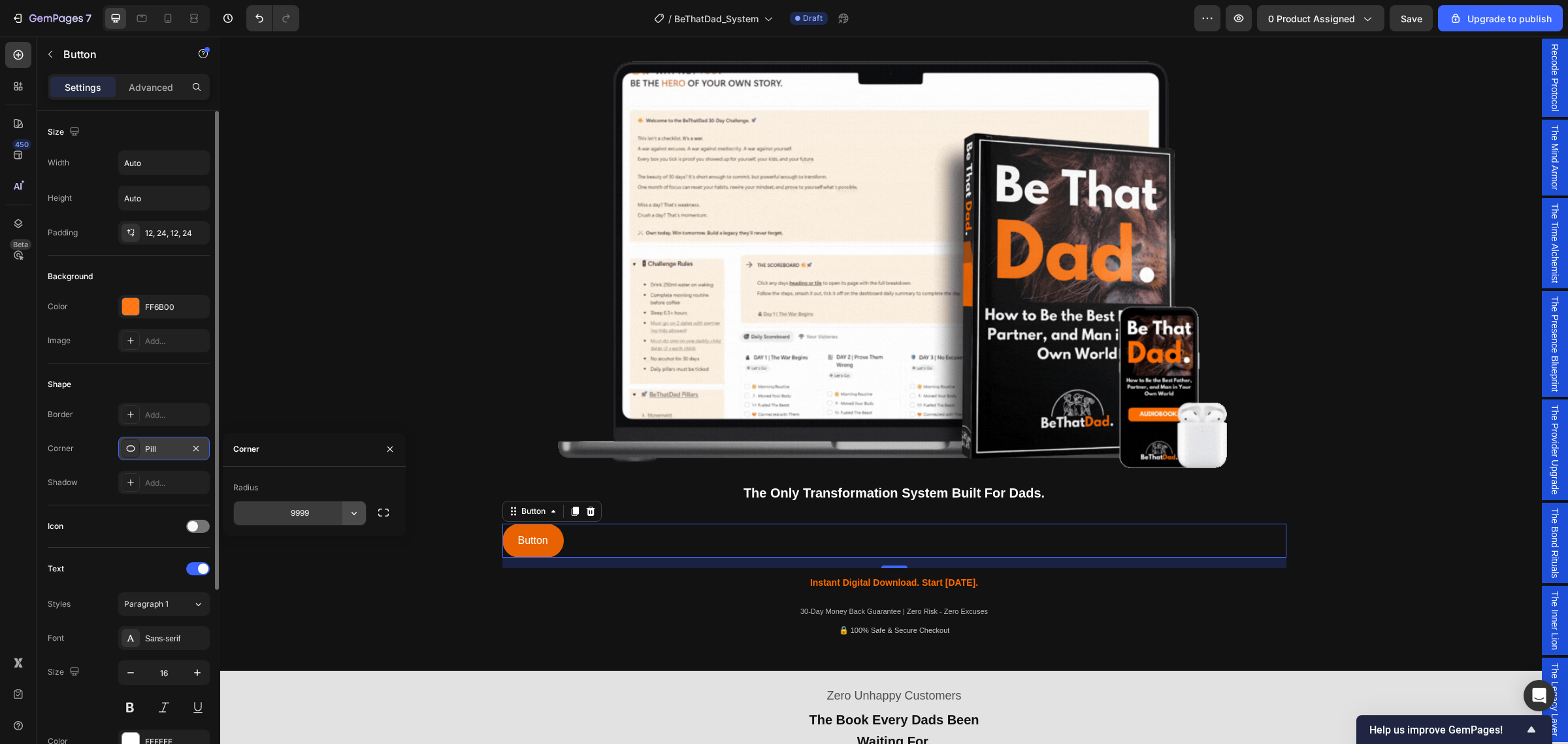
click at [346, 512] on button "button" at bounding box center [354, 513] width 23 height 23
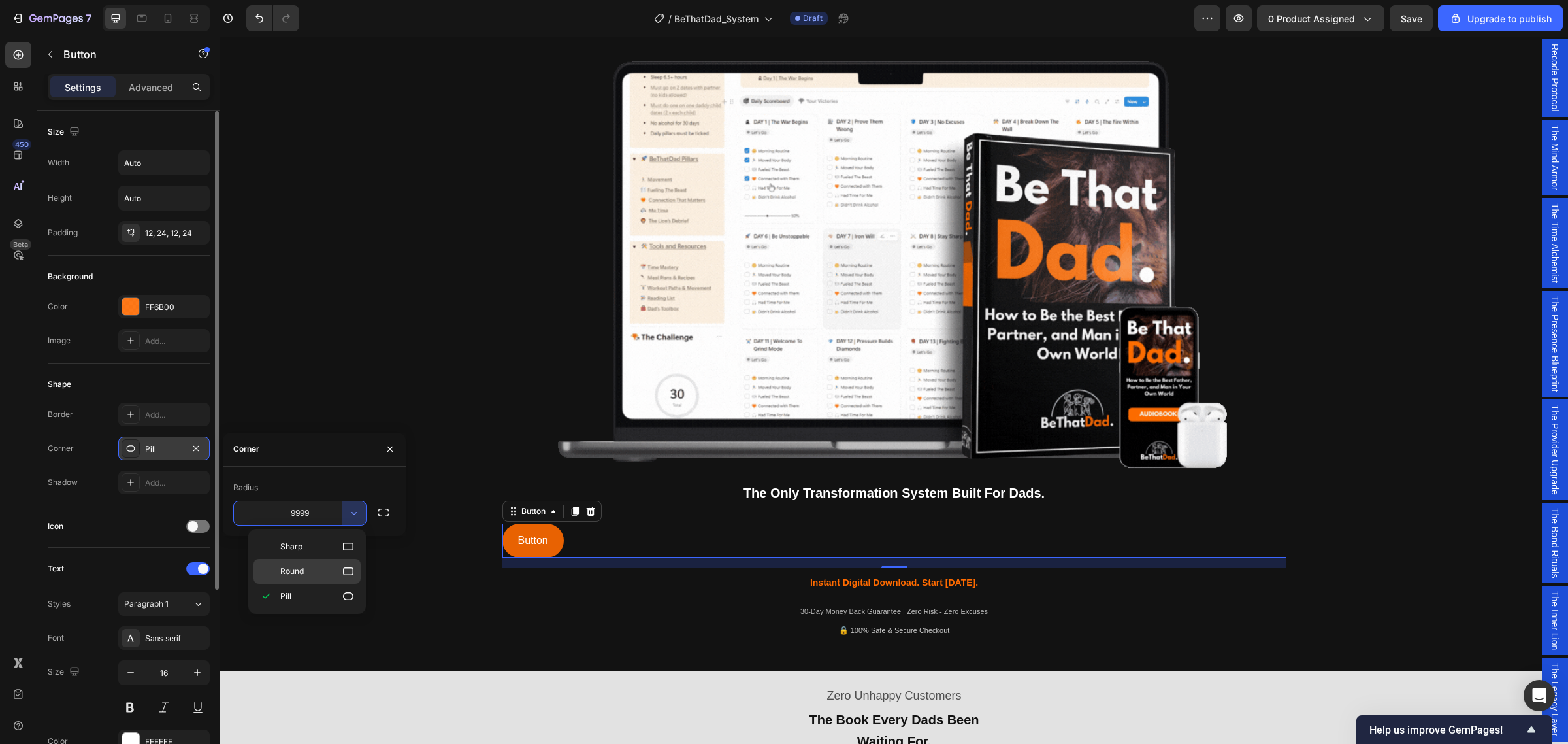
click at [298, 573] on span "Round" at bounding box center [291, 571] width 23 height 12
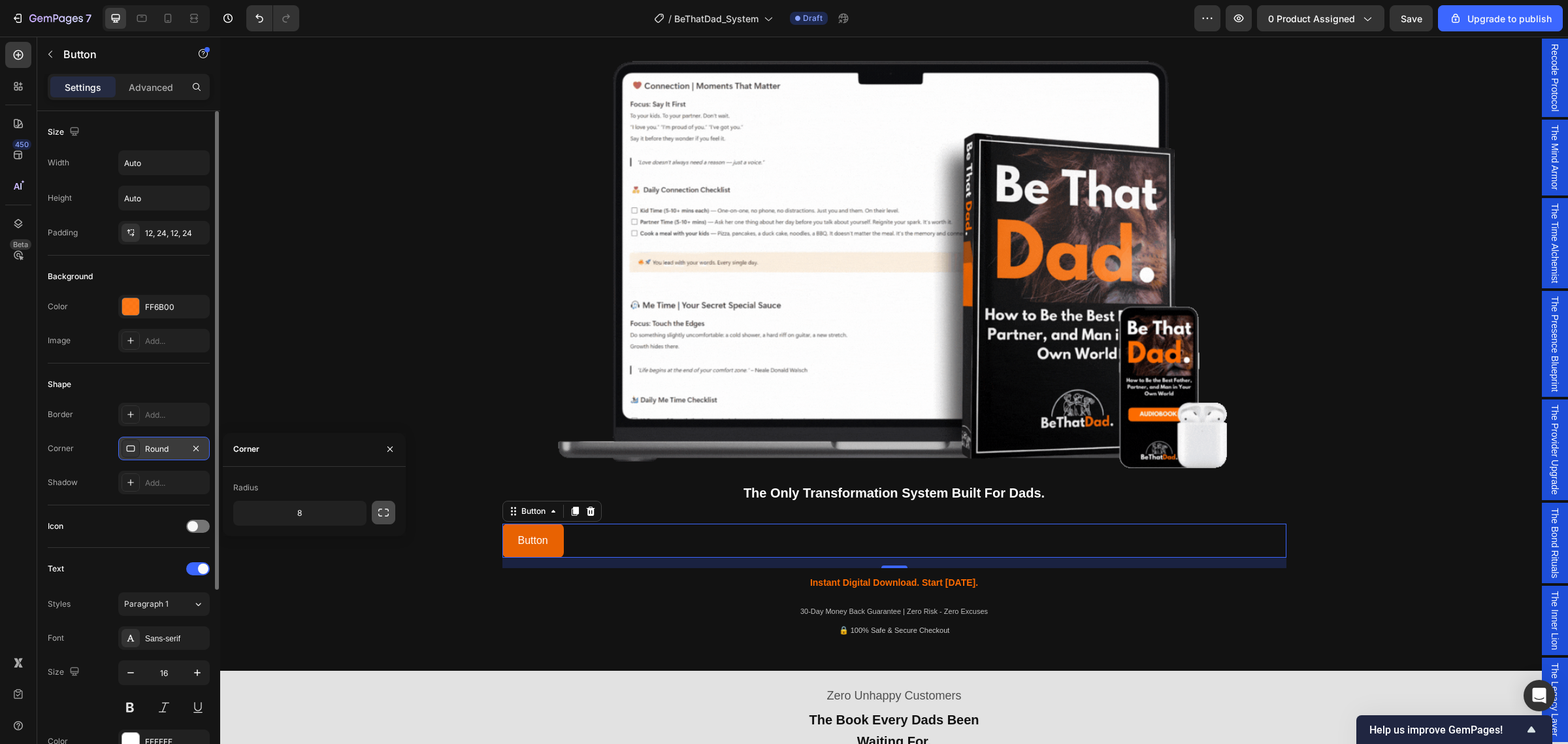
click at [383, 515] on icon "button" at bounding box center [383, 513] width 13 height 13
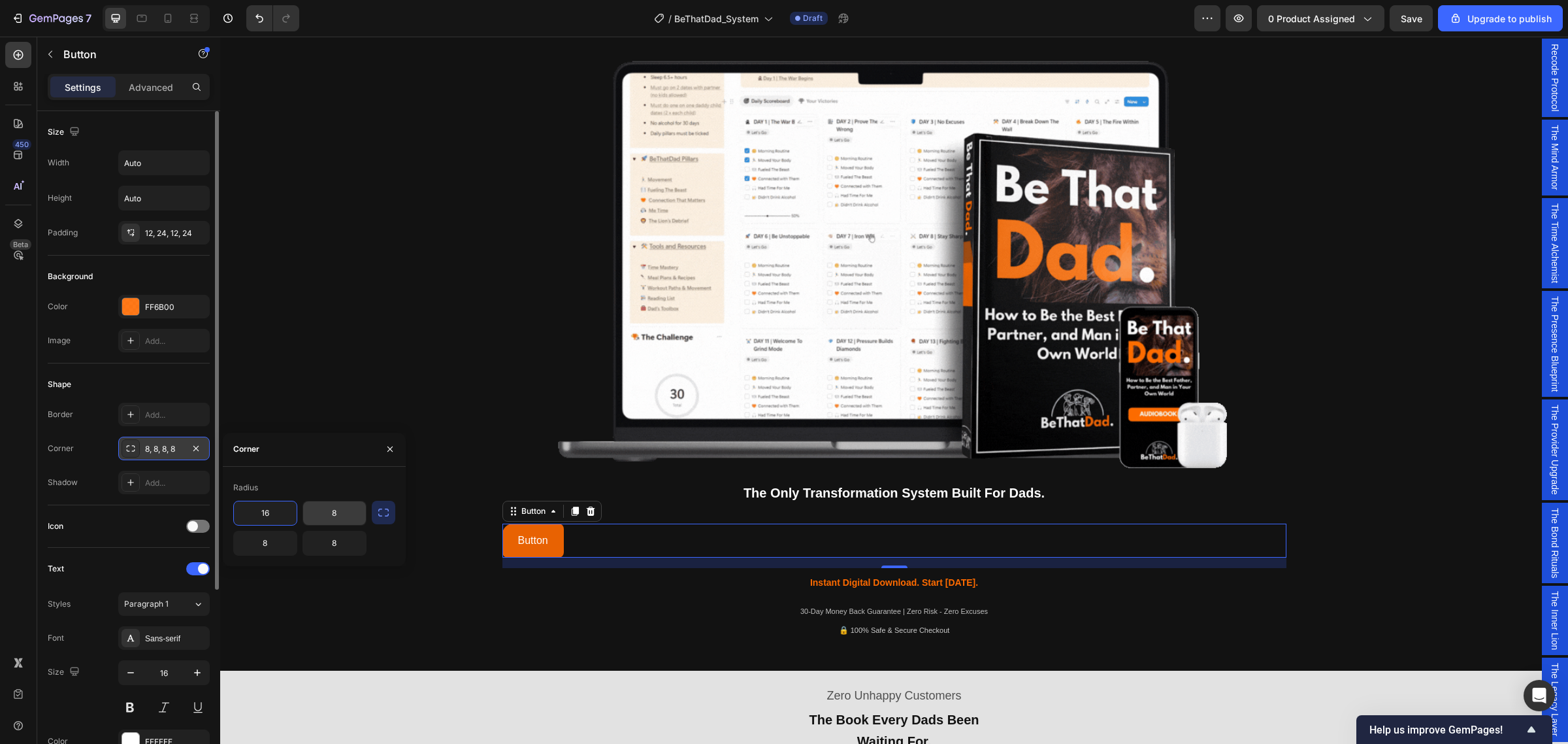
type input "16"
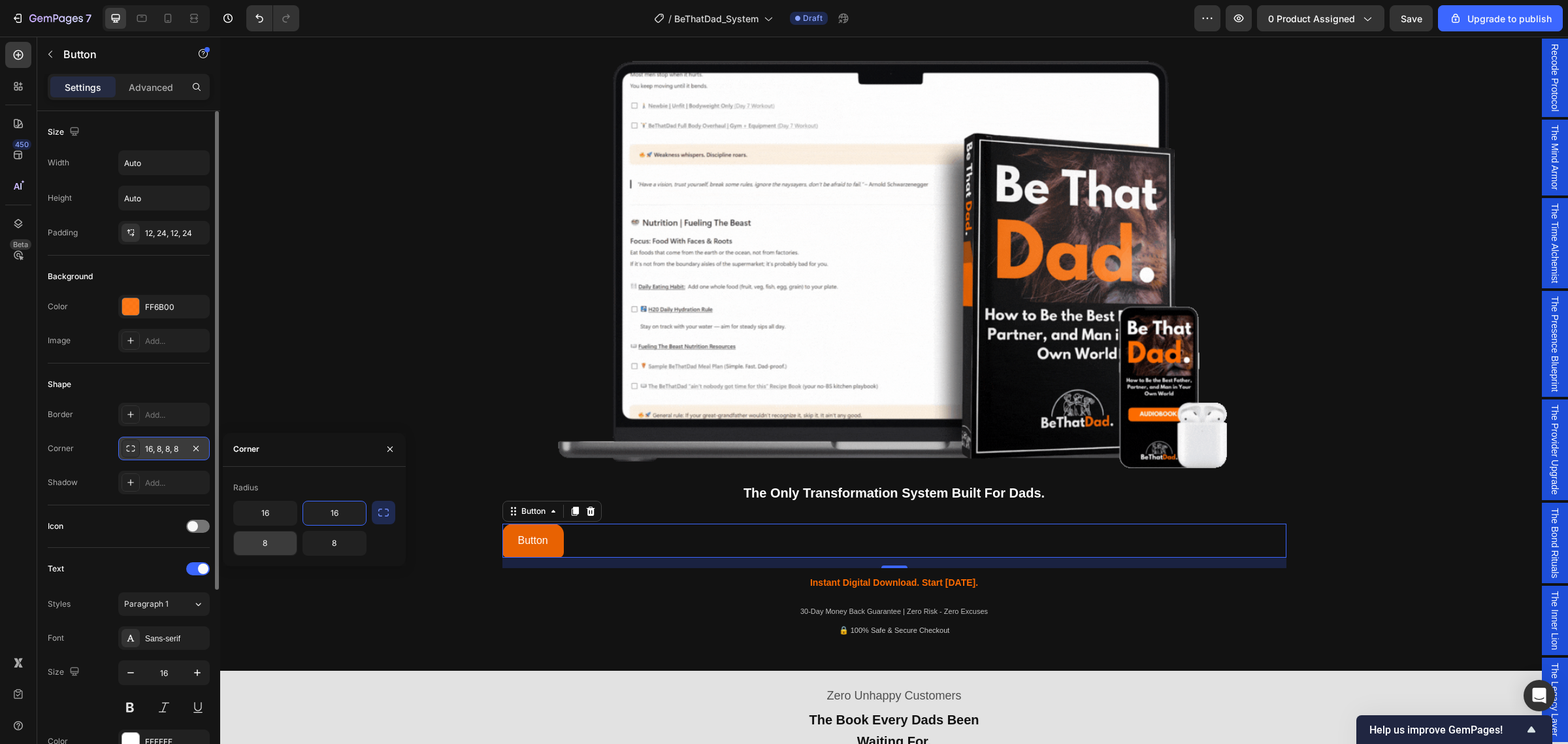
type input "16"
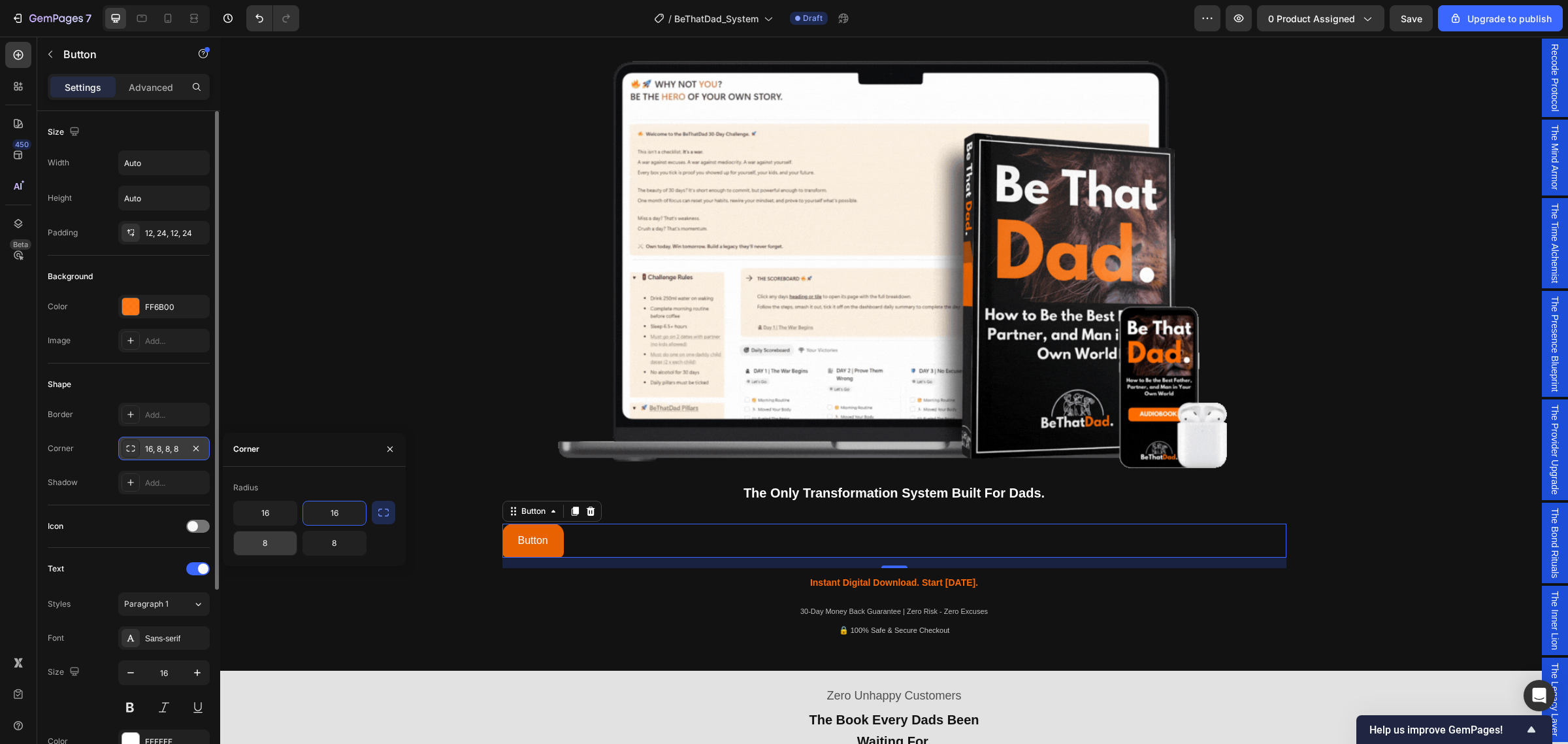
click at [282, 547] on input "8" at bounding box center [264, 543] width 62 height 23
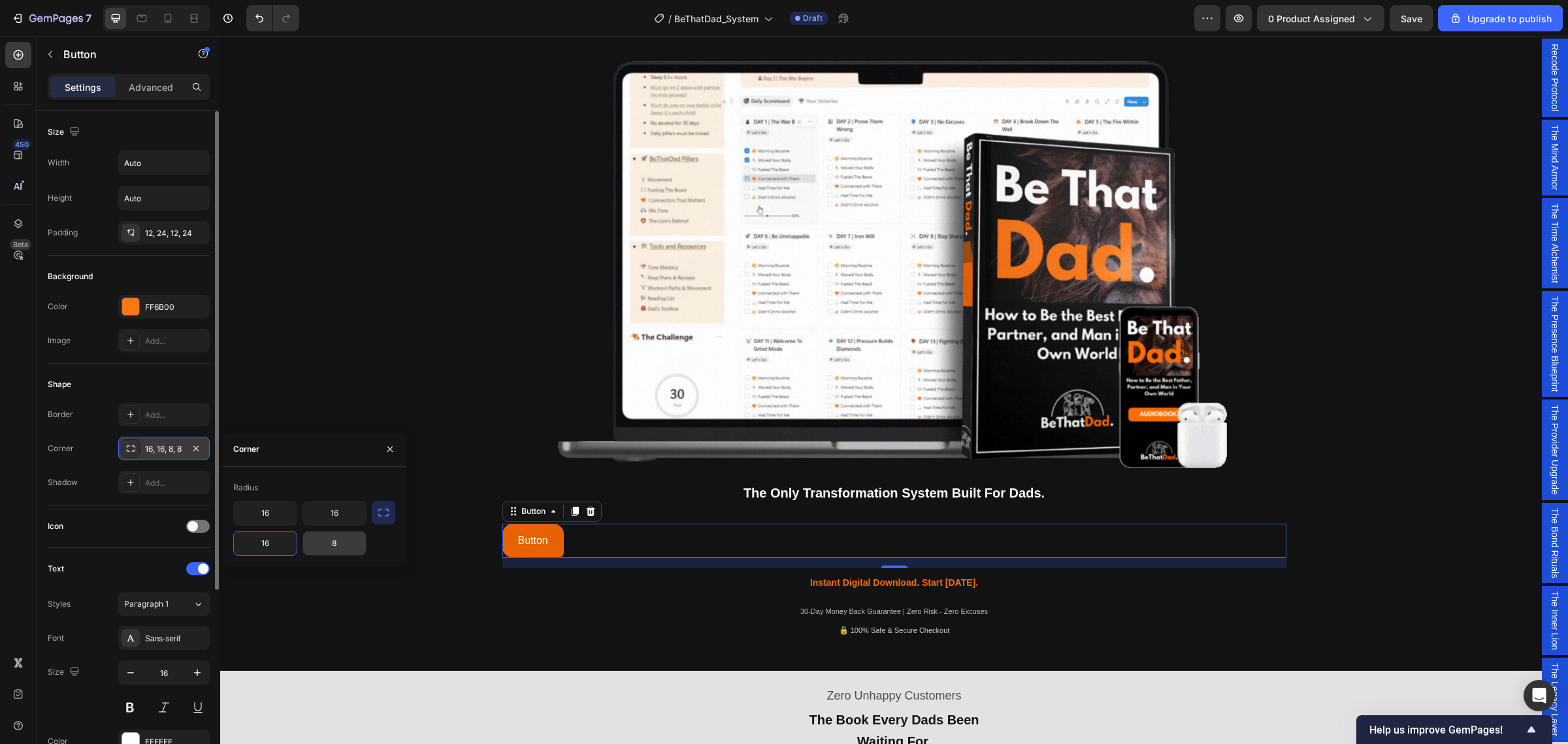
type input "16"
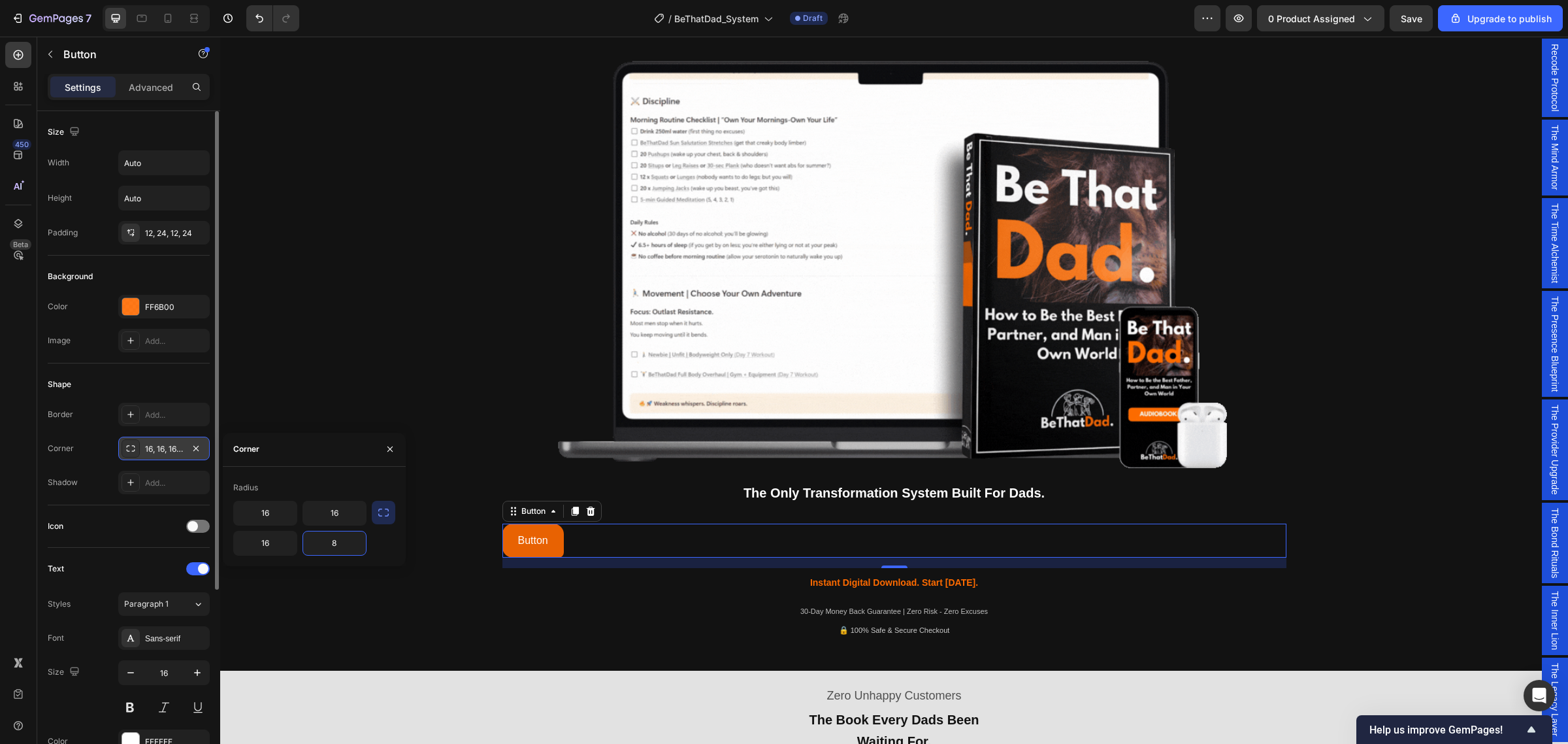
click at [337, 538] on input "8" at bounding box center [334, 543] width 62 height 23
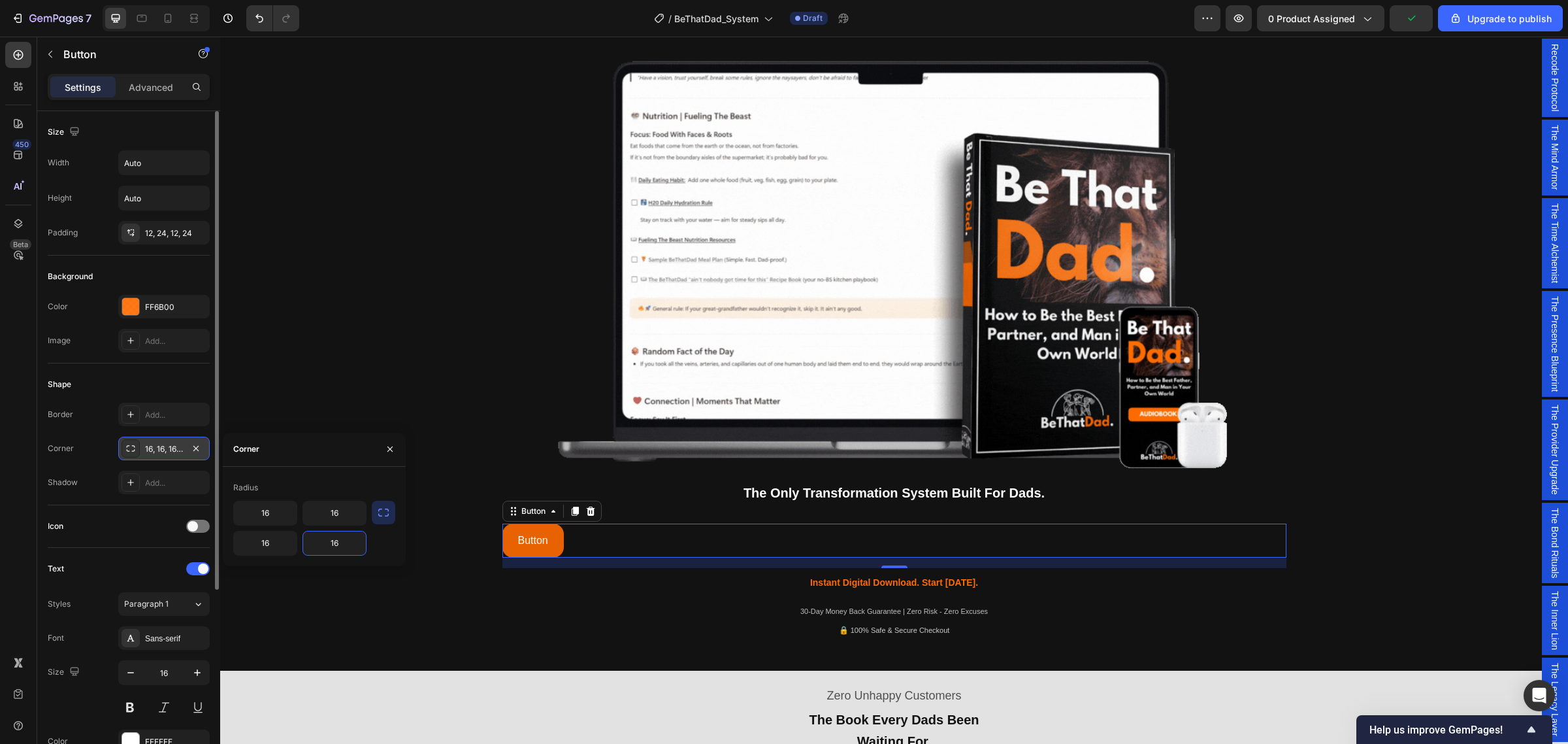
scroll to position [82, 0]
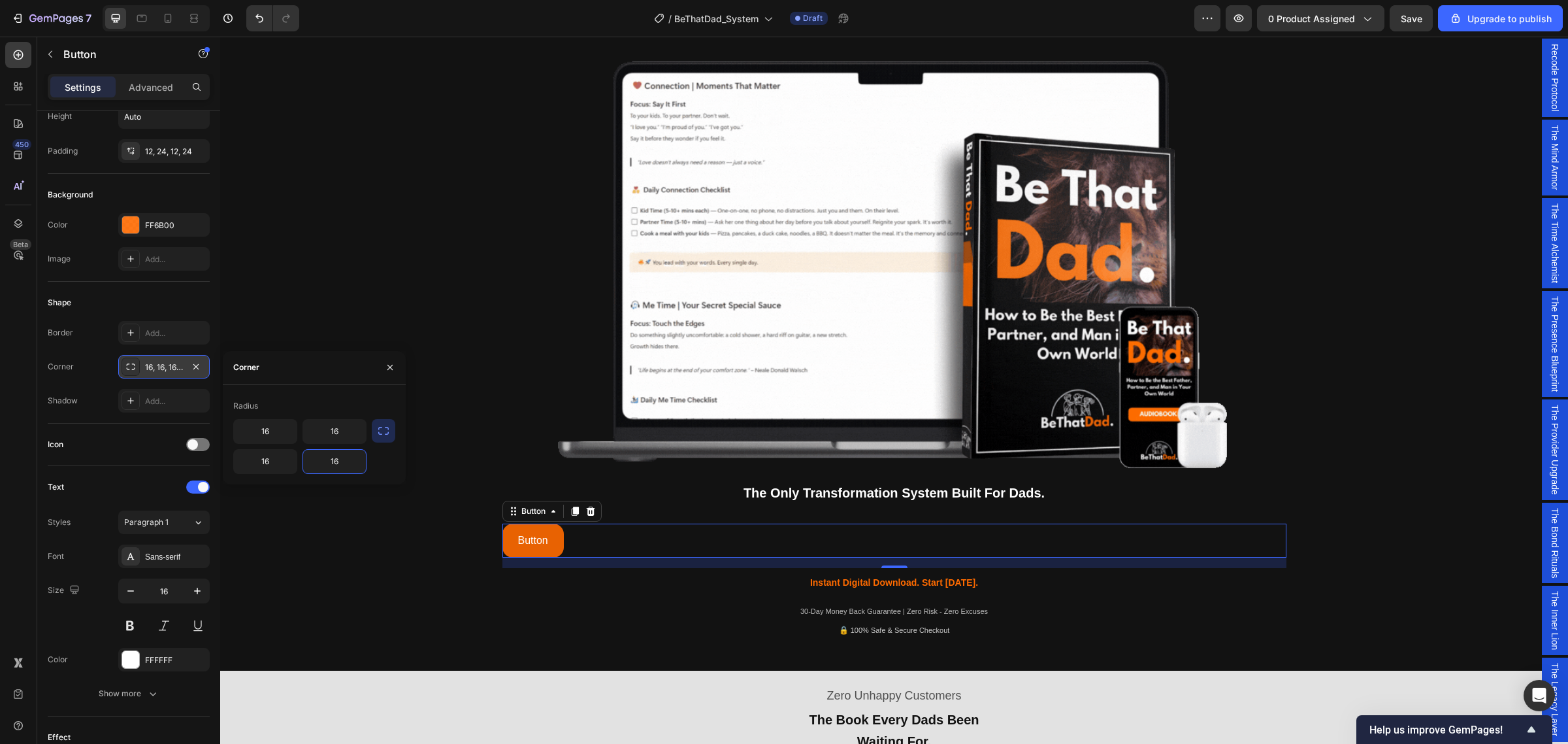
type input "16"
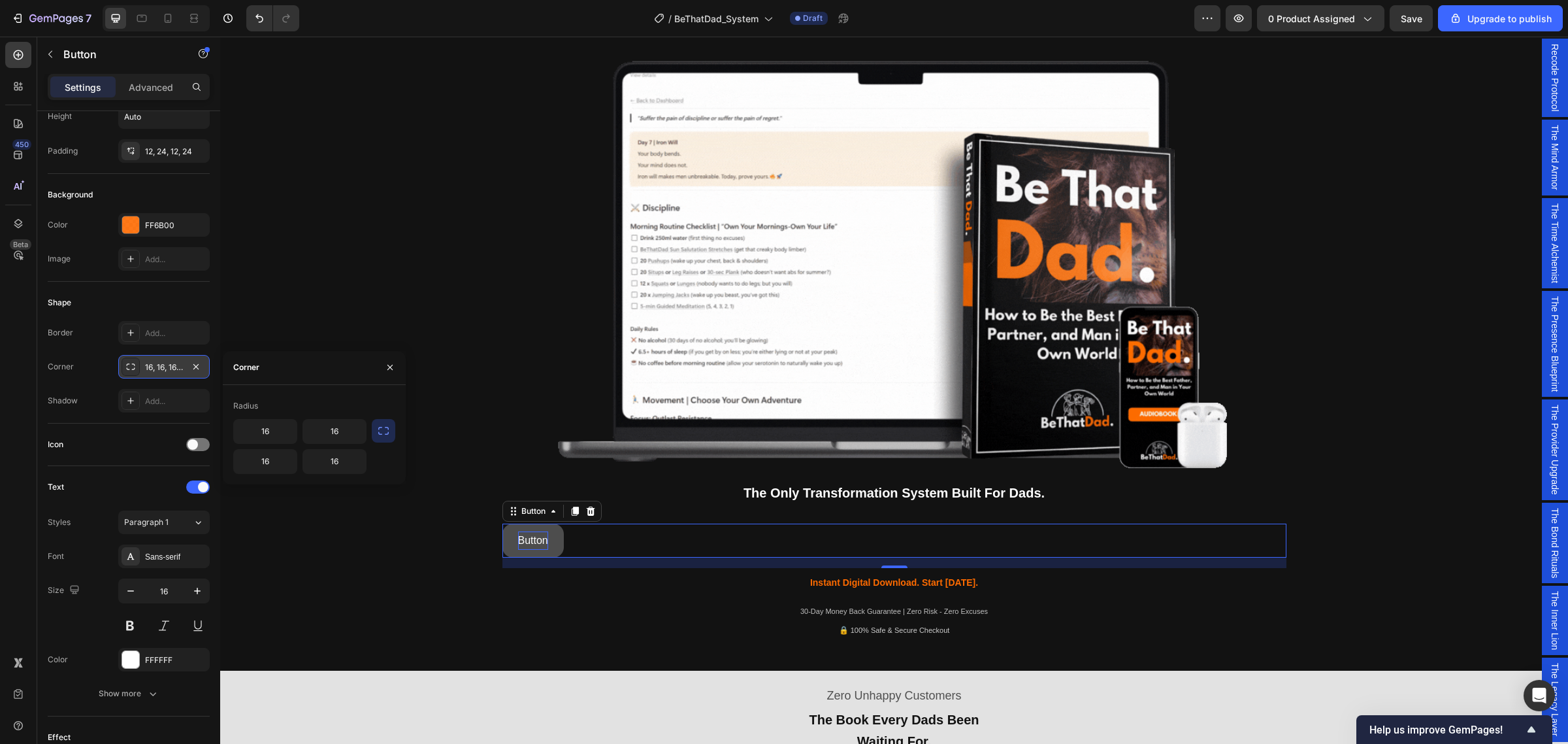
click at [533, 537] on p "Button" at bounding box center [533, 541] width 30 height 19
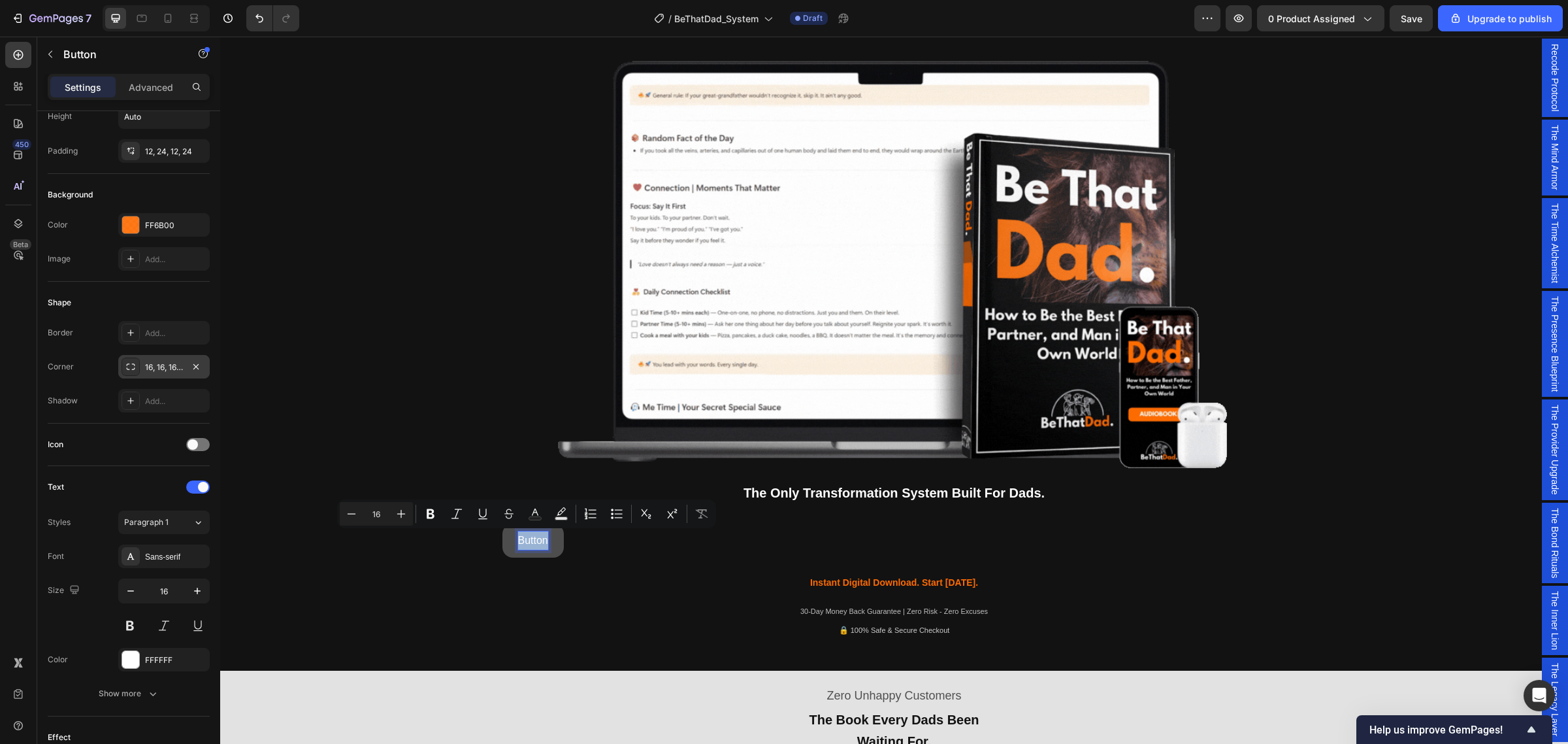
drag, startPoint x: 541, startPoint y: 543, endPoint x: 510, endPoint y: 536, distance: 31.8
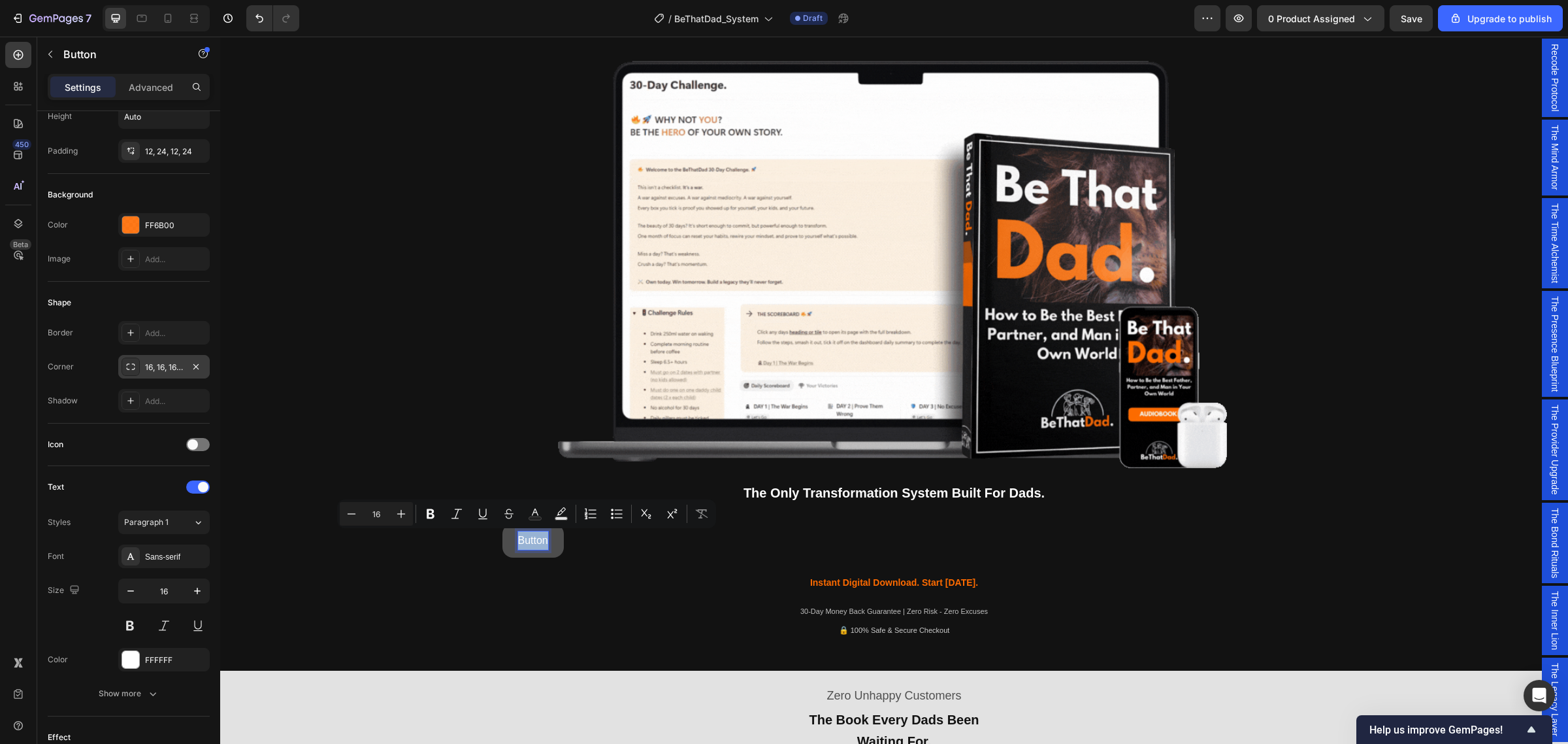
click at [510, 536] on button "Button" at bounding box center [533, 541] width 61 height 34
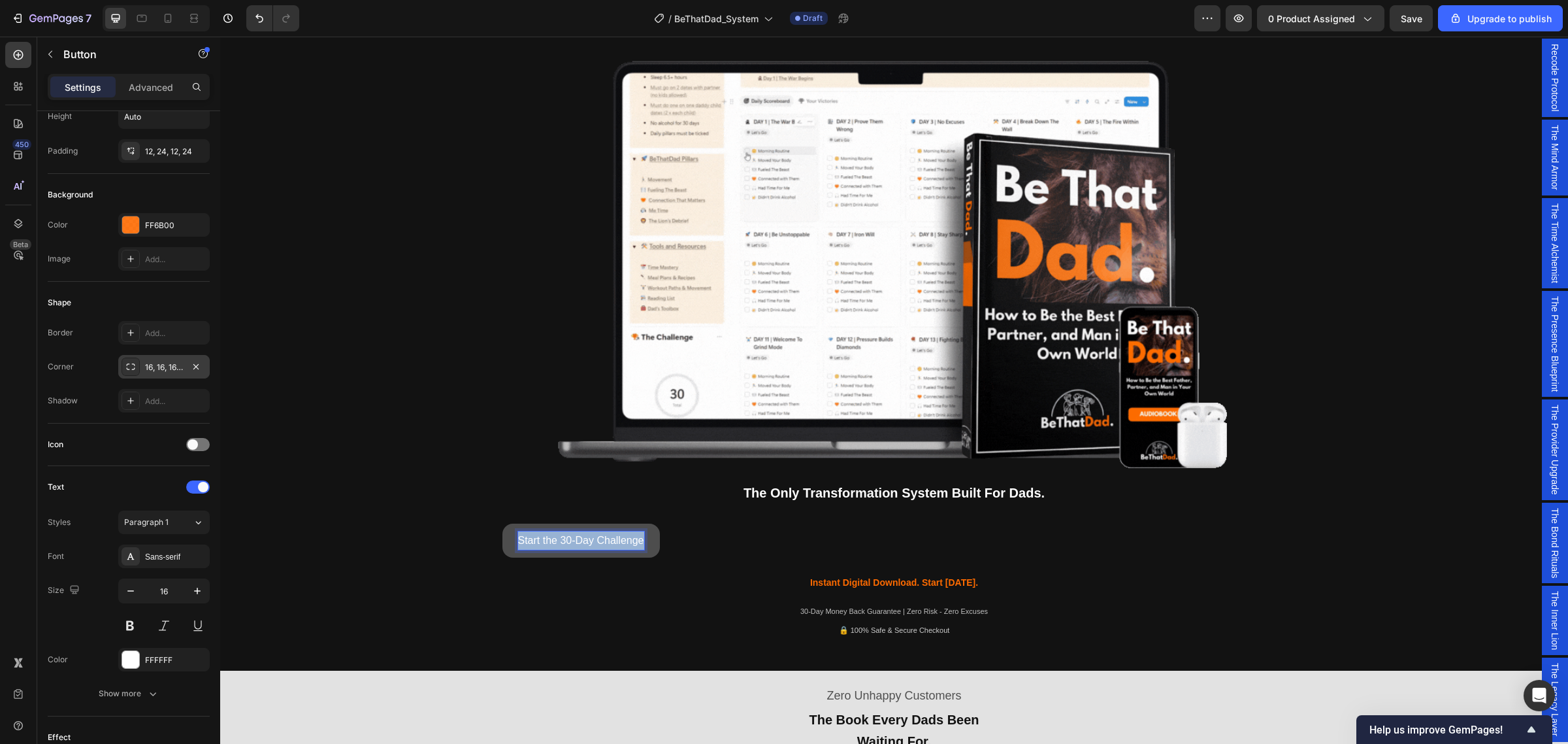
drag, startPoint x: 636, startPoint y: 544, endPoint x: 511, endPoint y: 534, distance: 125.4
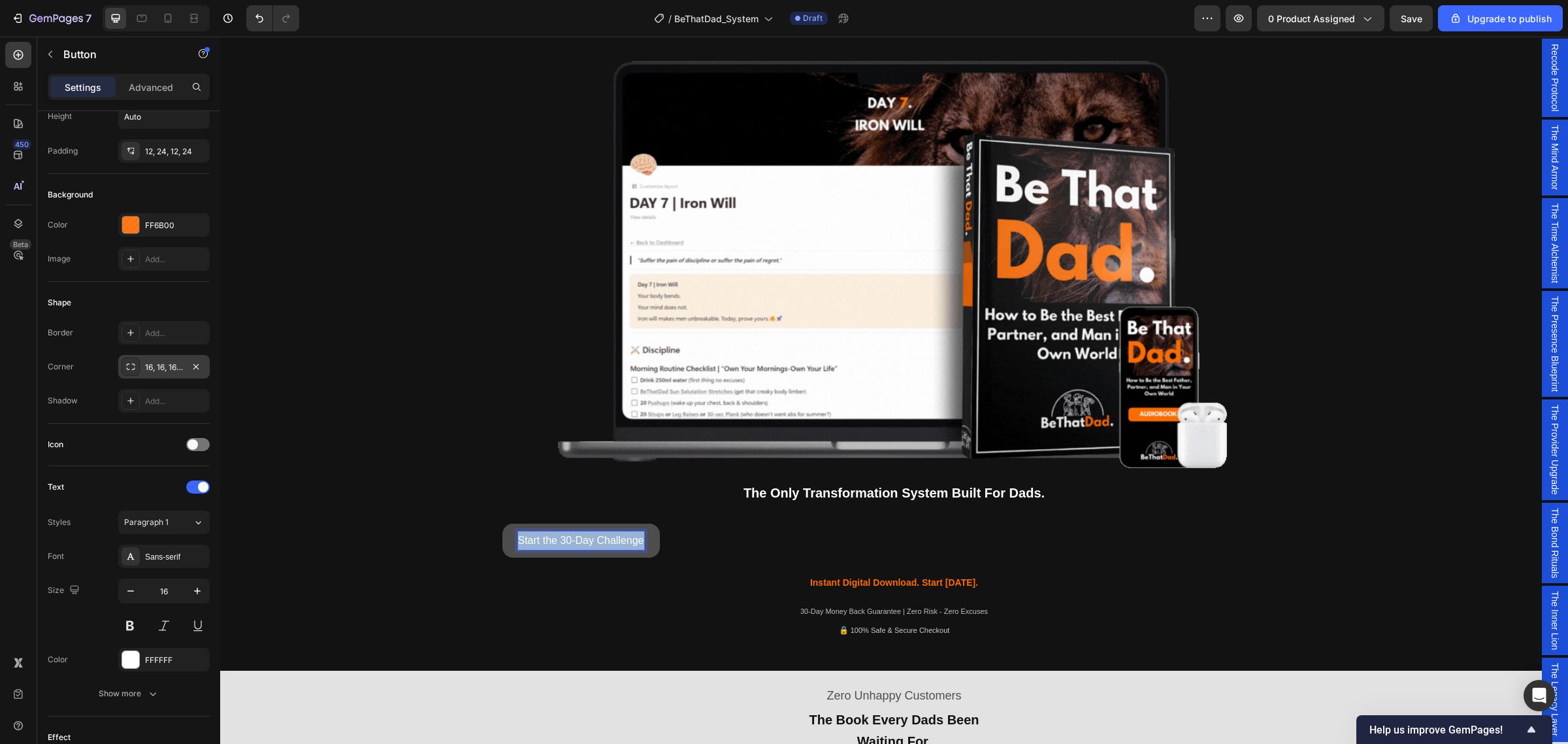
click at [518, 534] on p "Start the 30-Day Challenge" at bounding box center [582, 541] width 127 height 19
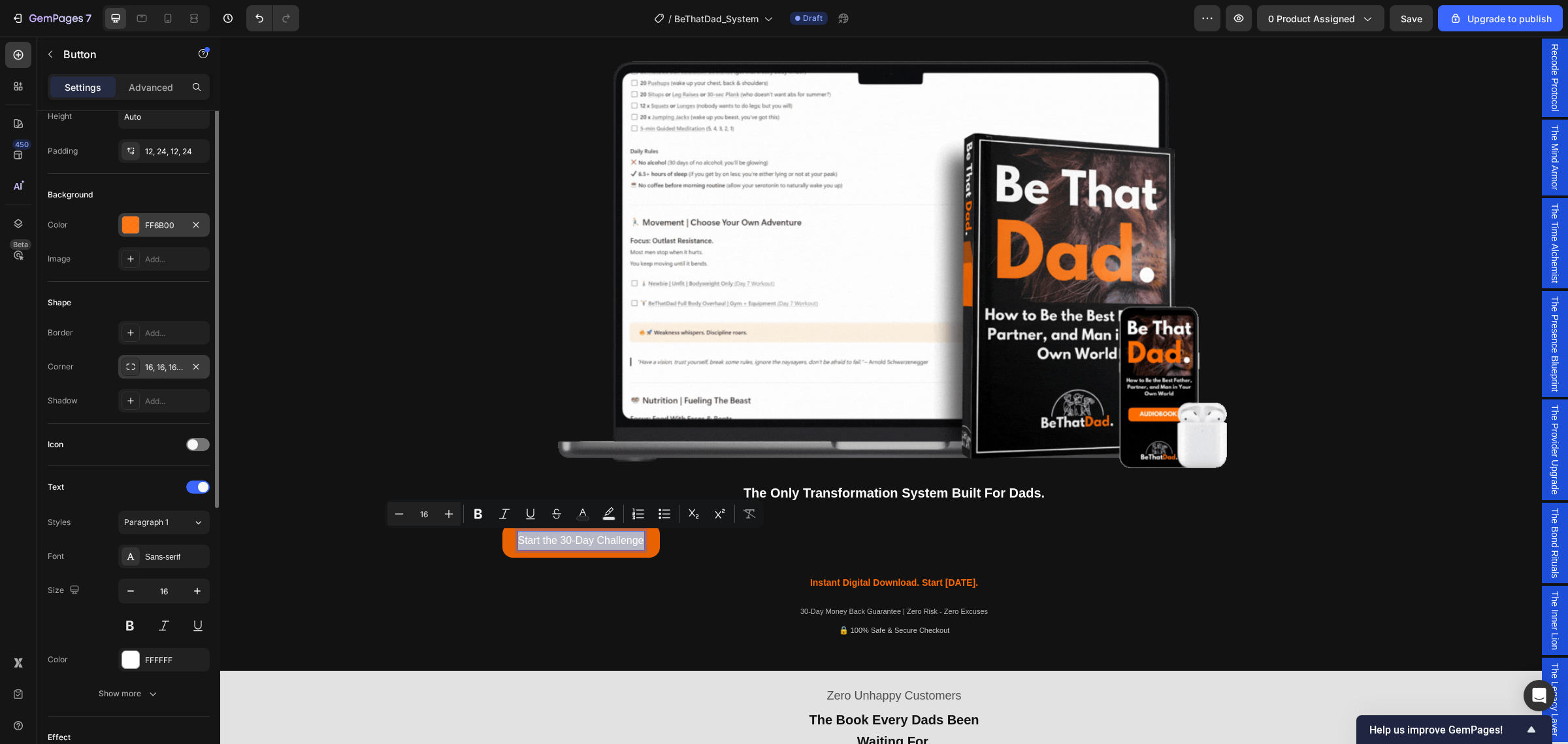
scroll to position [0, 0]
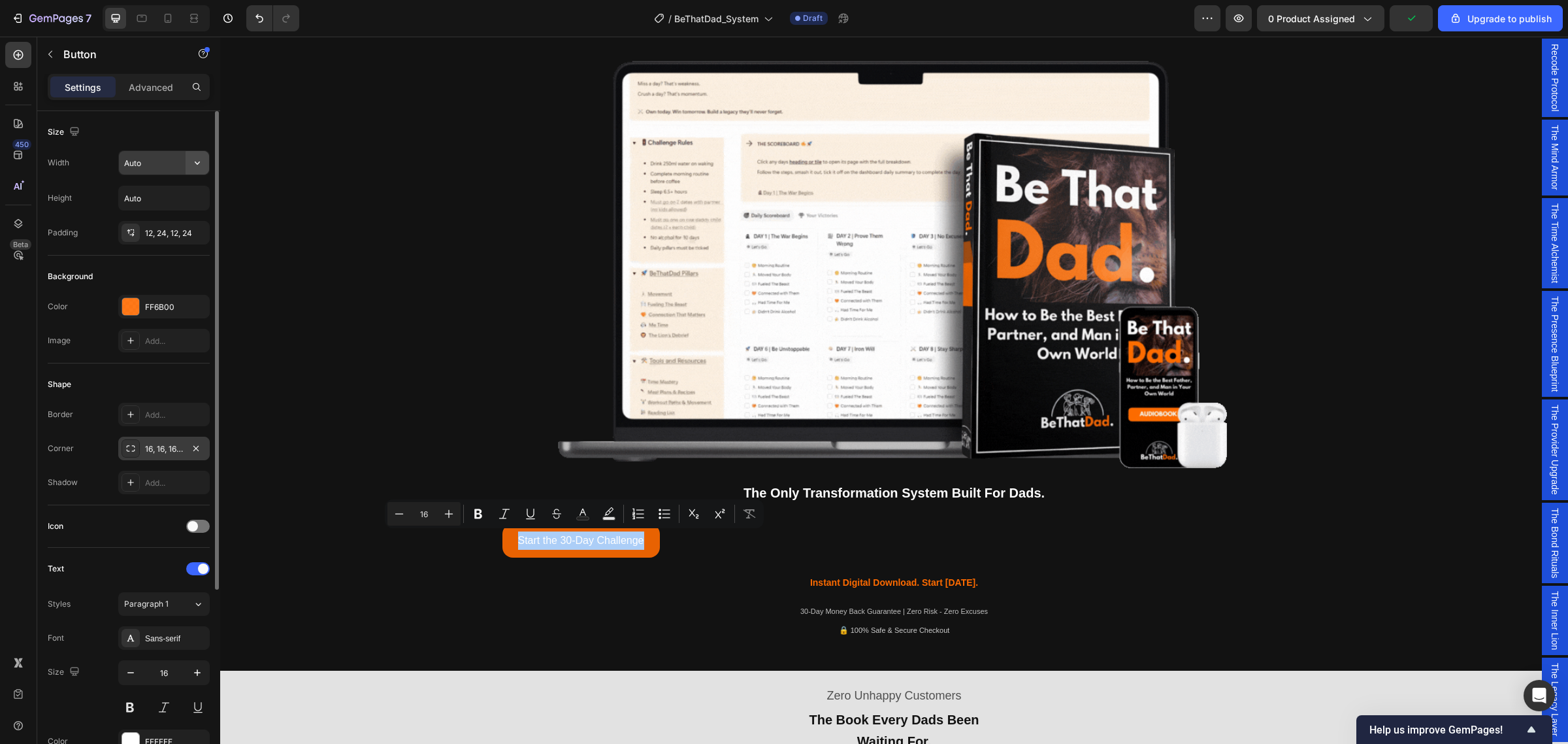
click at [199, 161] on icon "button" at bounding box center [197, 163] width 13 height 13
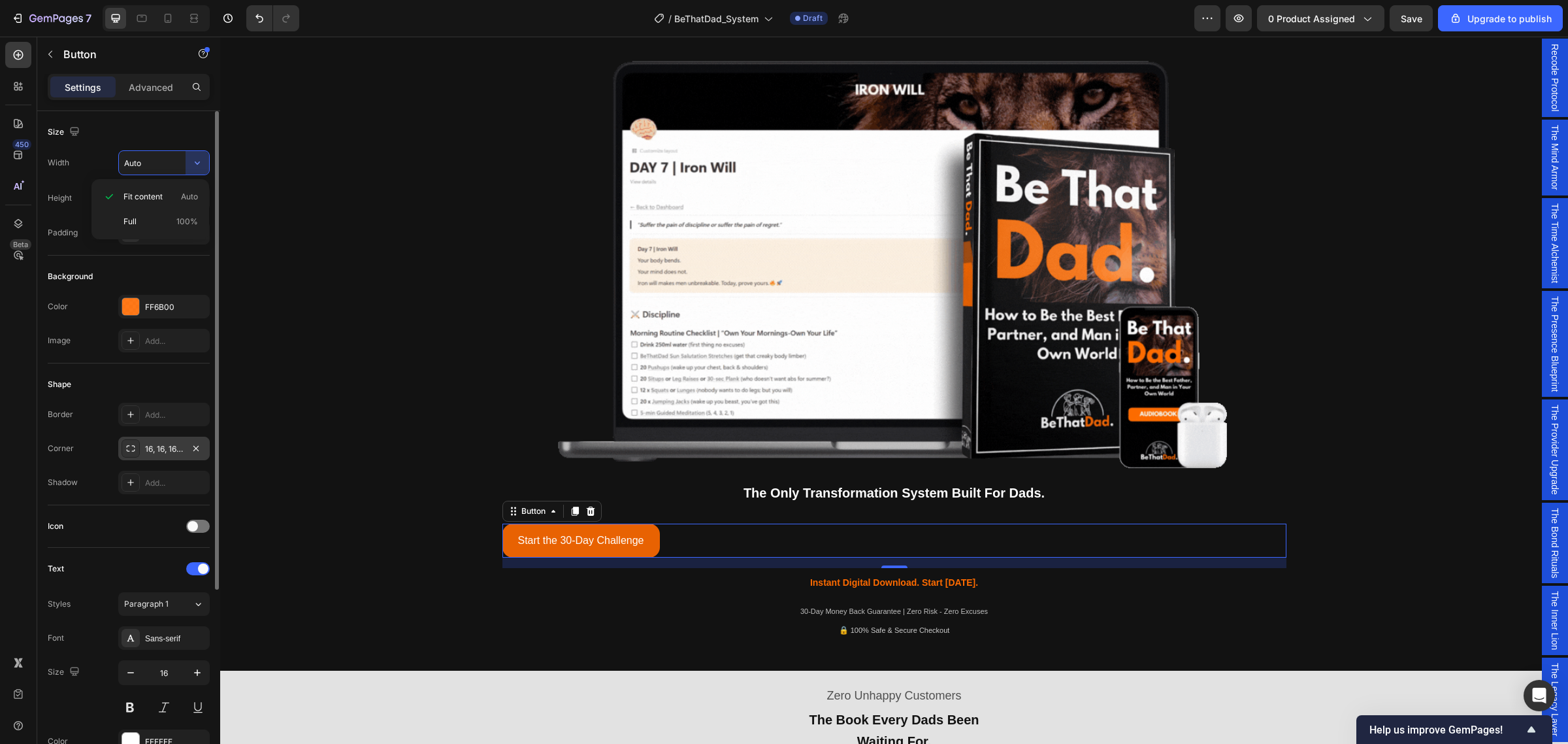
click at [86, 253] on div "Size Width Auto Height Auto Padding 12, 24, 12, 24" at bounding box center [128, 183] width 162 height 144
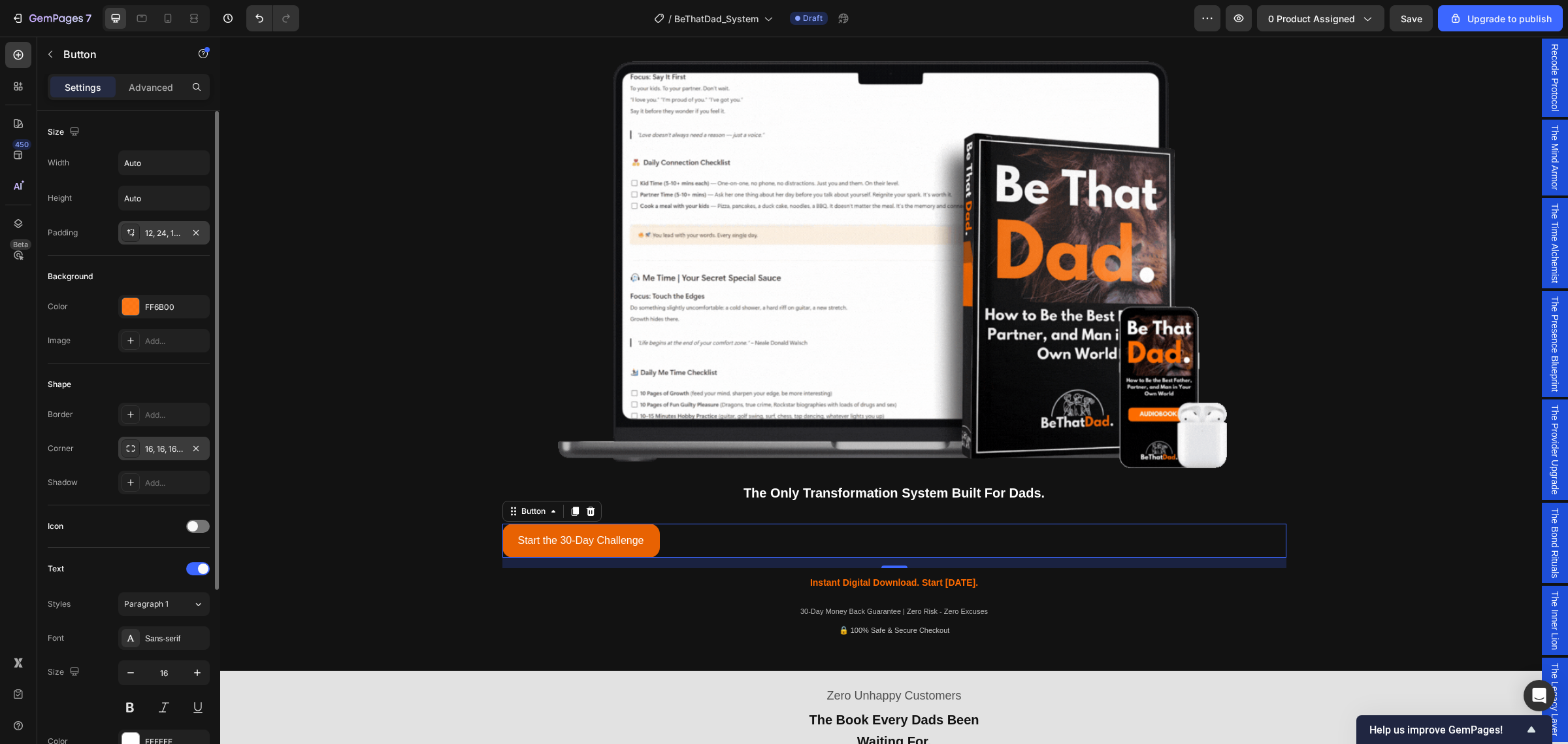
click at [162, 232] on div "12, 24, 12, 24" at bounding box center [164, 233] width 38 height 12
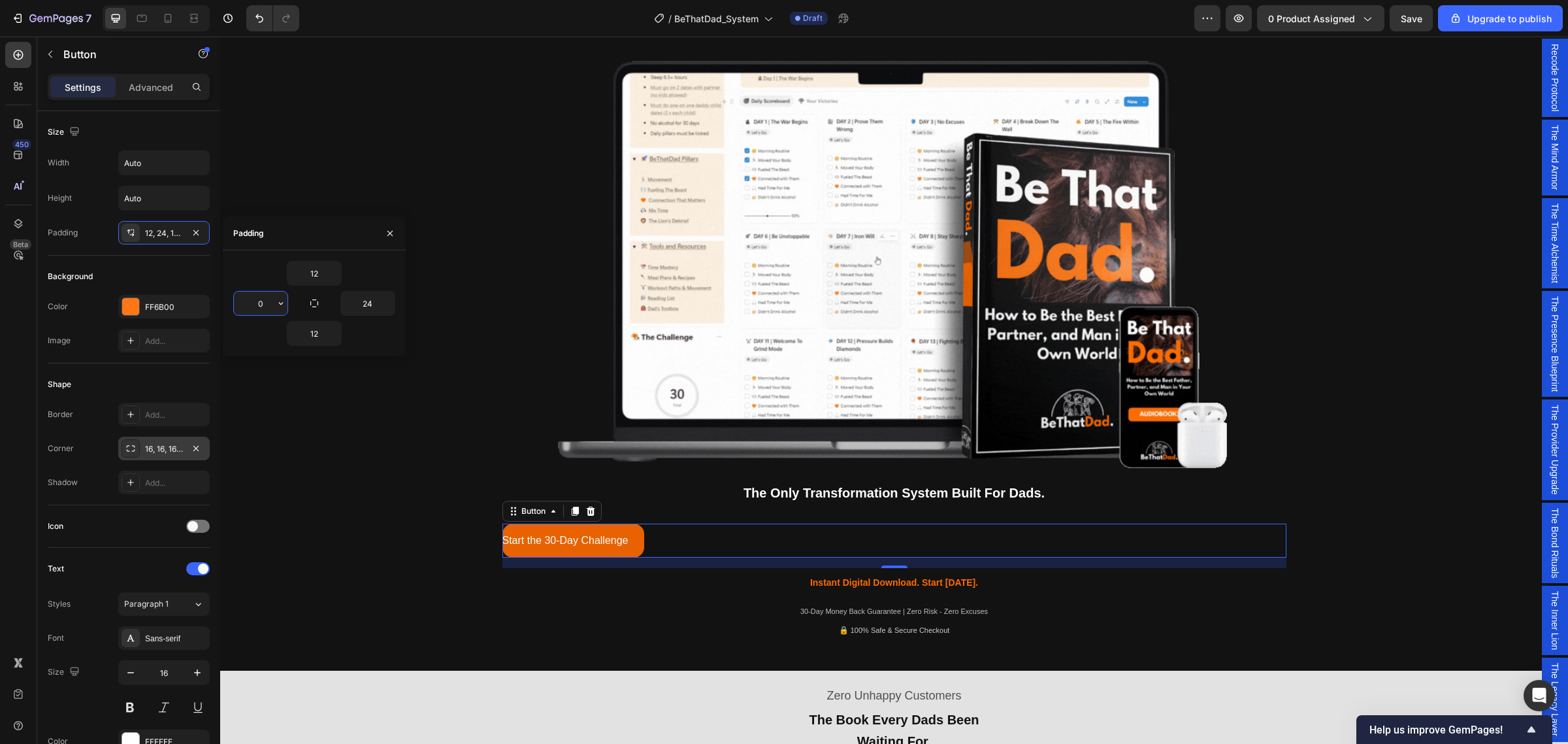
drag, startPoint x: 268, startPoint y: 304, endPoint x: 250, endPoint y: 304, distance: 18.0
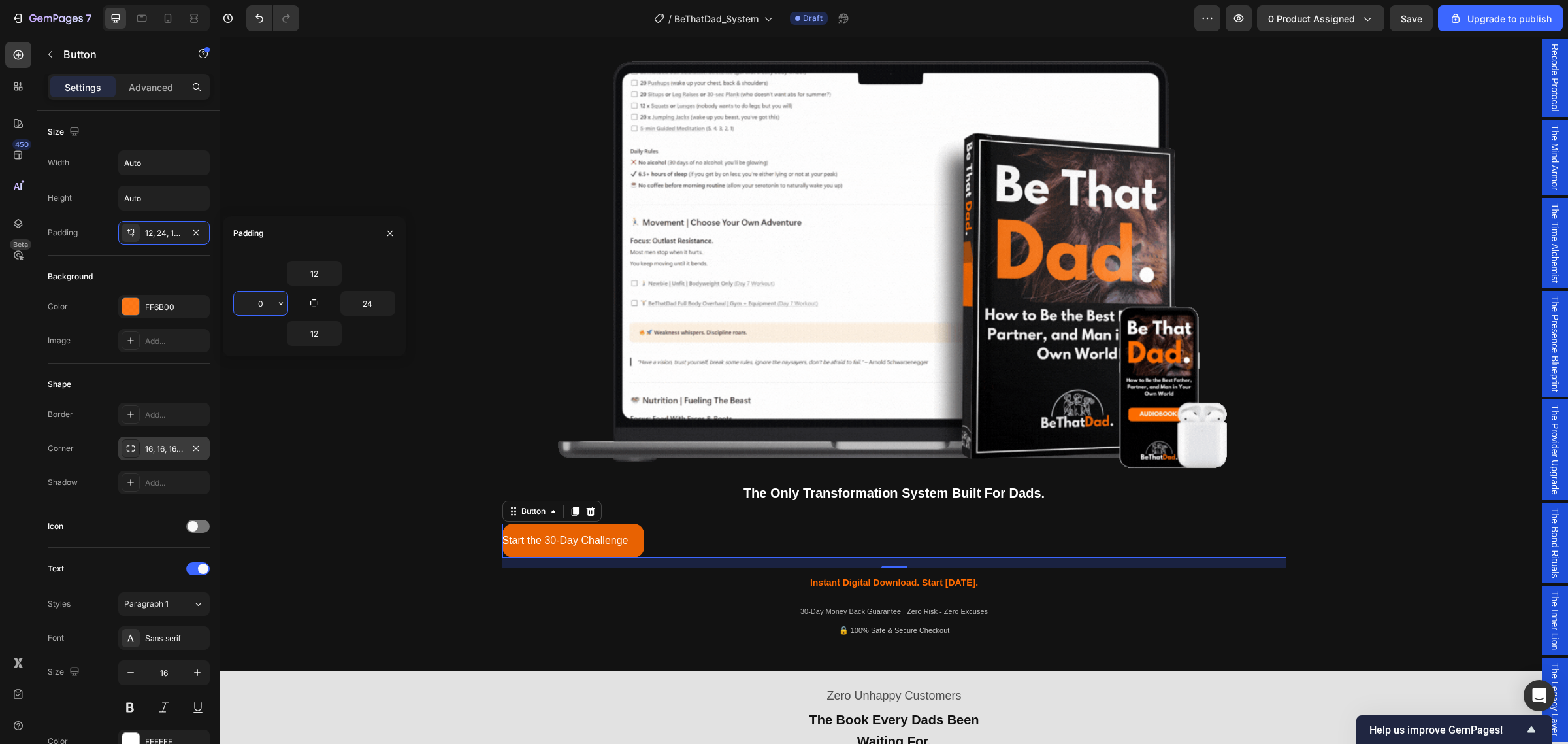
click at [251, 304] on input "0" at bounding box center [261, 303] width 54 height 23
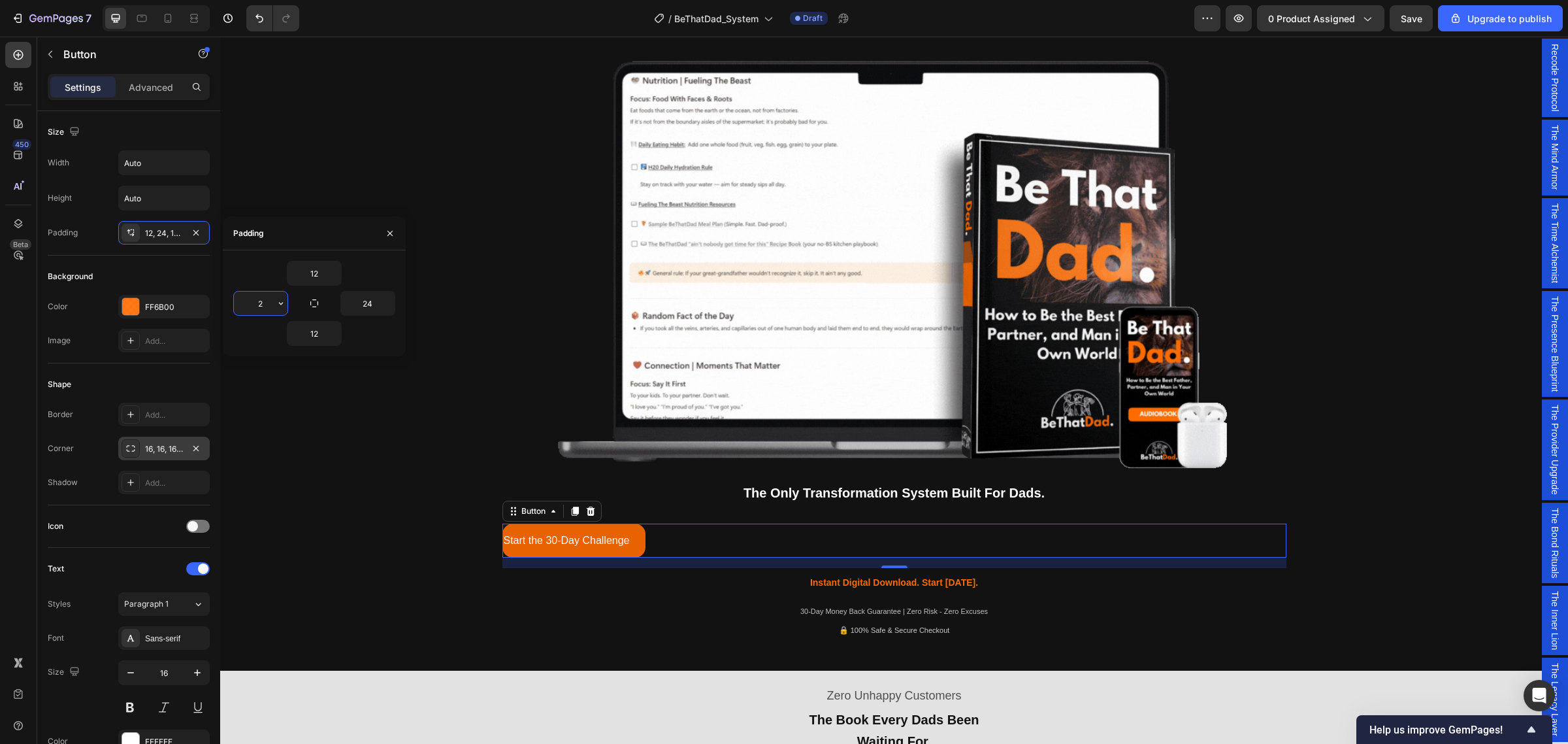
type input "24"
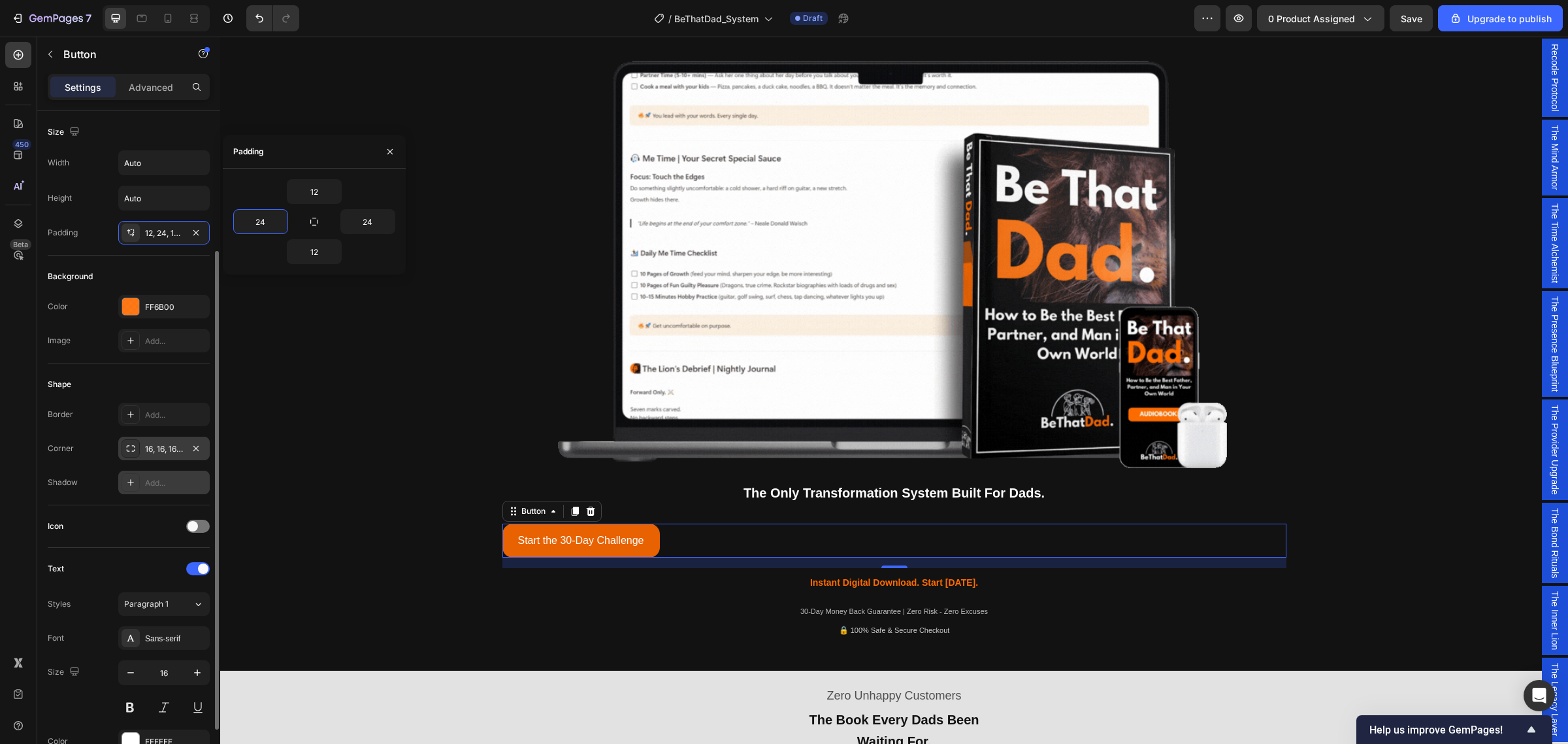
scroll to position [245, 0]
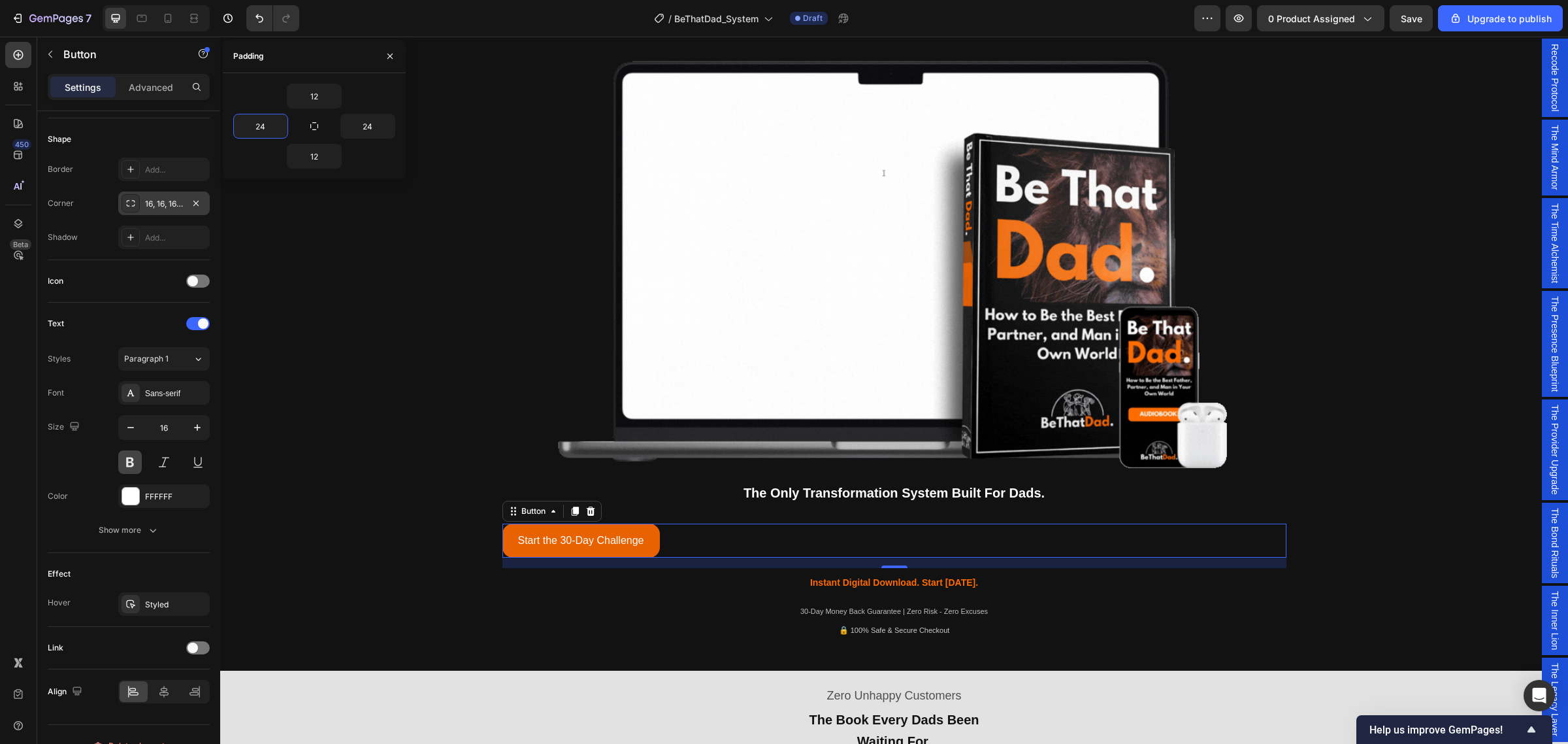
click at [128, 465] on button at bounding box center [129, 462] width 23 height 23
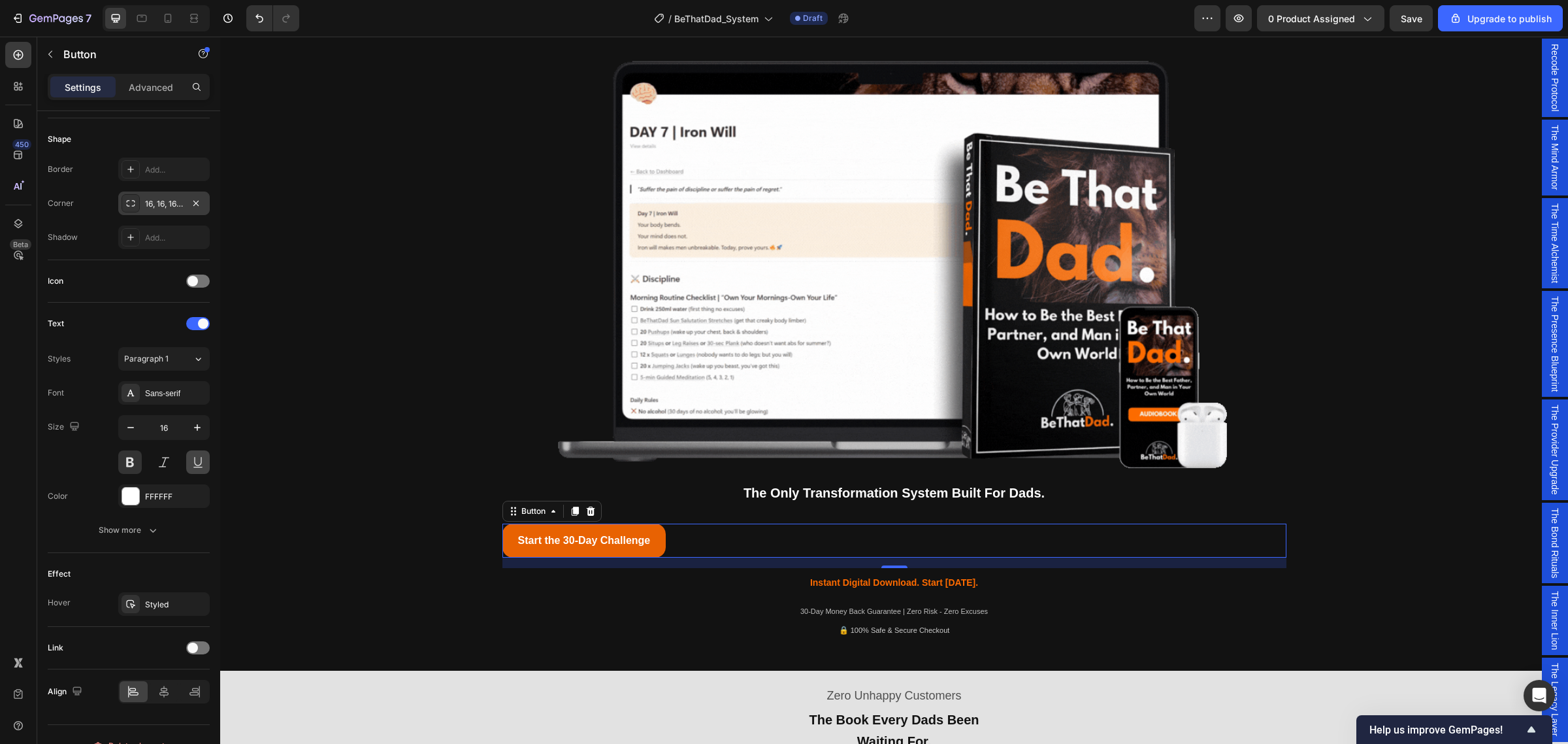
scroll to position [269, 0]
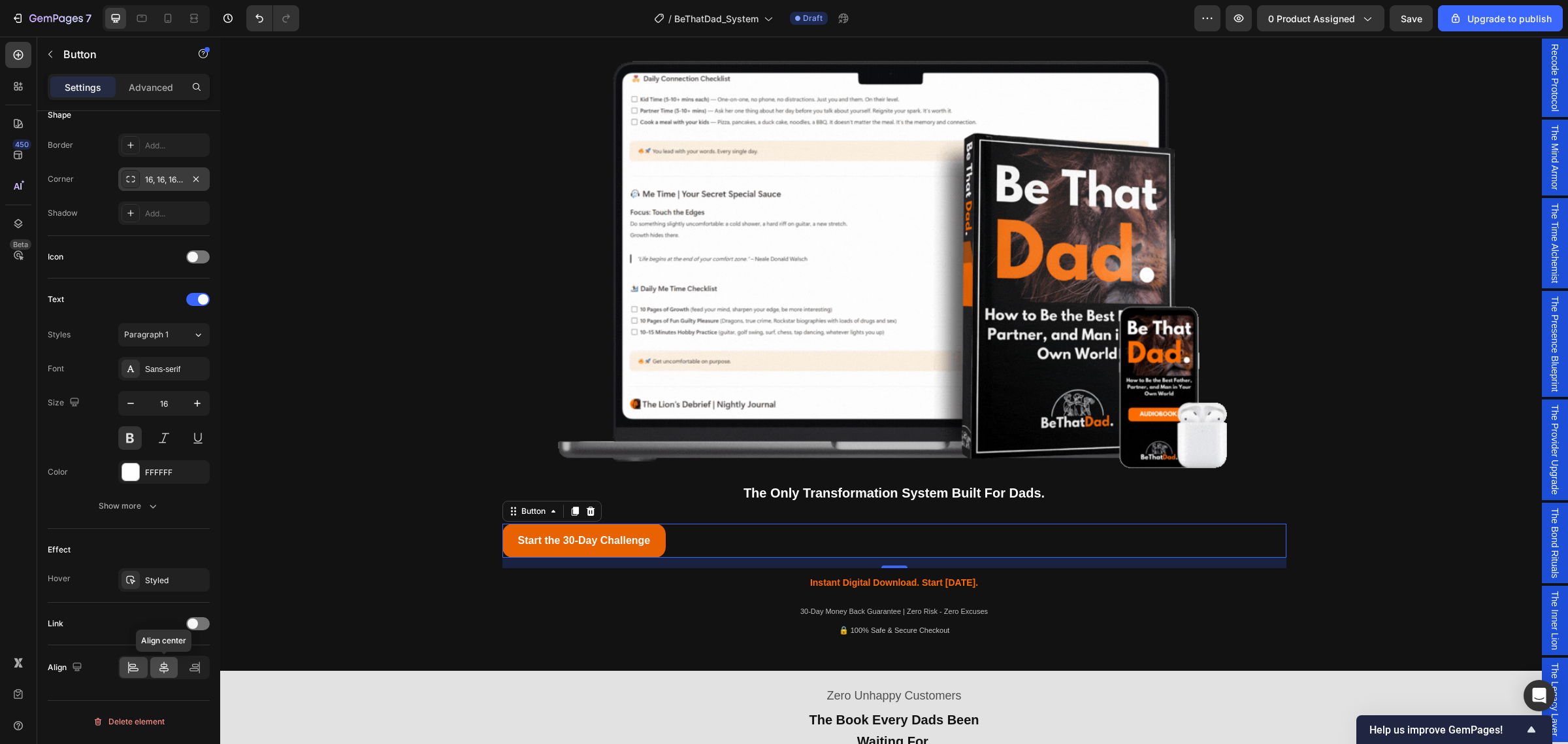
click at [161, 671] on icon at bounding box center [164, 668] width 13 height 13
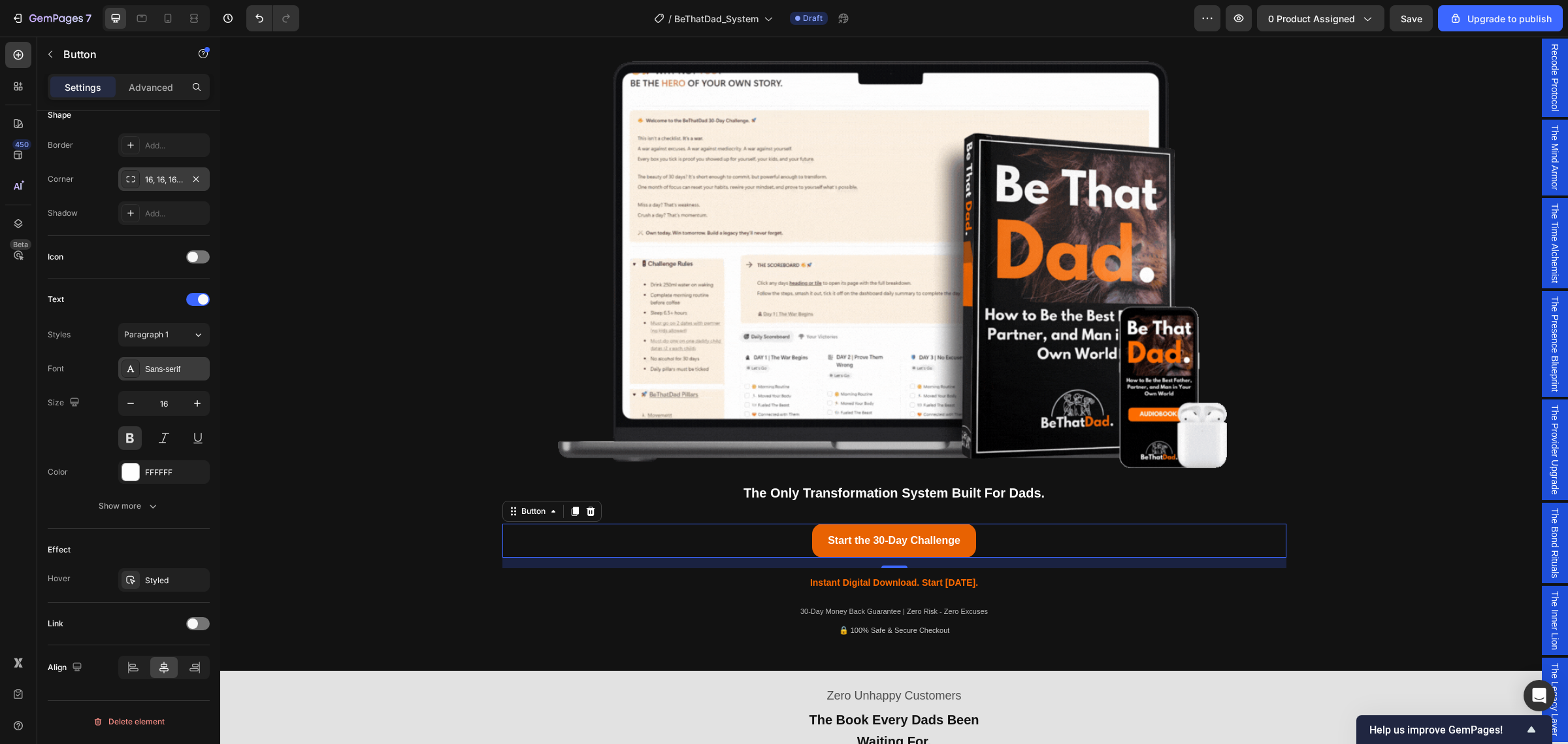
scroll to position [106, 0]
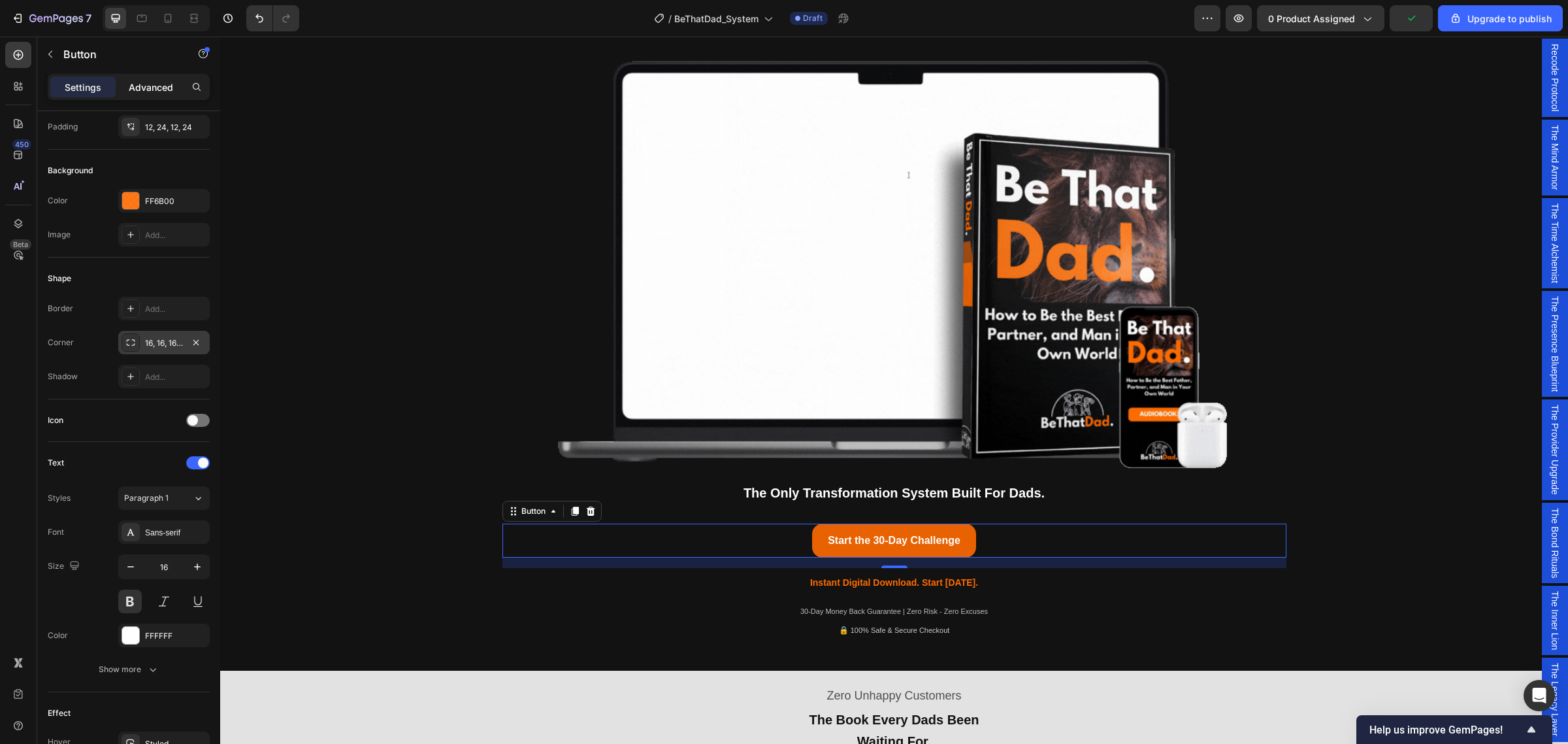
click at [145, 89] on p "Advanced" at bounding box center [151, 87] width 45 height 14
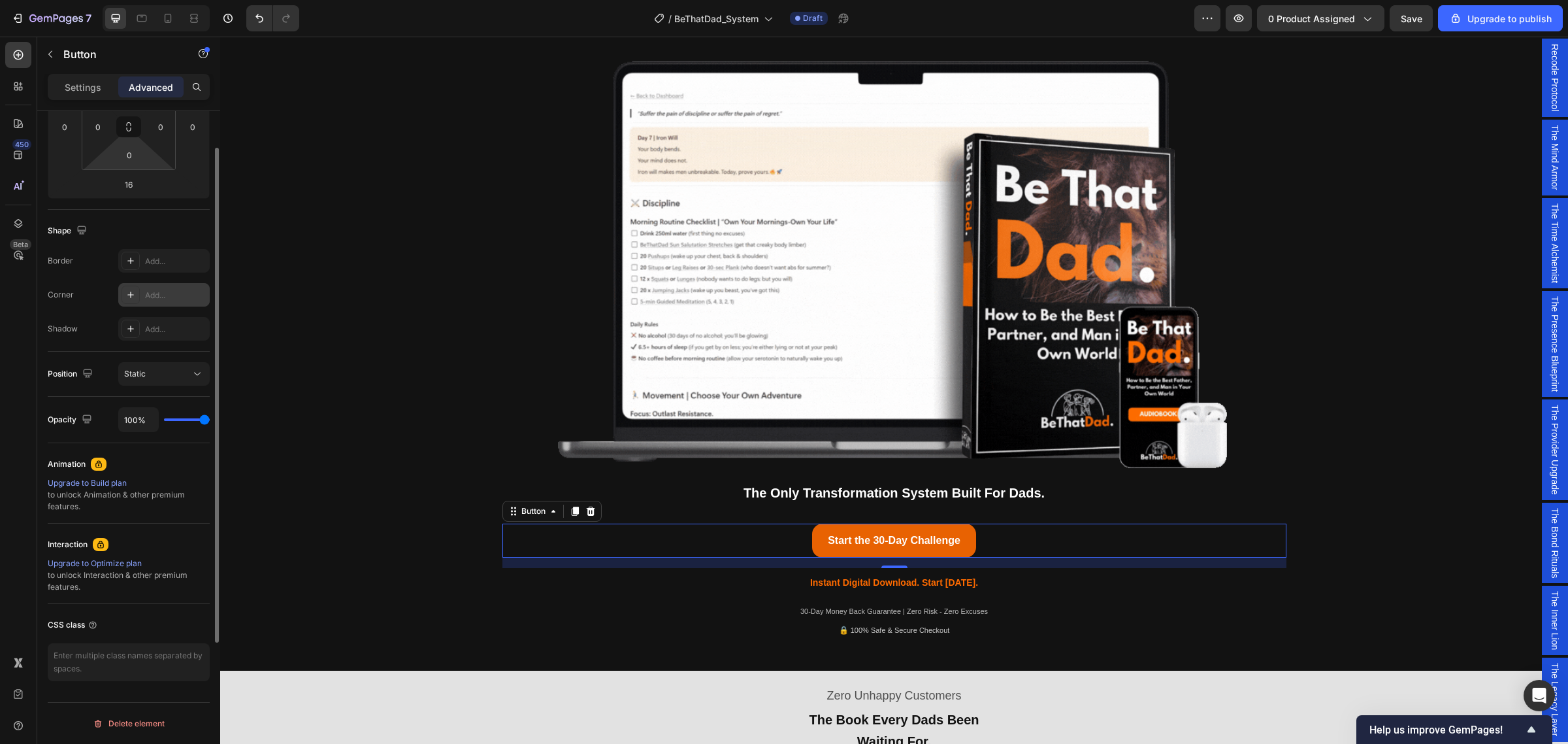
scroll to position [0, 0]
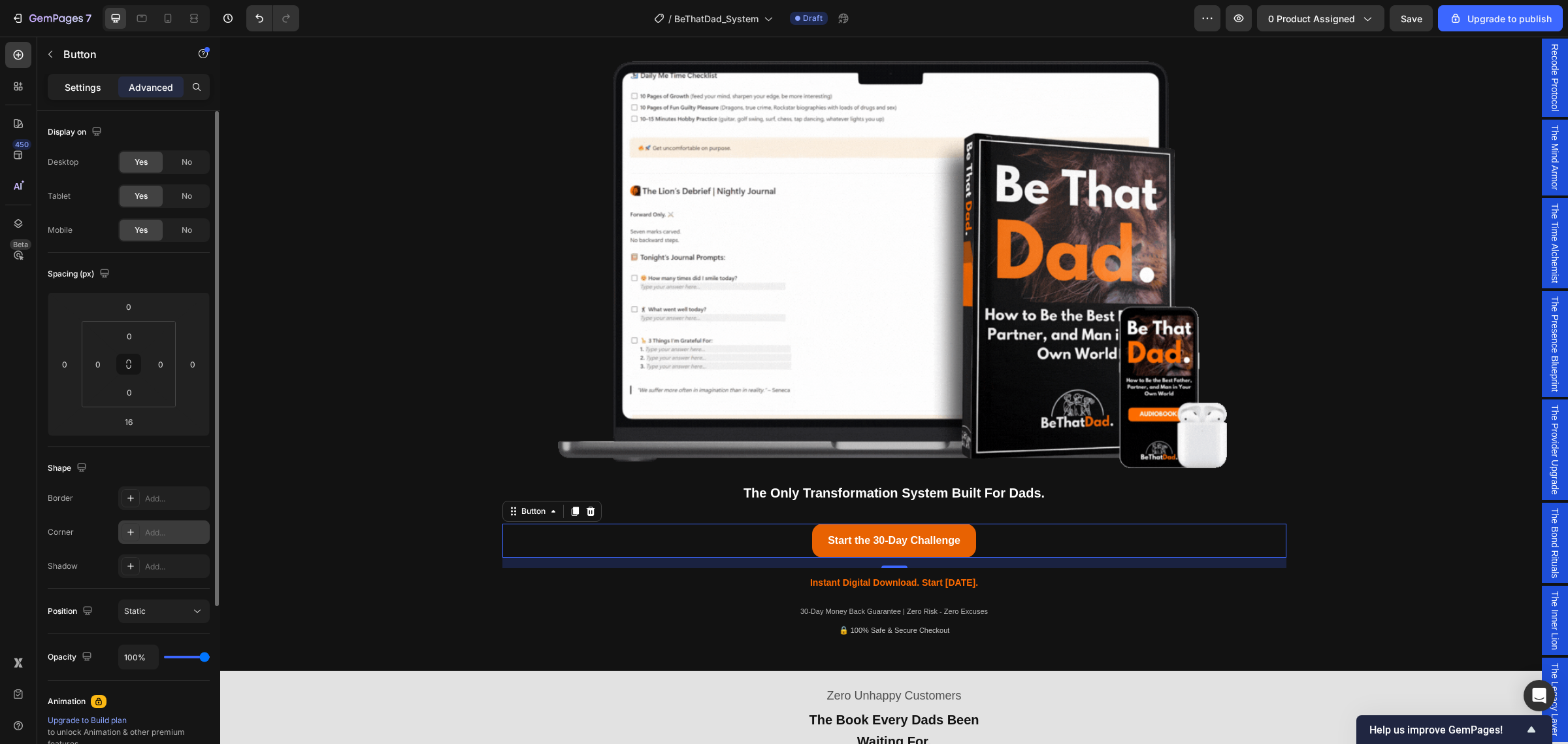
click at [84, 85] on p "Settings" at bounding box center [83, 87] width 36 height 14
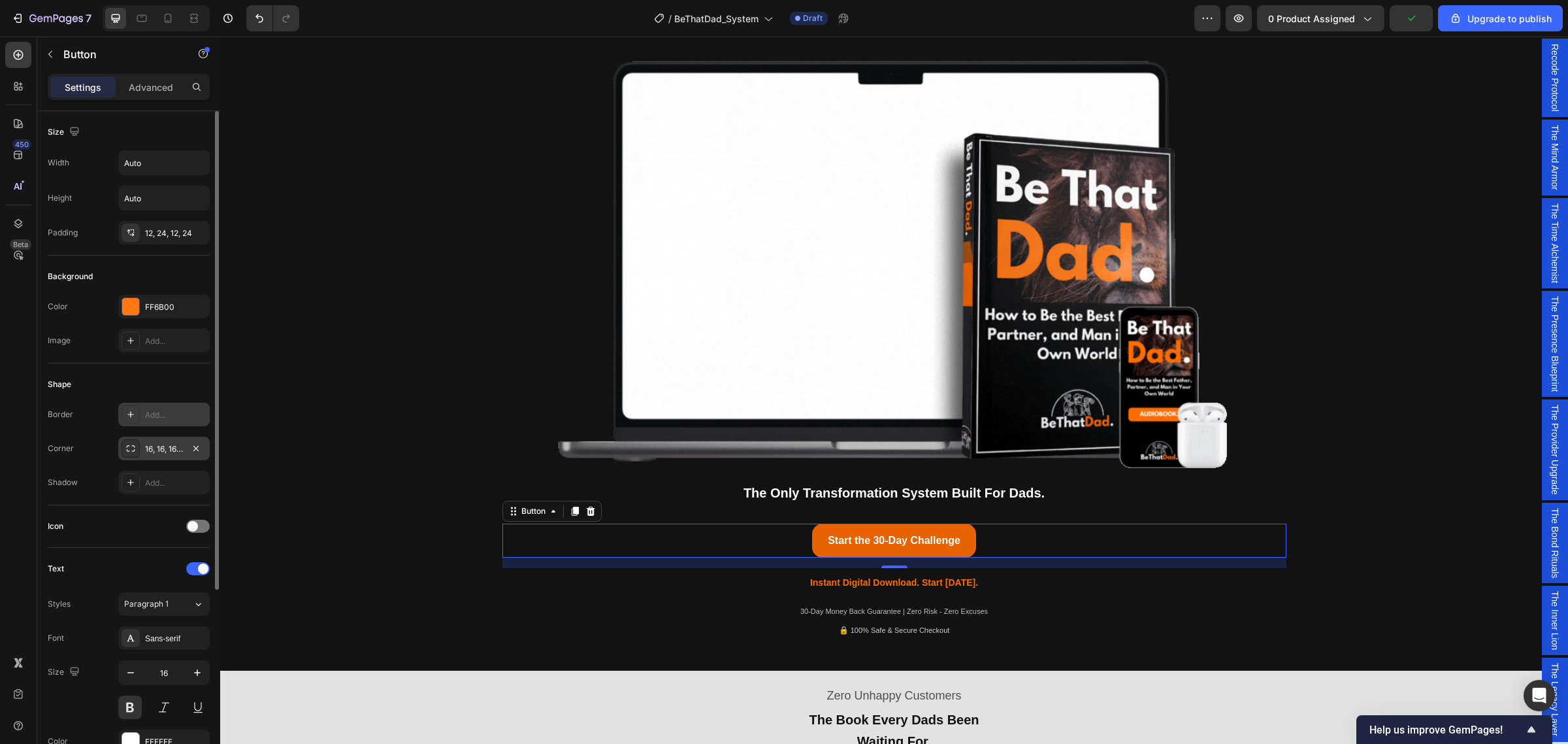
click at [183, 409] on div "Add..." at bounding box center [164, 414] width 91 height 23
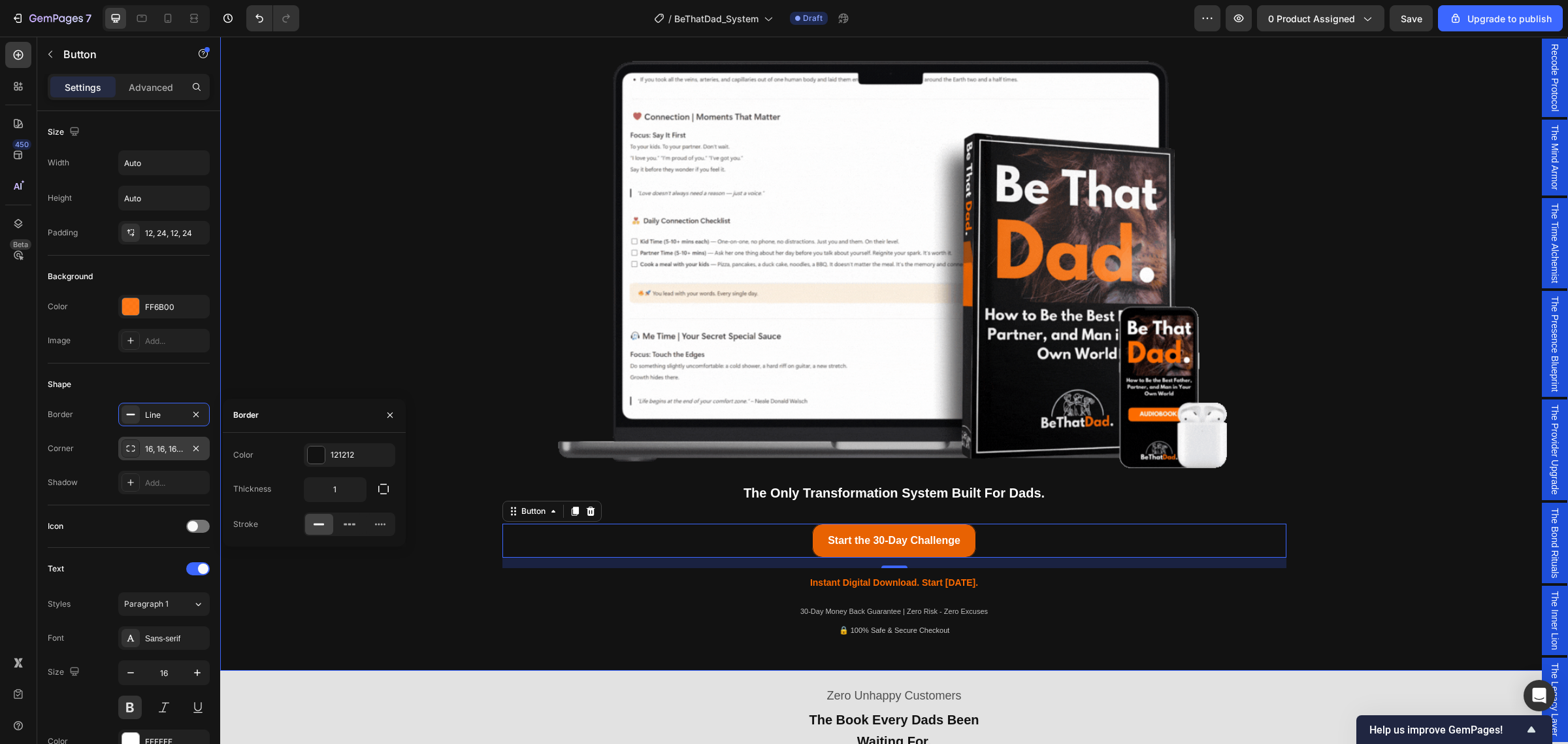
click at [378, 315] on div "Being a dad is f*cking hard. Society expects you to be everything. But no one s…" at bounding box center [894, 244] width 1329 height 790
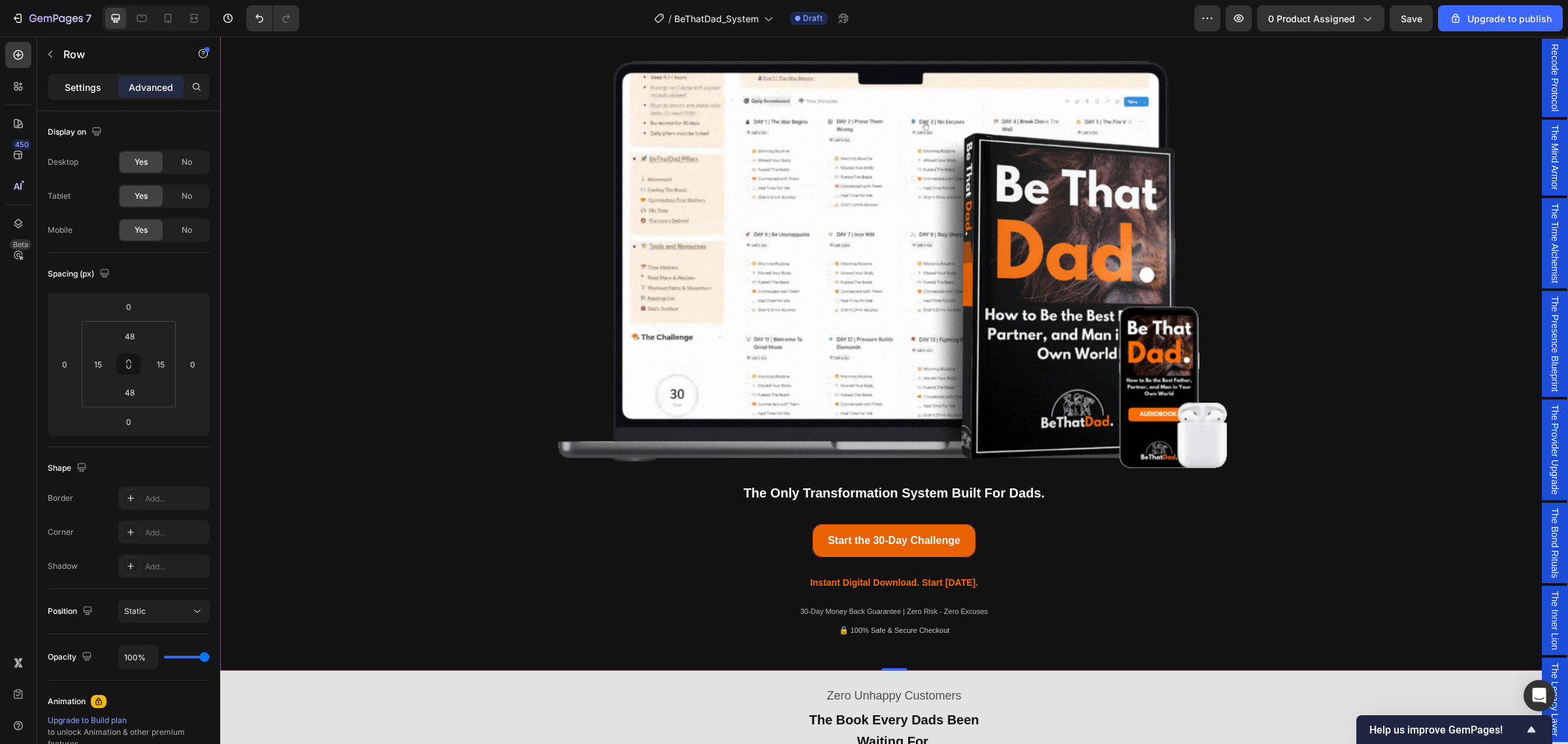
click at [89, 91] on p "Settings" at bounding box center [83, 87] width 36 height 14
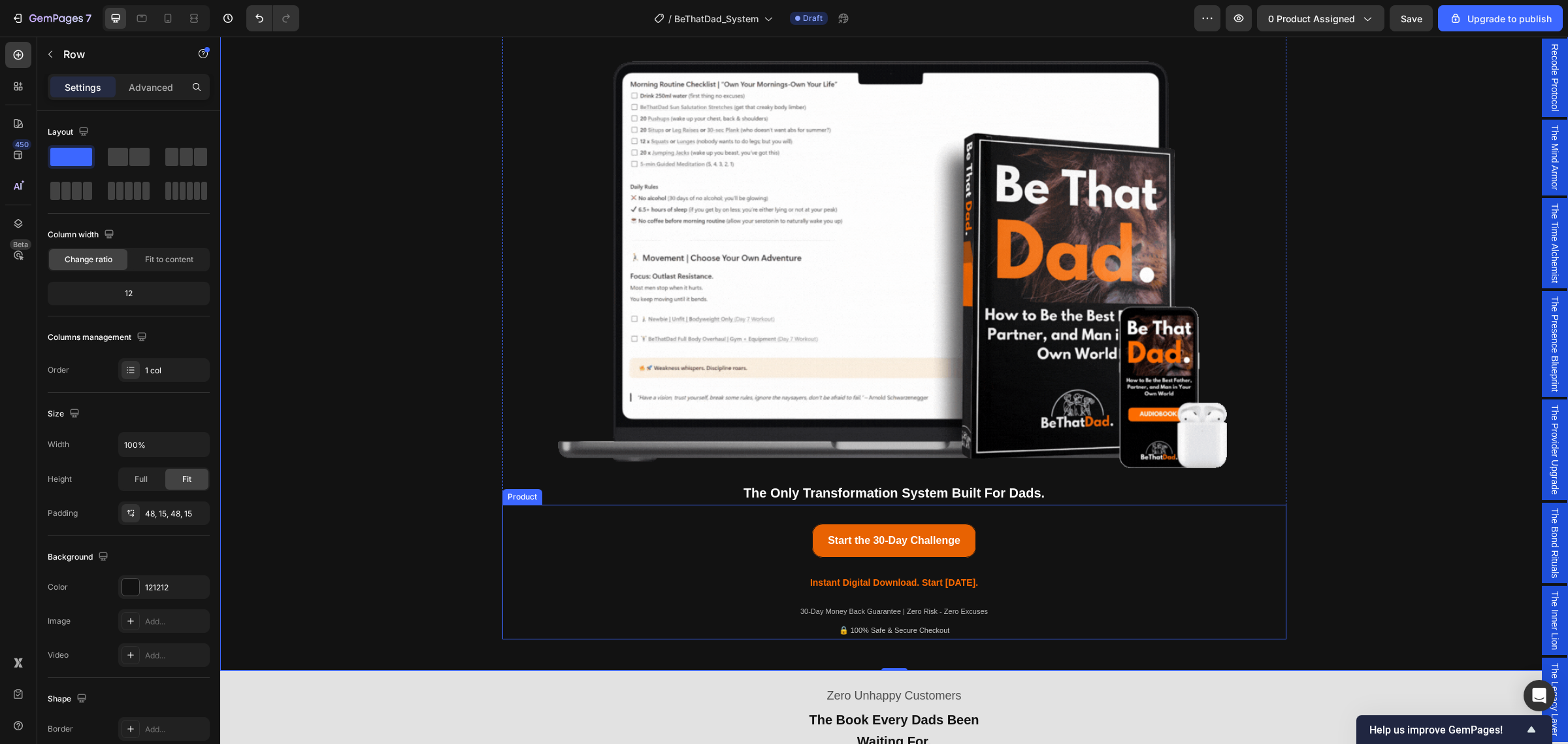
click at [786, 510] on div "The Only Transformation System Built For Dads. Text Block Icon Icon Icon Icon I…" at bounding box center [894, 514] width 784 height 19
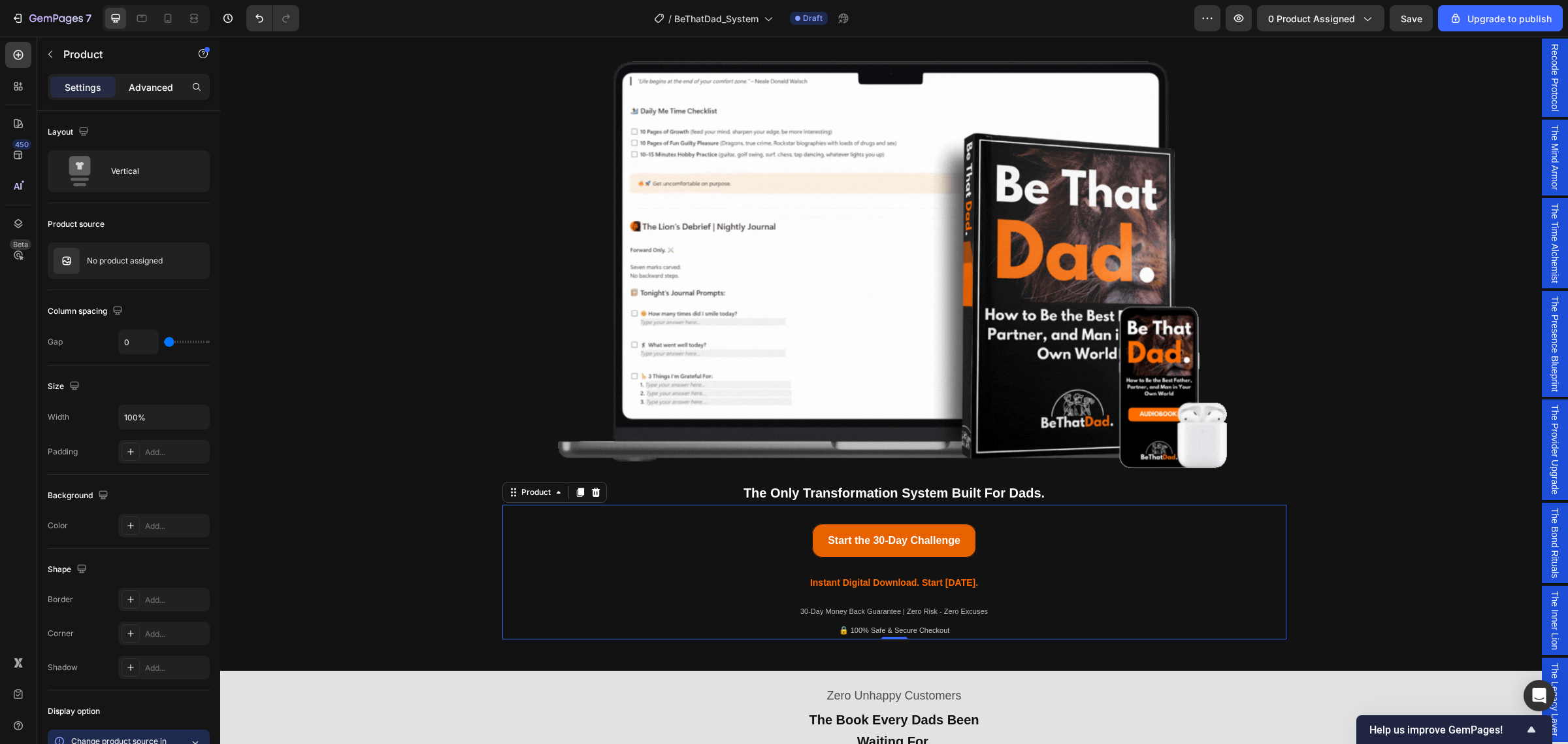
click at [149, 90] on p "Advanced" at bounding box center [151, 87] width 45 height 14
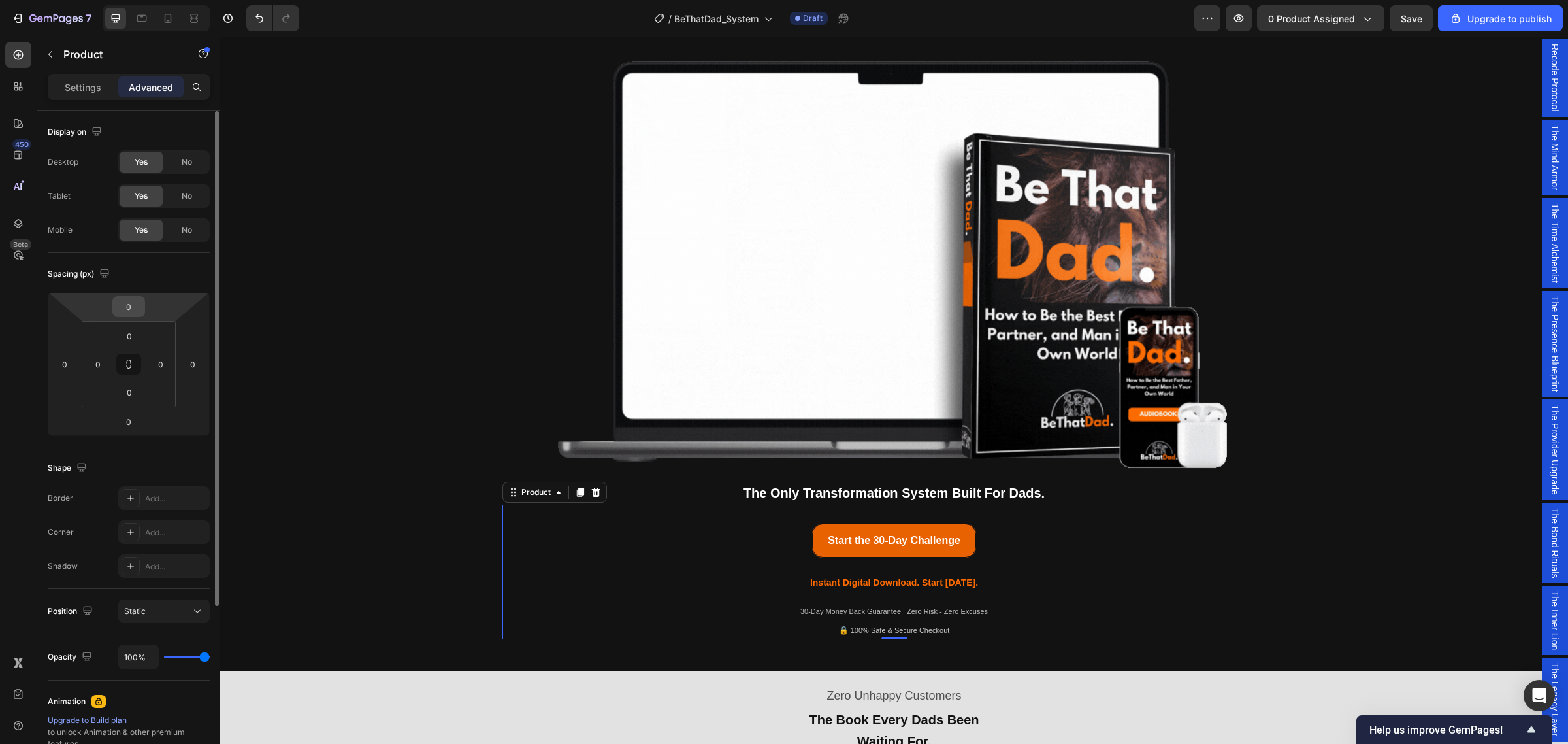
click at [134, 315] on input "0" at bounding box center [128, 306] width 26 height 20
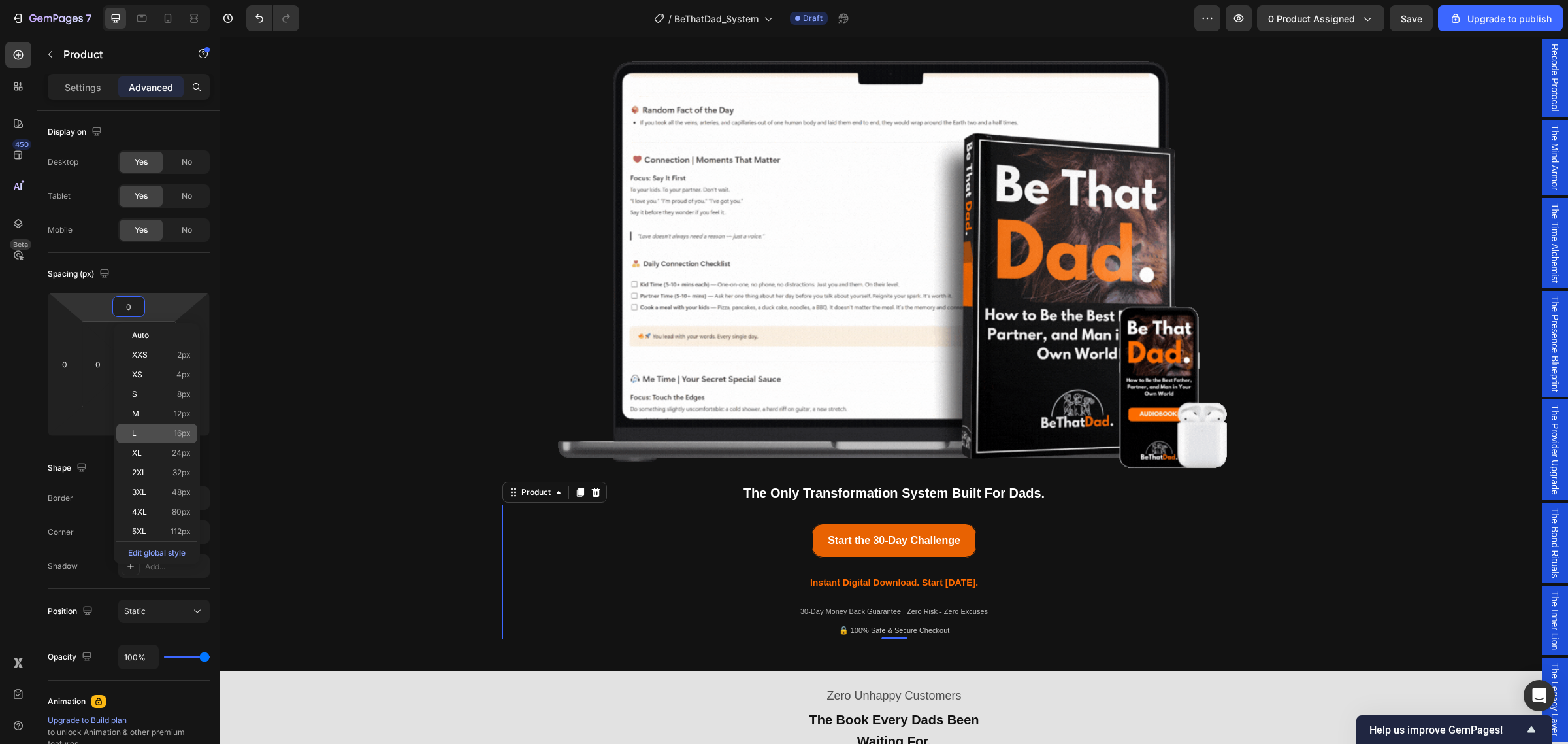
click at [154, 432] on p "L 16px" at bounding box center [161, 434] width 59 height 9
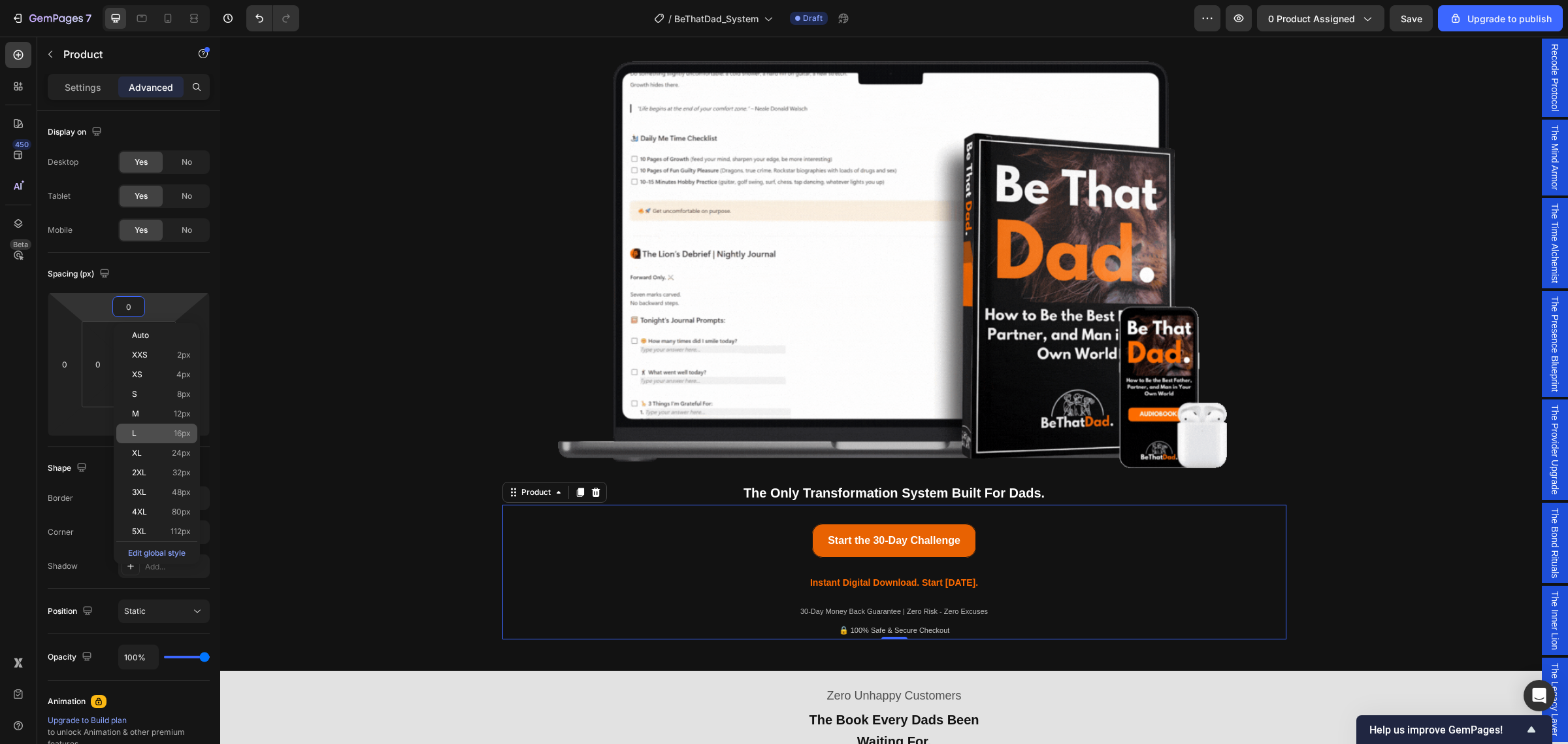
type input "16"
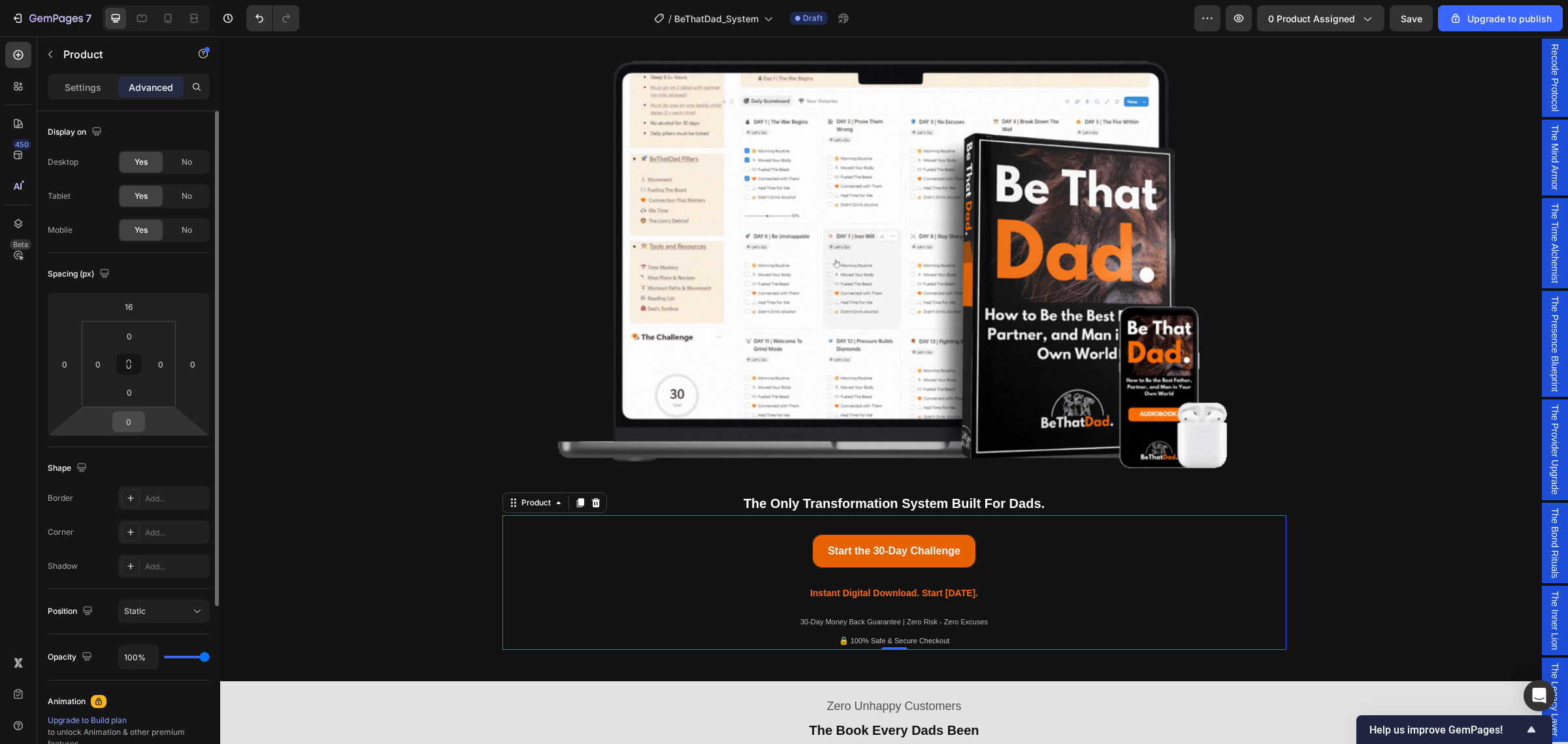
click at [133, 420] on input "0" at bounding box center [128, 421] width 26 height 20
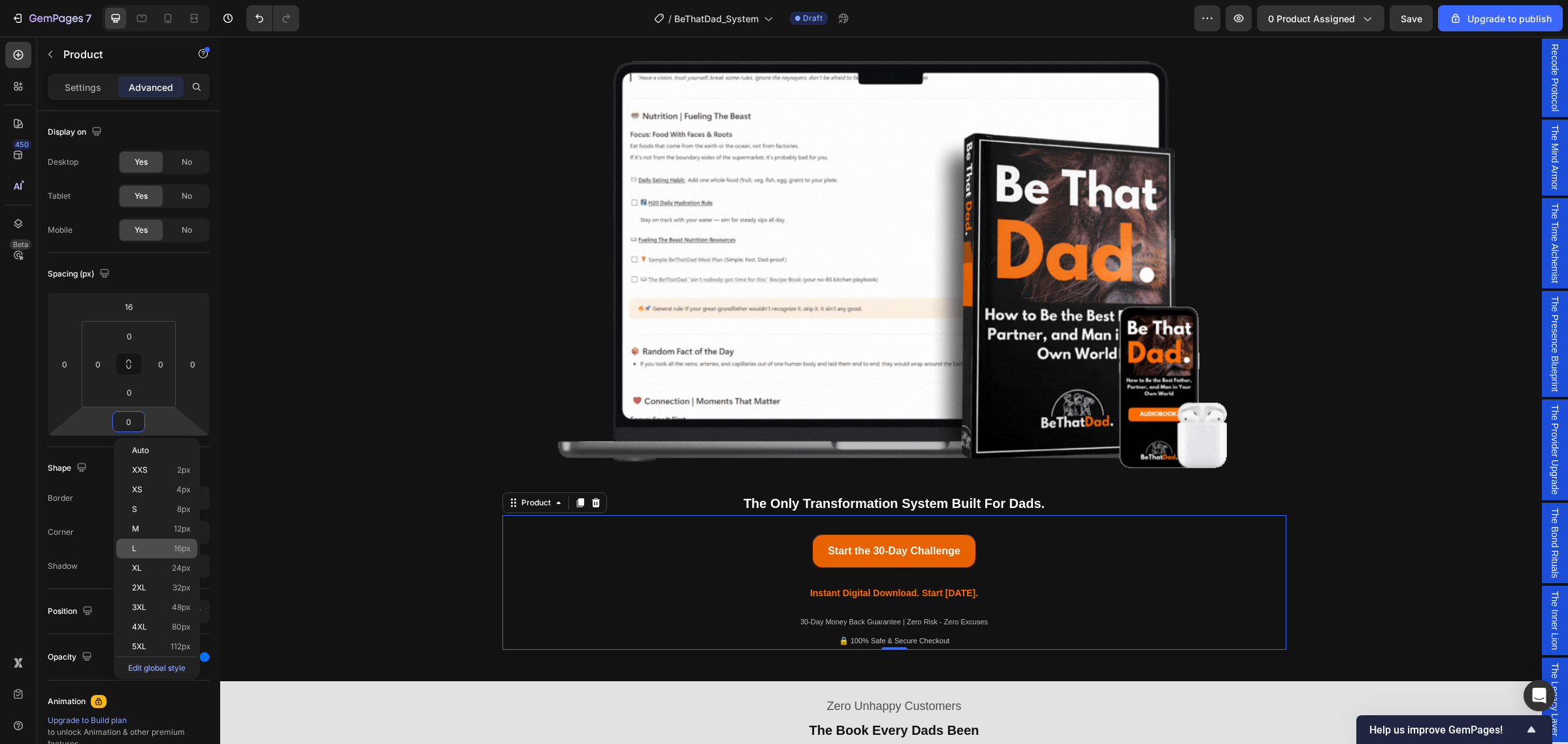
click at [147, 541] on div "L 16px" at bounding box center [156, 548] width 81 height 20
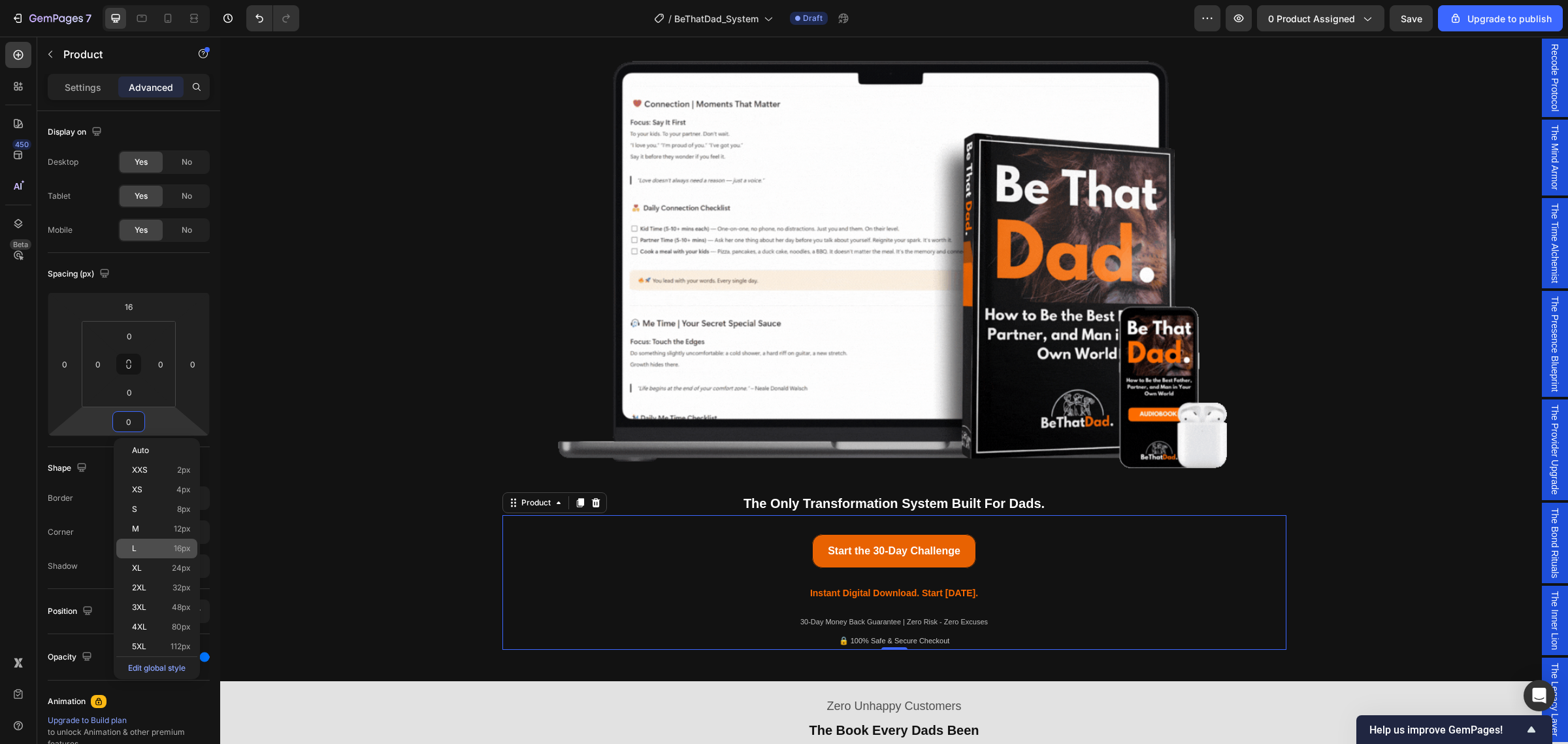
type input "16"
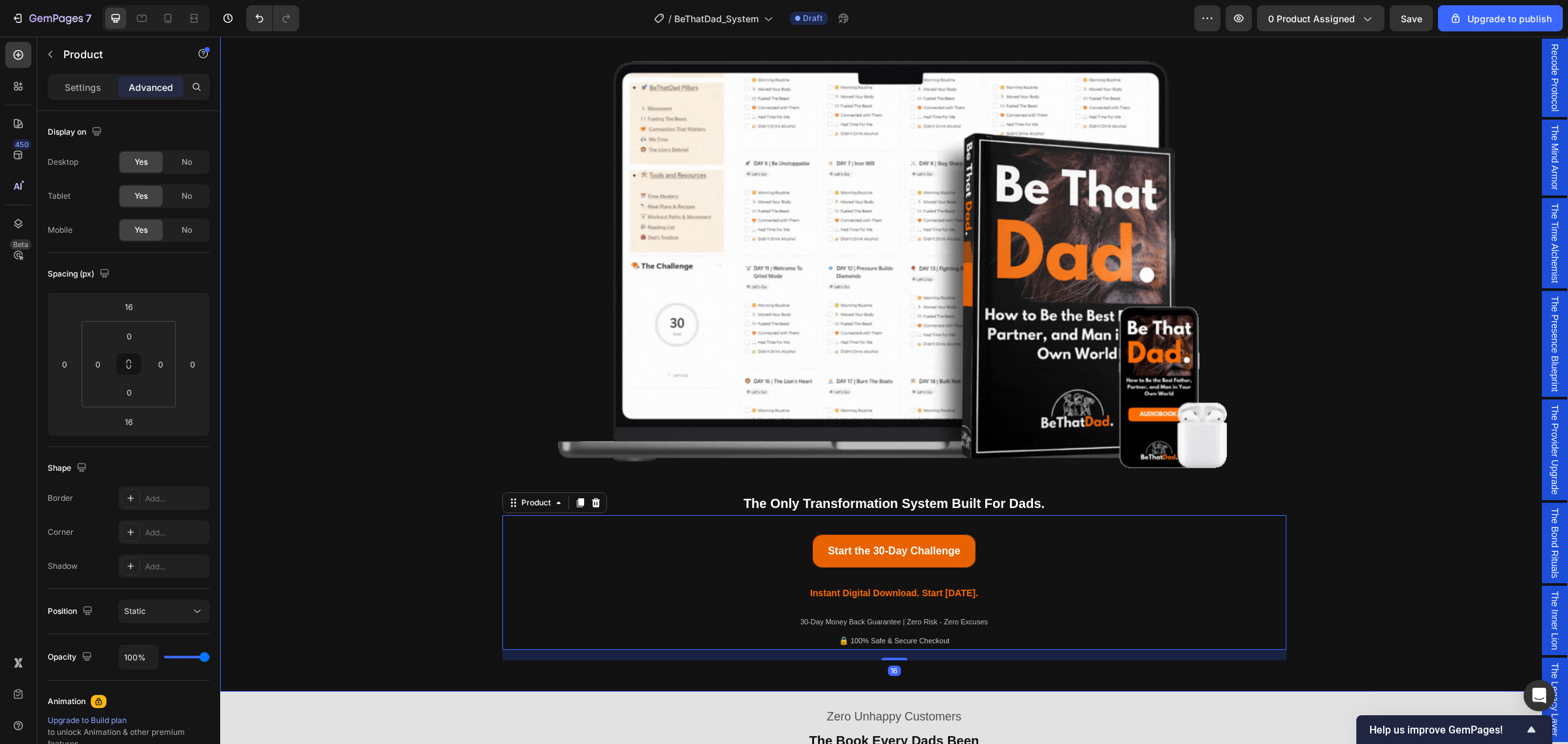
click at [462, 333] on div "Being a dad is f*cking hard. Society expects you to be everything. But no one s…" at bounding box center [894, 254] width 1329 height 811
